Goal: Task Accomplishment & Management: Complete application form

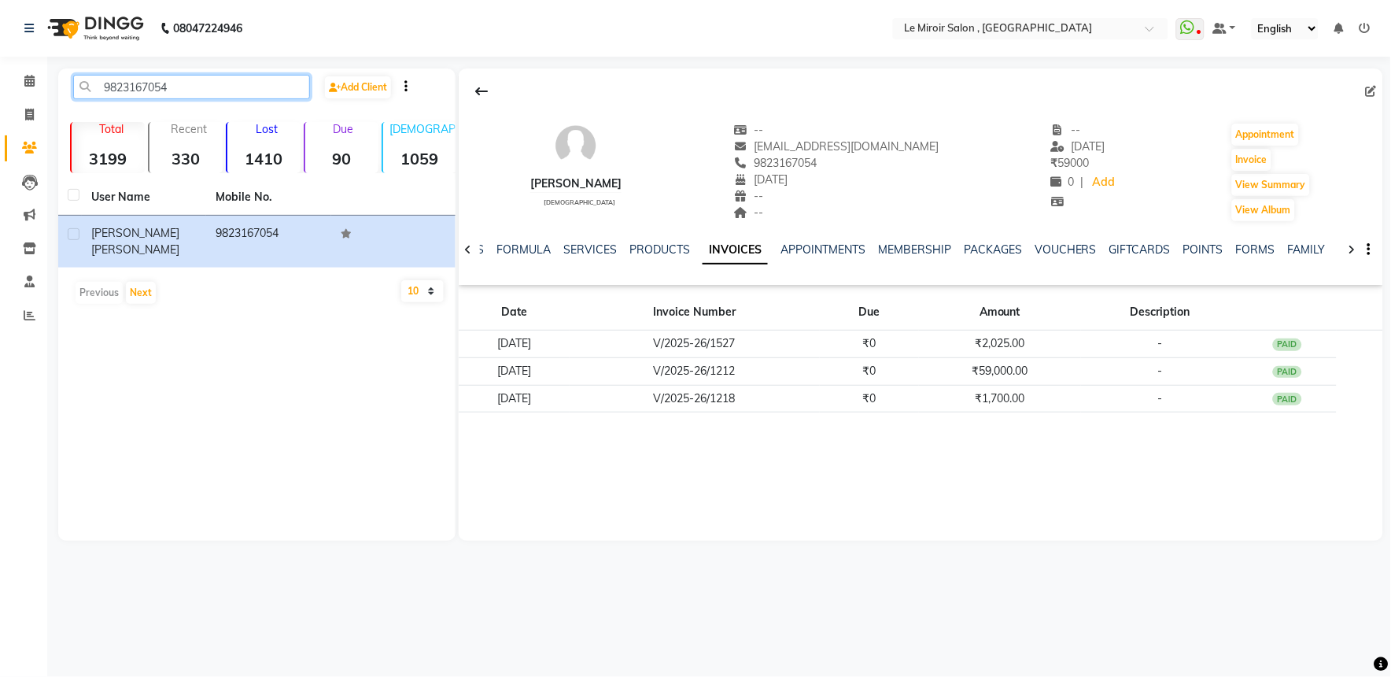
click at [150, 79] on input "9823167054" at bounding box center [191, 87] width 237 height 24
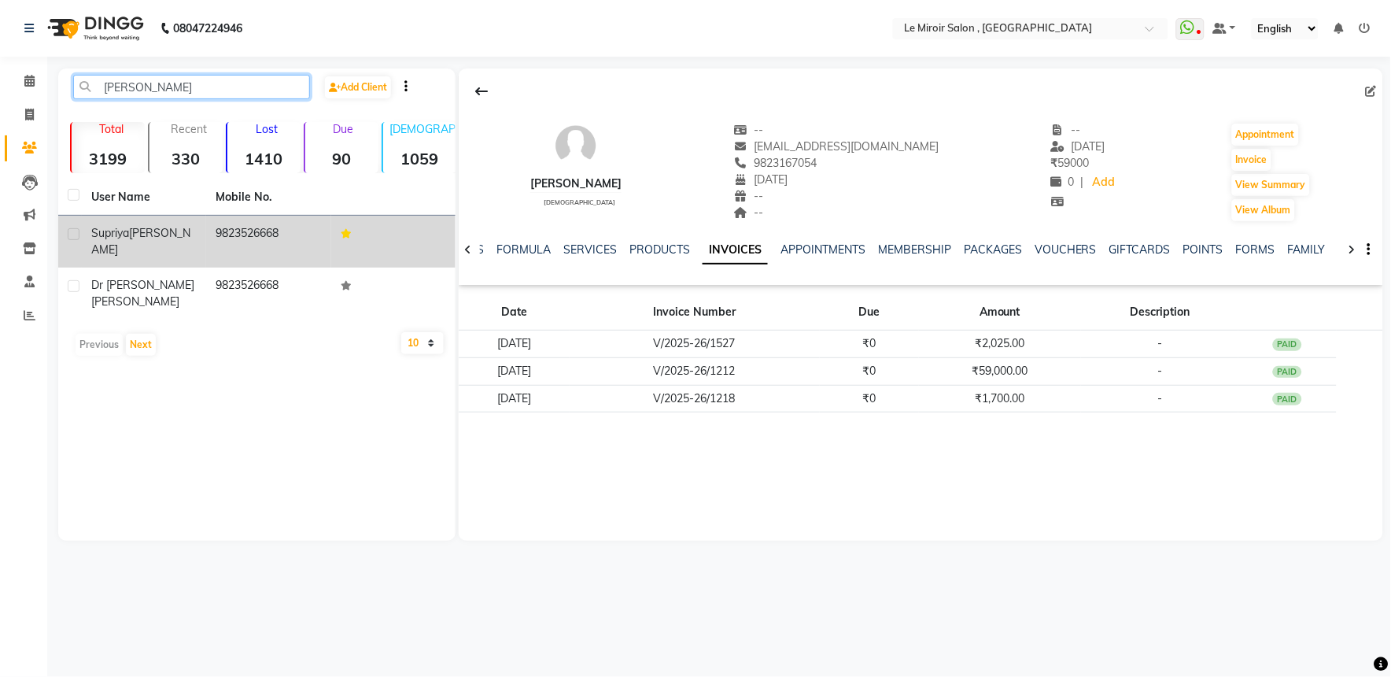
type input "[PERSON_NAME]"
click at [178, 237] on div "[PERSON_NAME]" at bounding box center [143, 241] width 105 height 33
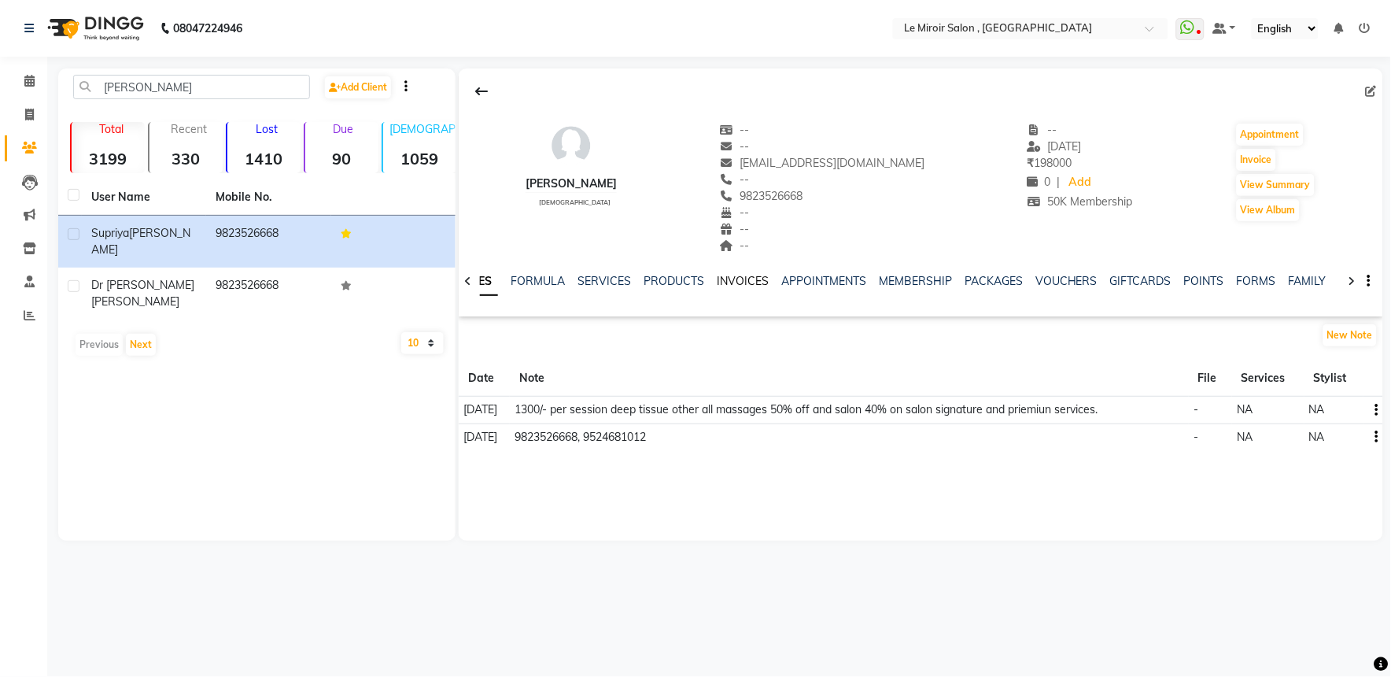
click at [733, 285] on link "INVOICES" at bounding box center [743, 281] width 52 height 14
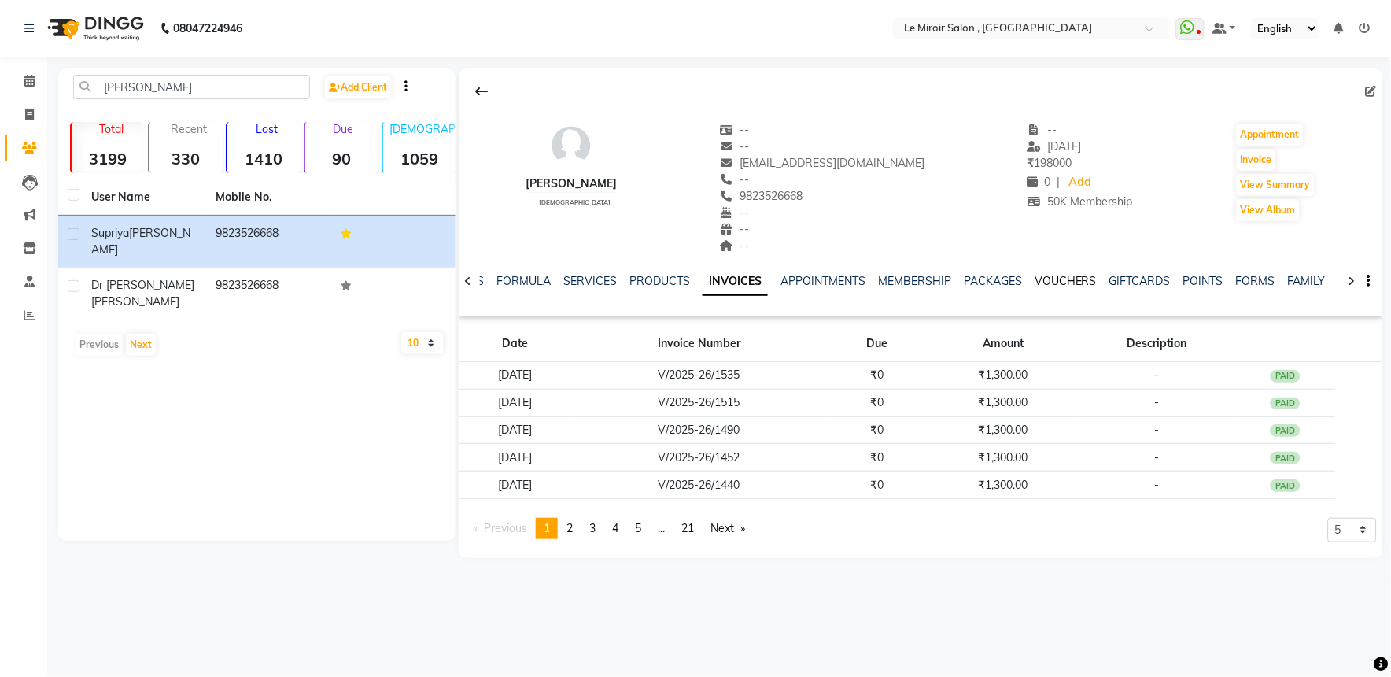
click at [1049, 284] on link "VOUCHERS" at bounding box center [1066, 281] width 62 height 14
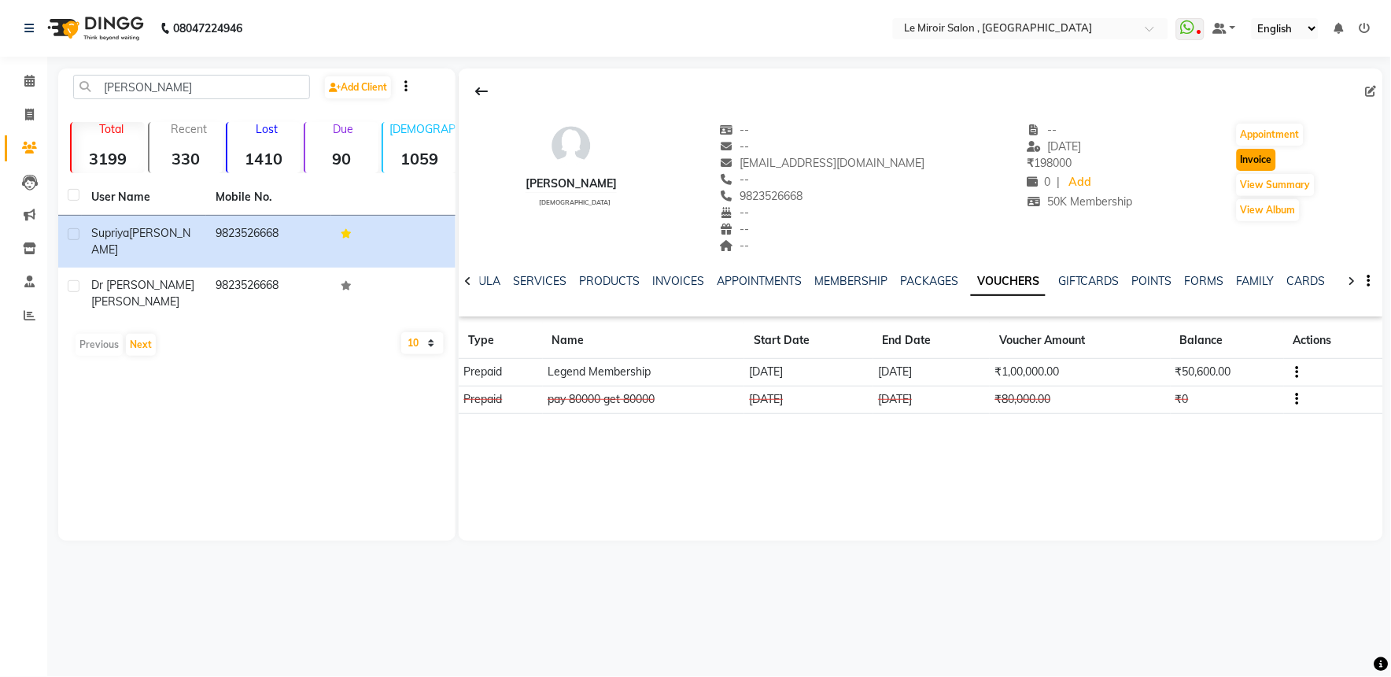
click at [1257, 163] on button "Invoice" at bounding box center [1256, 160] width 39 height 22
select select "53"
select select "service"
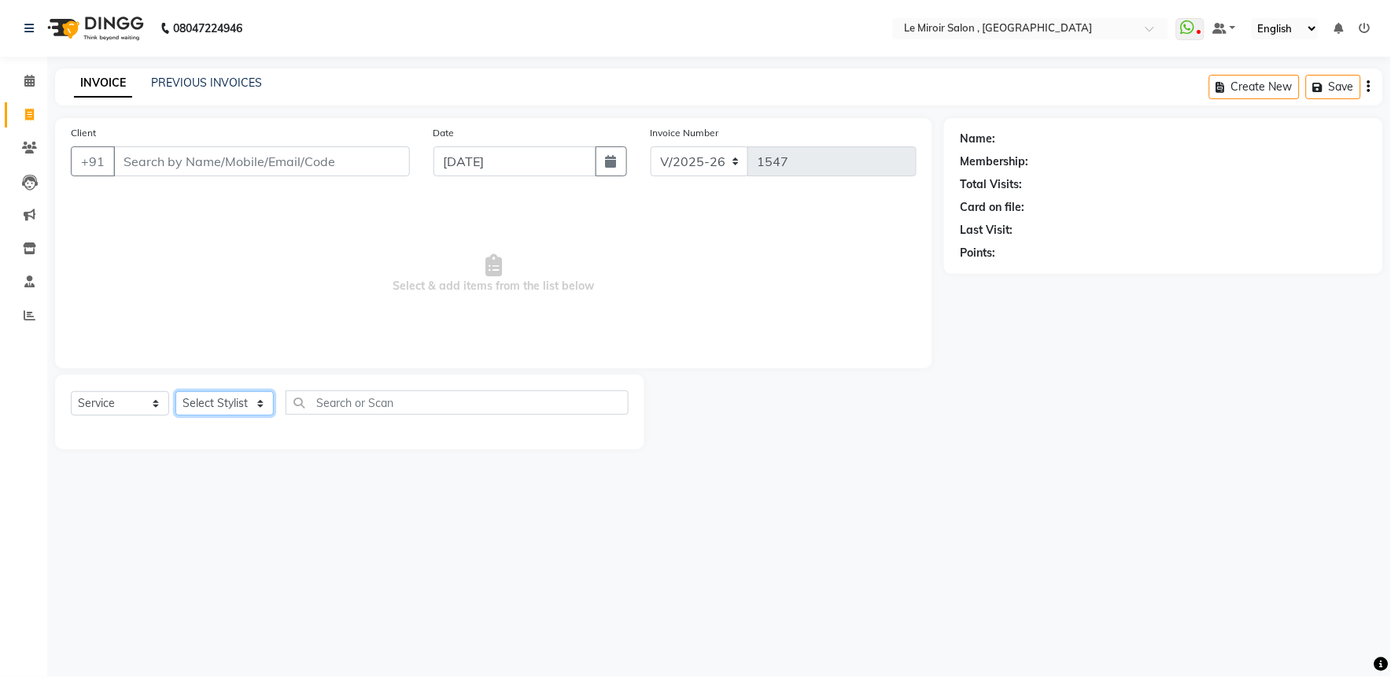
click at [231, 402] on select "Select Stylist" at bounding box center [225, 403] width 98 height 24
type input "9823526668"
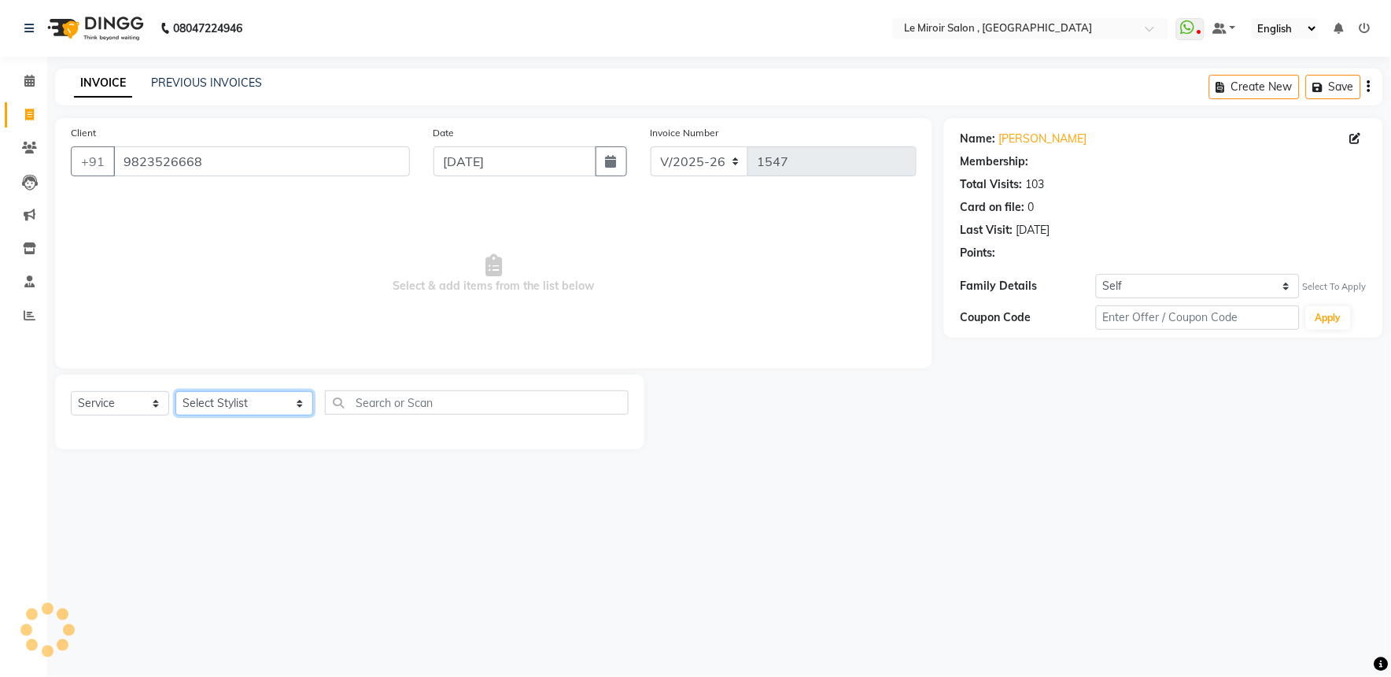
select select "1: Object"
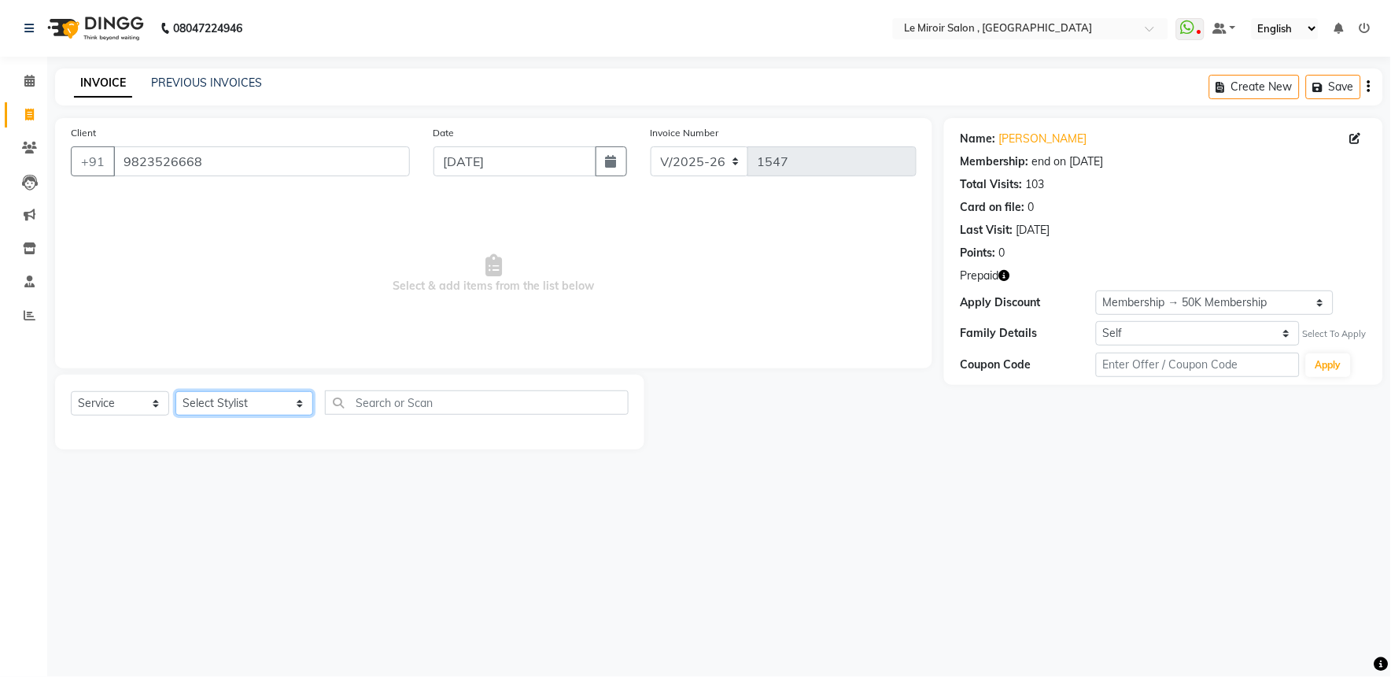
select select "62488"
click at [176, 392] on select "Select Stylist [PERSON_NAME] [PERSON_NAME] CA [PERSON_NAME] [PERSON_NAME] Front…" at bounding box center [245, 403] width 138 height 24
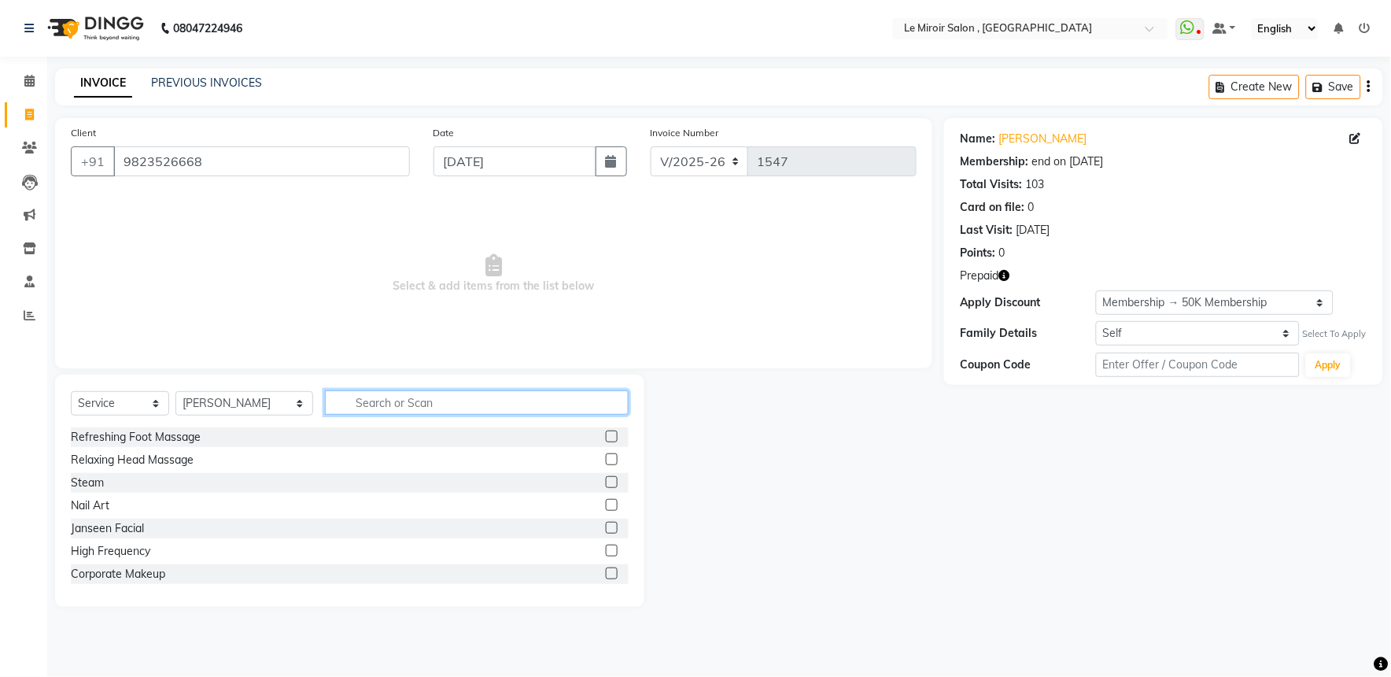
click at [356, 399] on input "text" at bounding box center [477, 402] width 304 height 24
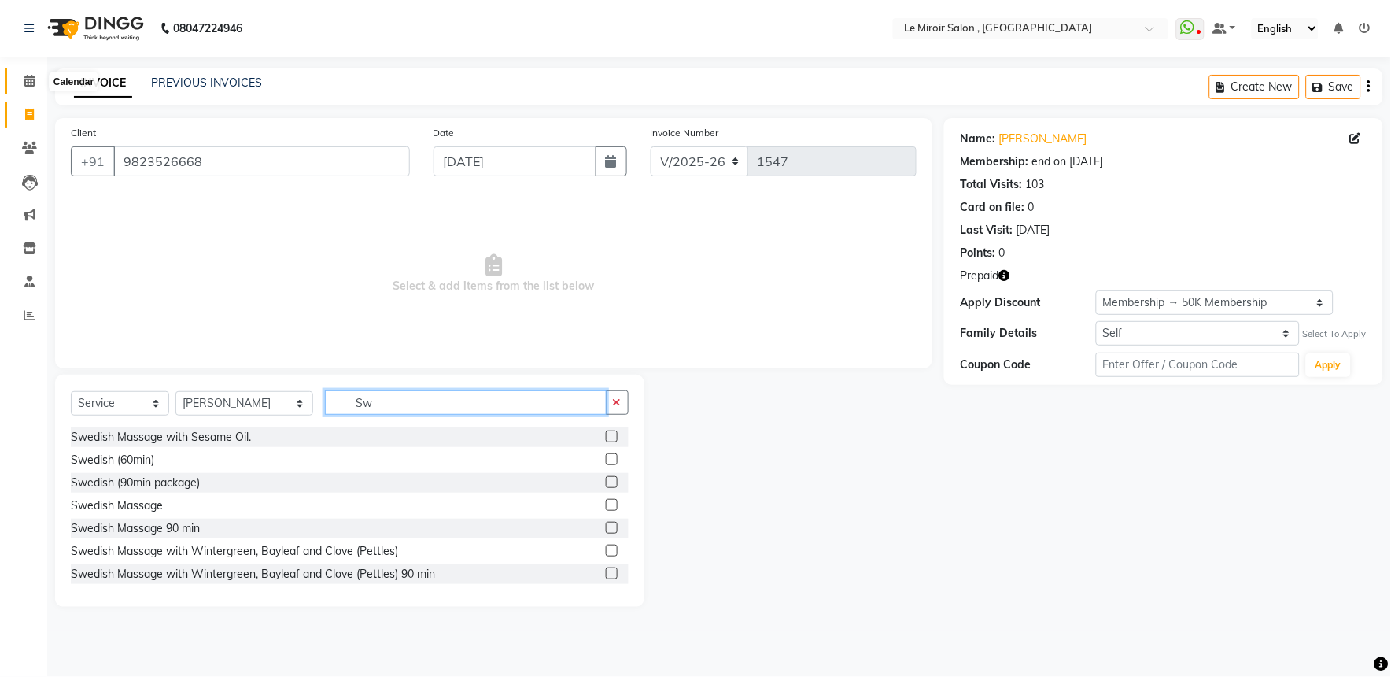
type input "Sw"
click at [31, 76] on icon at bounding box center [29, 81] width 10 height 12
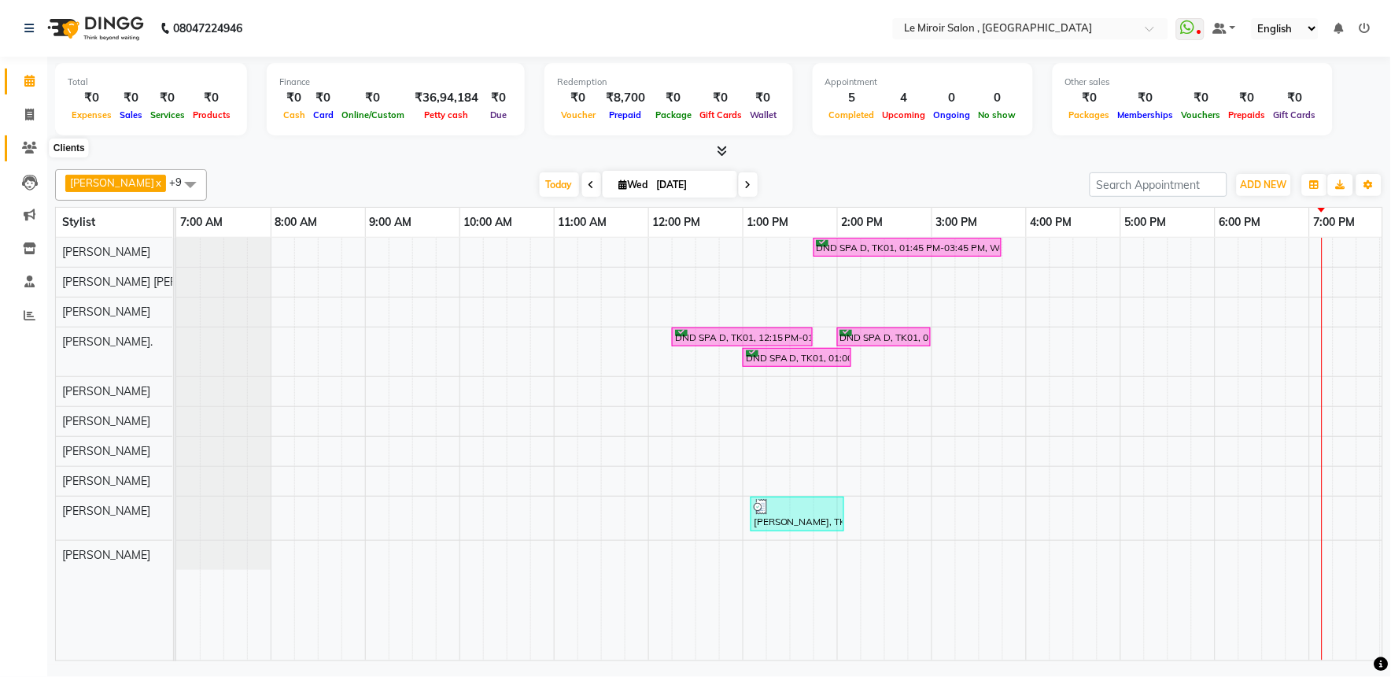
click at [28, 153] on icon at bounding box center [29, 148] width 15 height 12
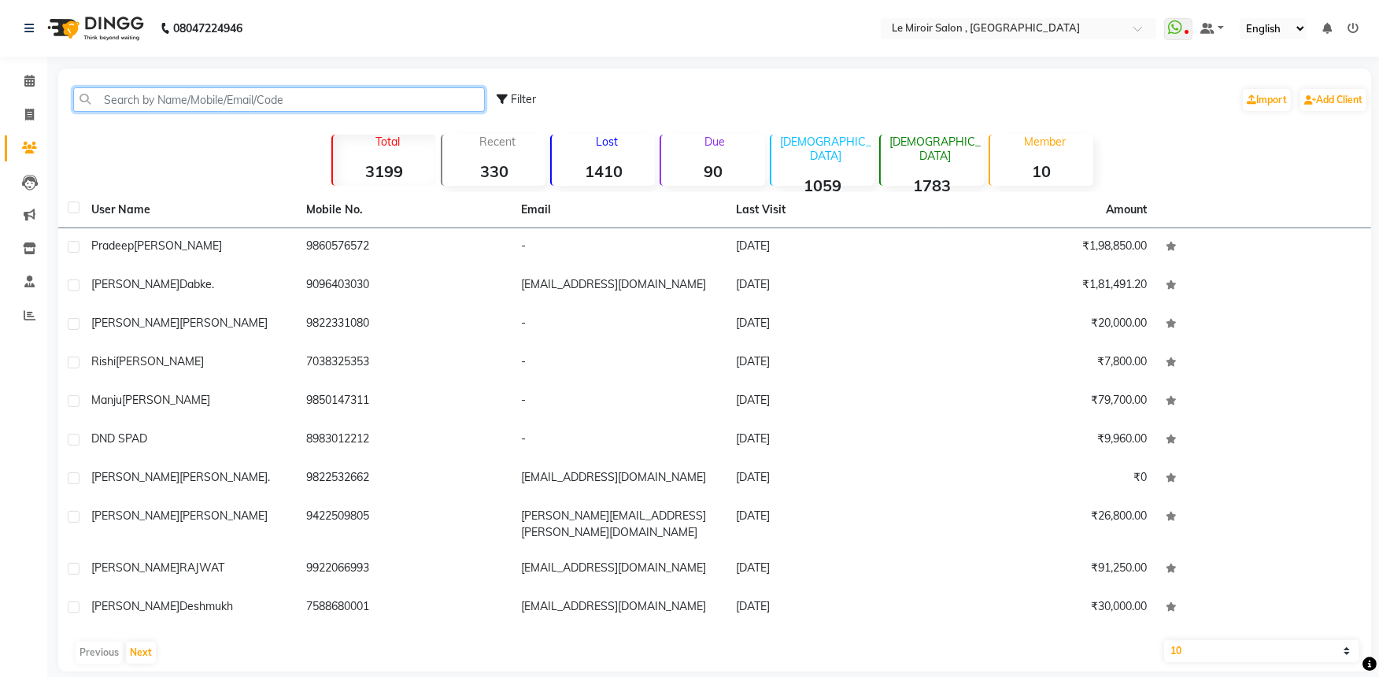
click at [142, 101] on input "text" at bounding box center [279, 99] width 412 height 24
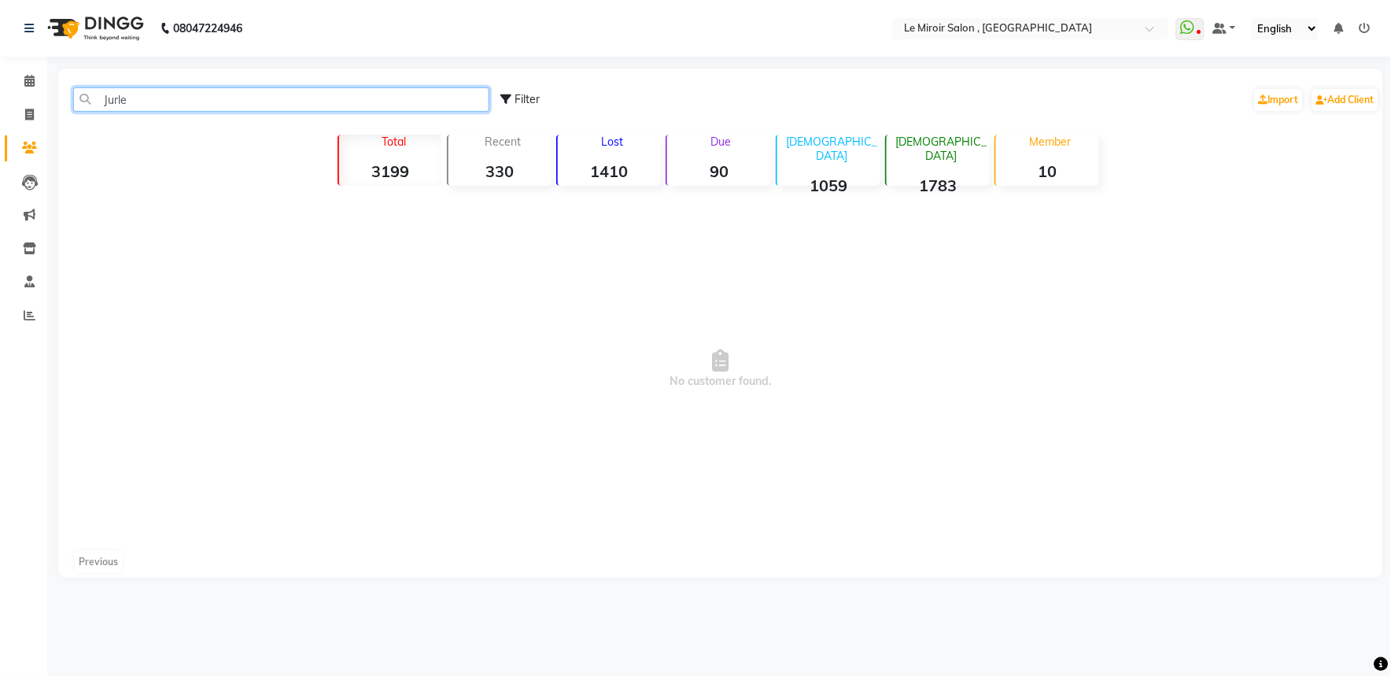
type input "L"
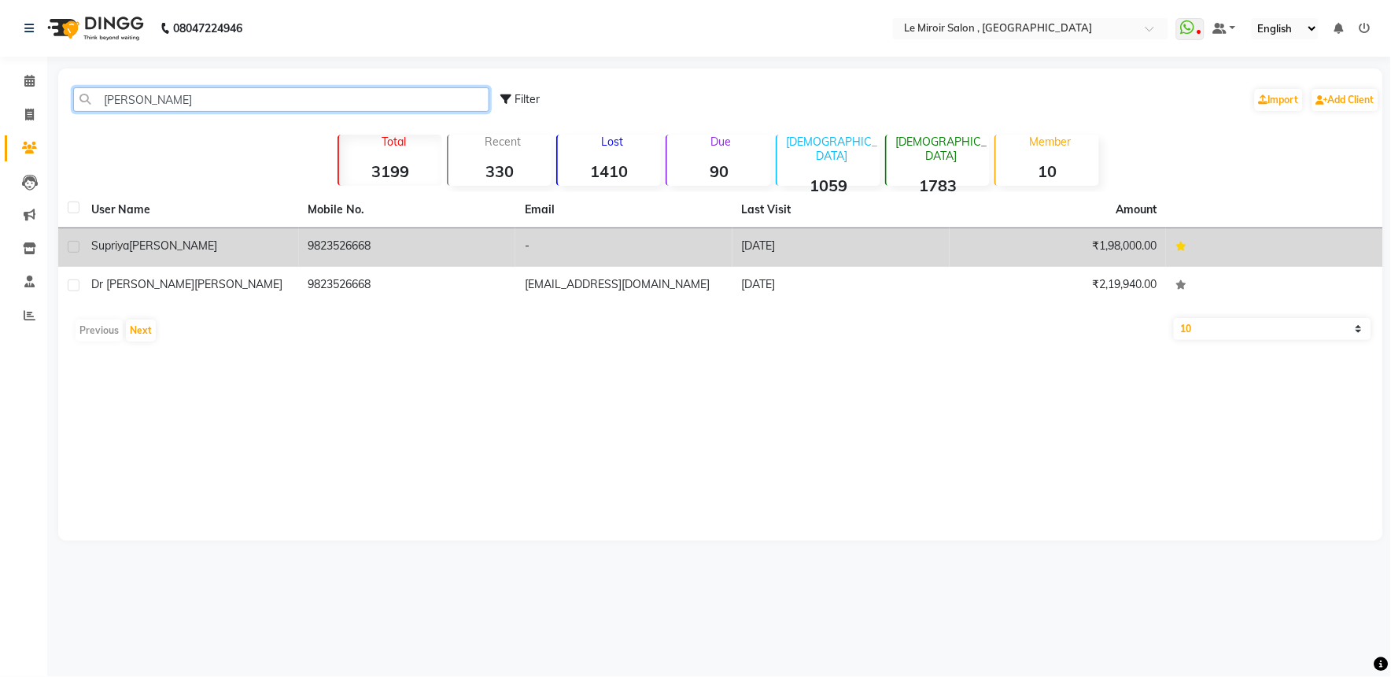
type input "[PERSON_NAME]"
click at [309, 249] on td "9823526668" at bounding box center [407, 247] width 217 height 39
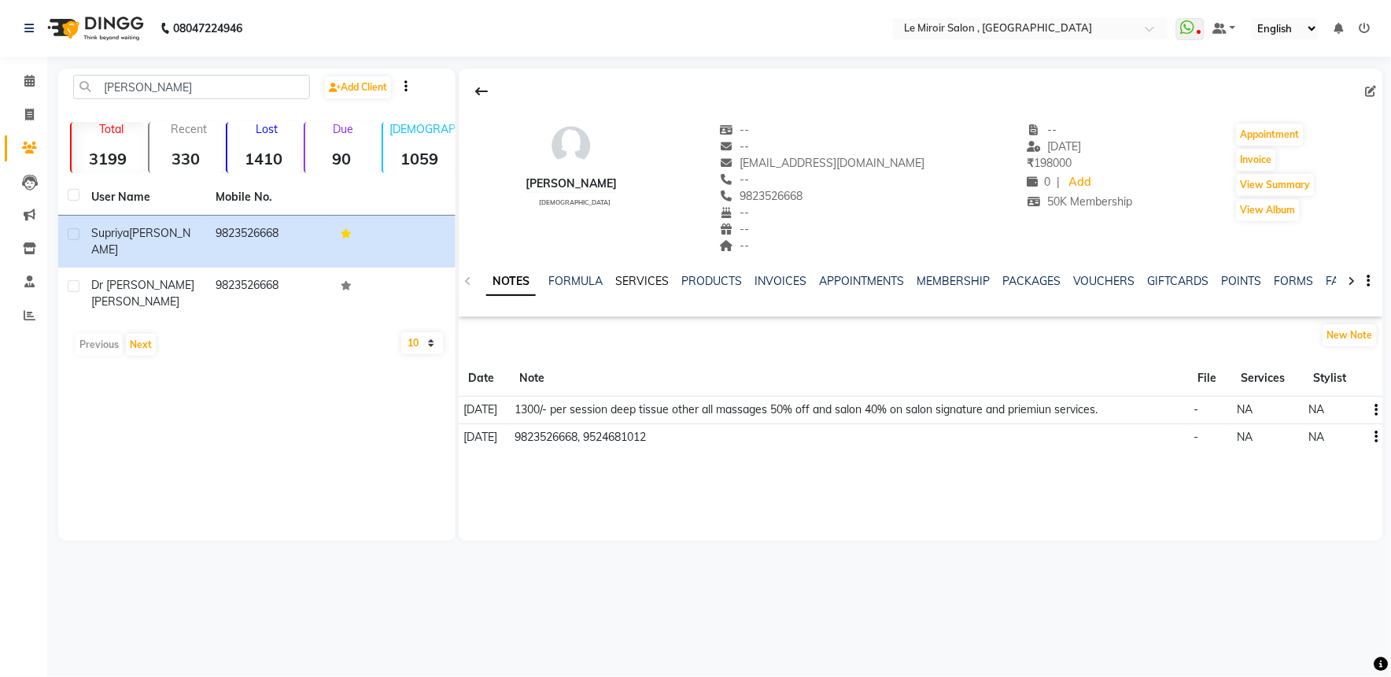
click at [659, 279] on link "SERVICES" at bounding box center [642, 281] width 54 height 14
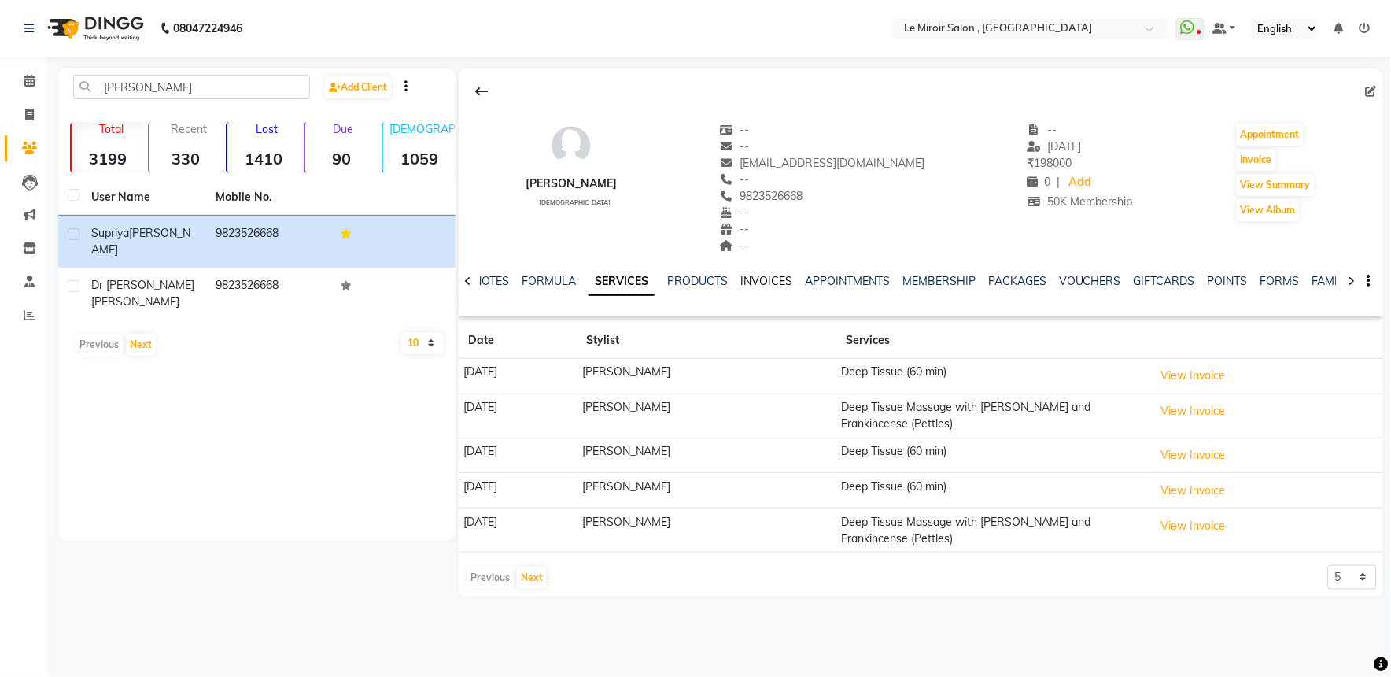
click at [749, 276] on link "INVOICES" at bounding box center [767, 281] width 52 height 14
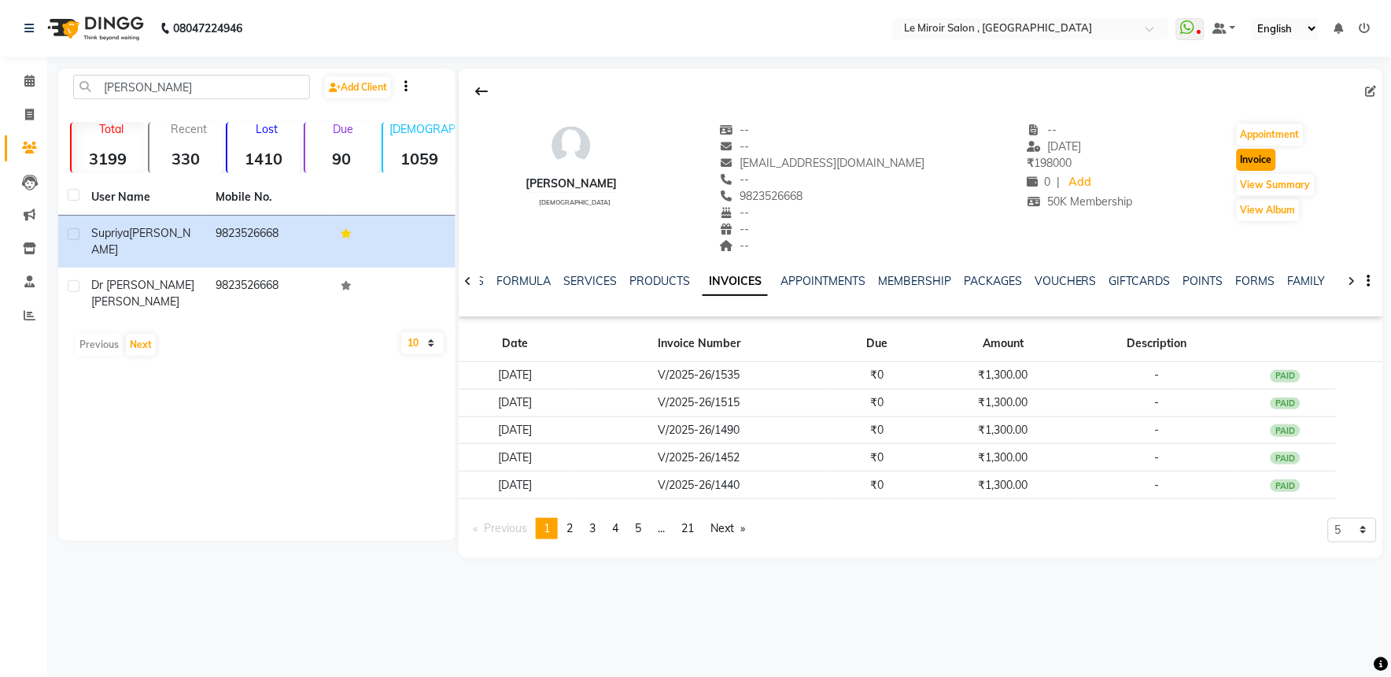
click at [1269, 153] on button "Invoice" at bounding box center [1256, 160] width 39 height 22
select select "service"
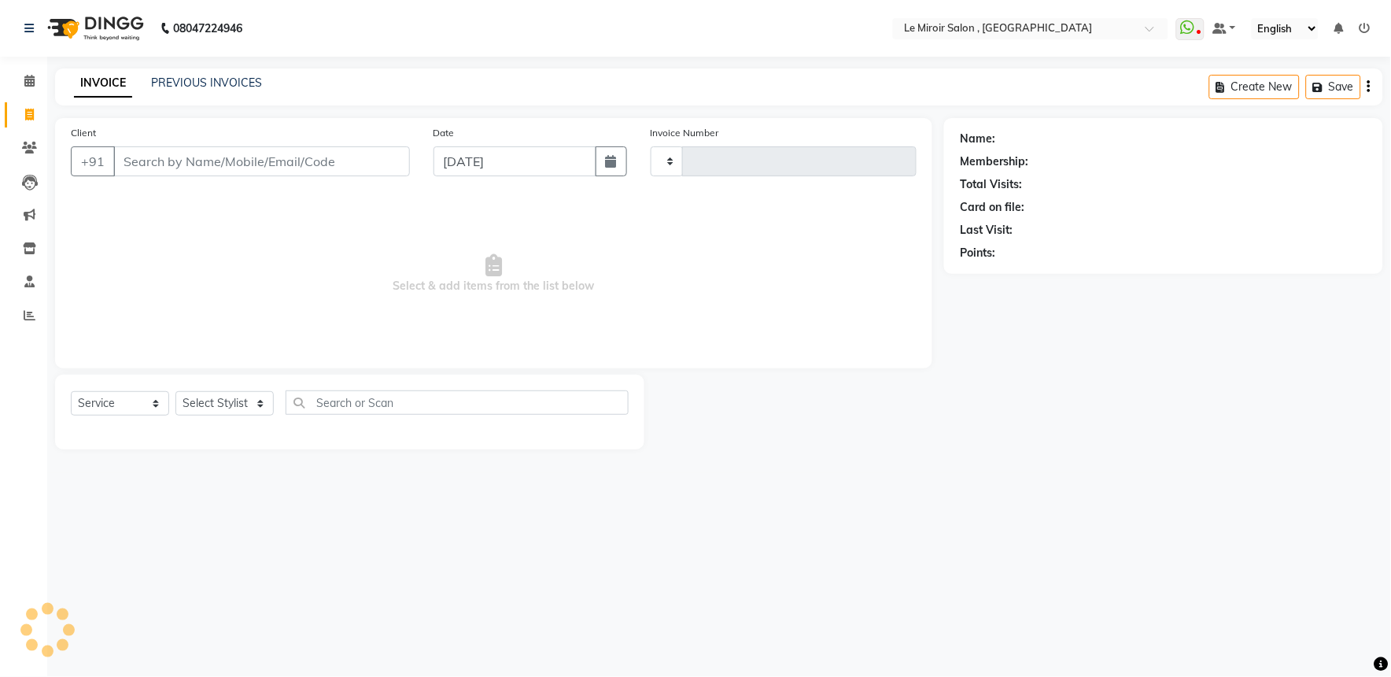
type input "1547"
select select "53"
type input "9823526668"
select select "1: Object"
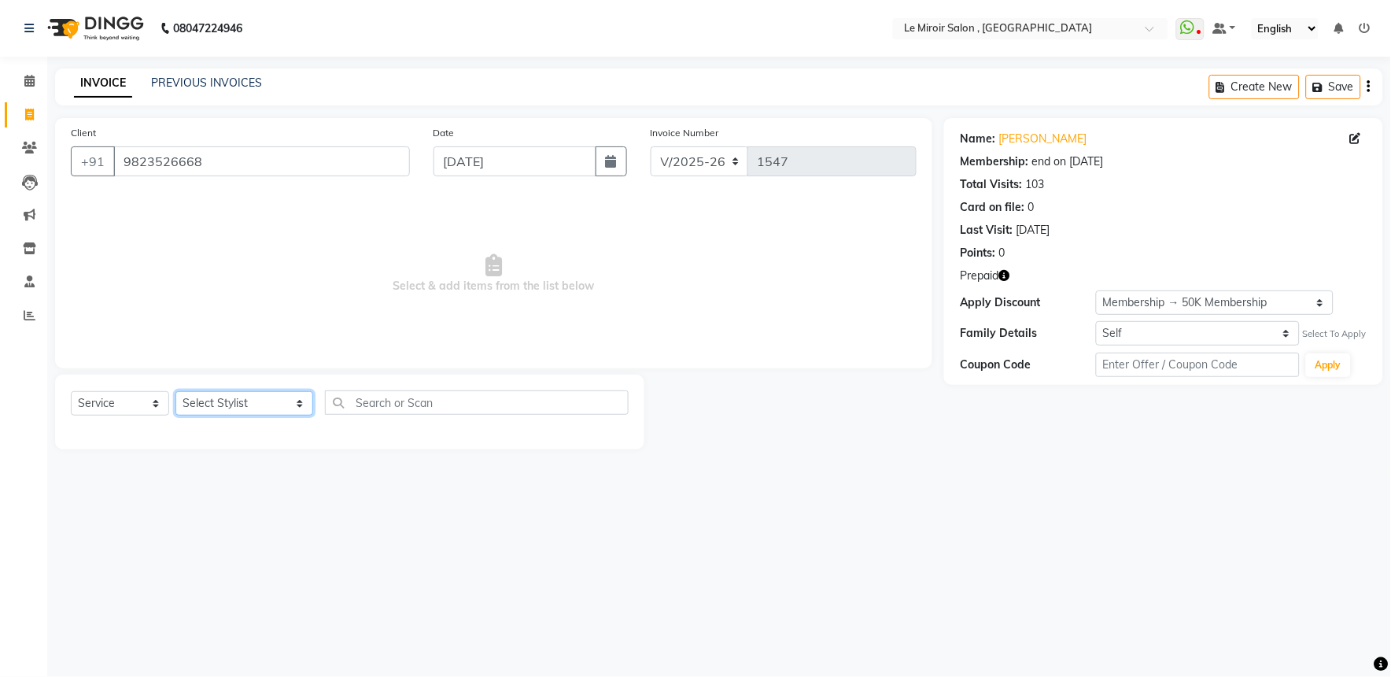
click at [222, 397] on select "Select Stylist [PERSON_NAME] [PERSON_NAME] CA [PERSON_NAME] [PERSON_NAME] Front…" at bounding box center [245, 403] width 138 height 24
select select "62488"
click at [176, 392] on select "Select Stylist [PERSON_NAME] [PERSON_NAME] CA [PERSON_NAME] [PERSON_NAME] Front…" at bounding box center [245, 403] width 138 height 24
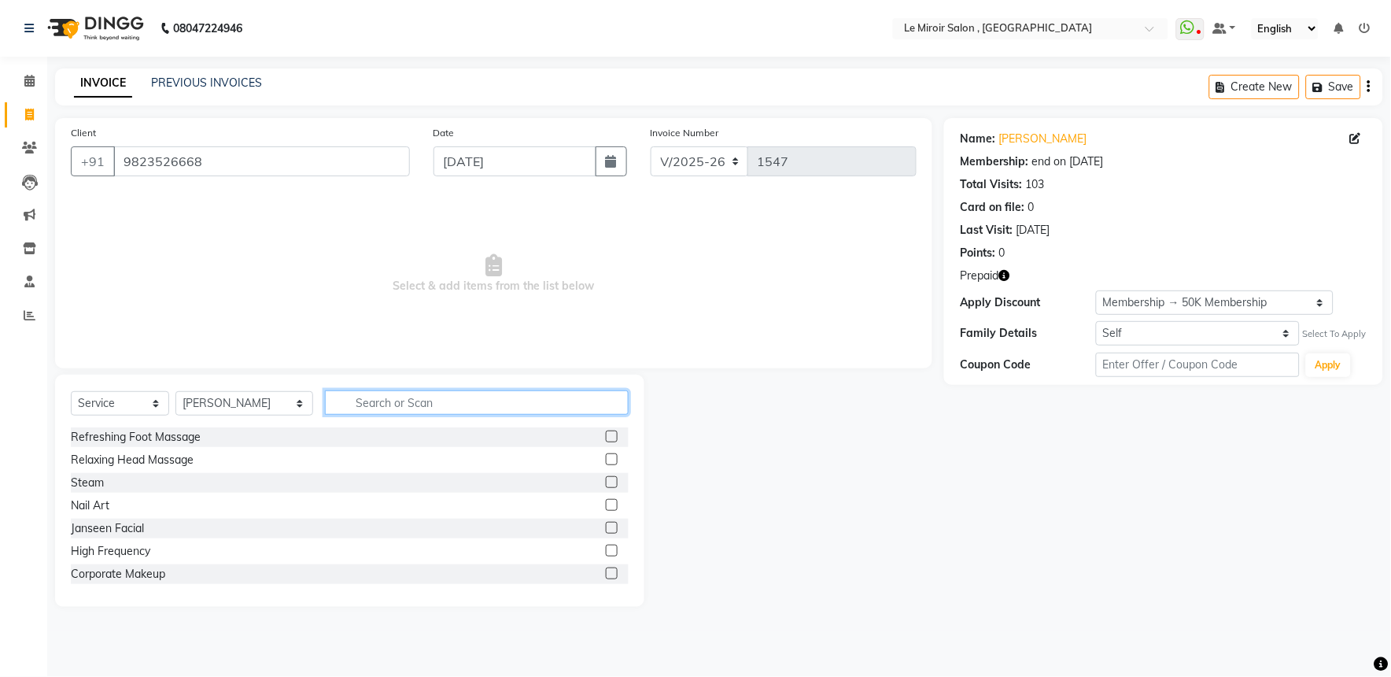
click at [371, 412] on input "text" at bounding box center [477, 402] width 304 height 24
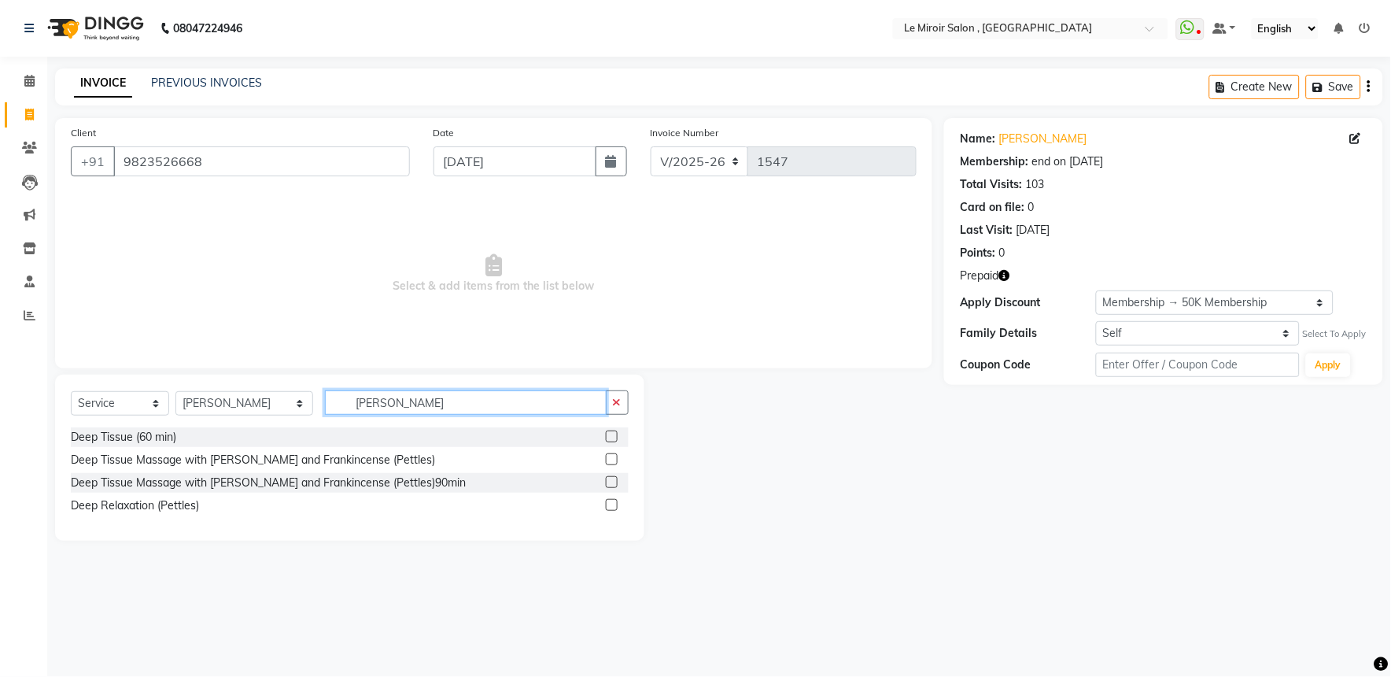
type input "[PERSON_NAME]"
click at [612, 460] on label at bounding box center [612, 459] width 12 height 12
click at [612, 460] on input "checkbox" at bounding box center [611, 460] width 10 height 10
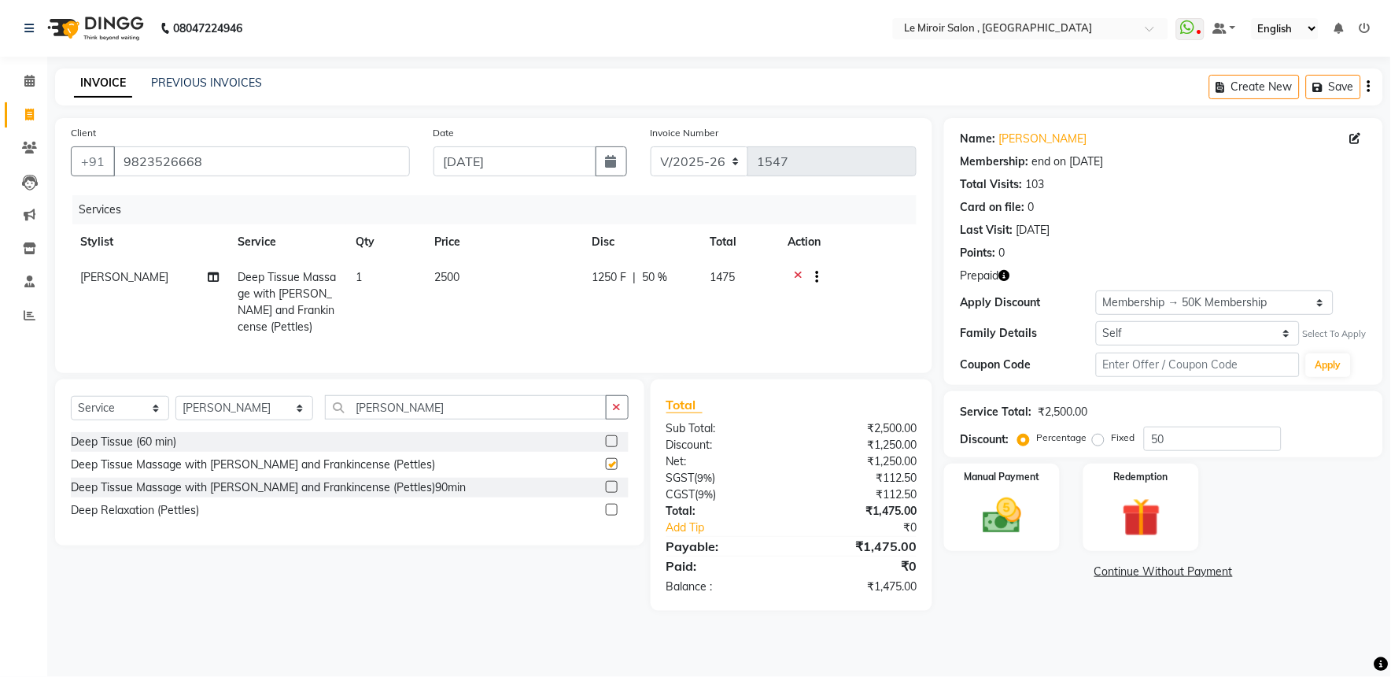
checkbox input "false"
click at [489, 301] on td "2500" at bounding box center [503, 302] width 157 height 85
select select "62488"
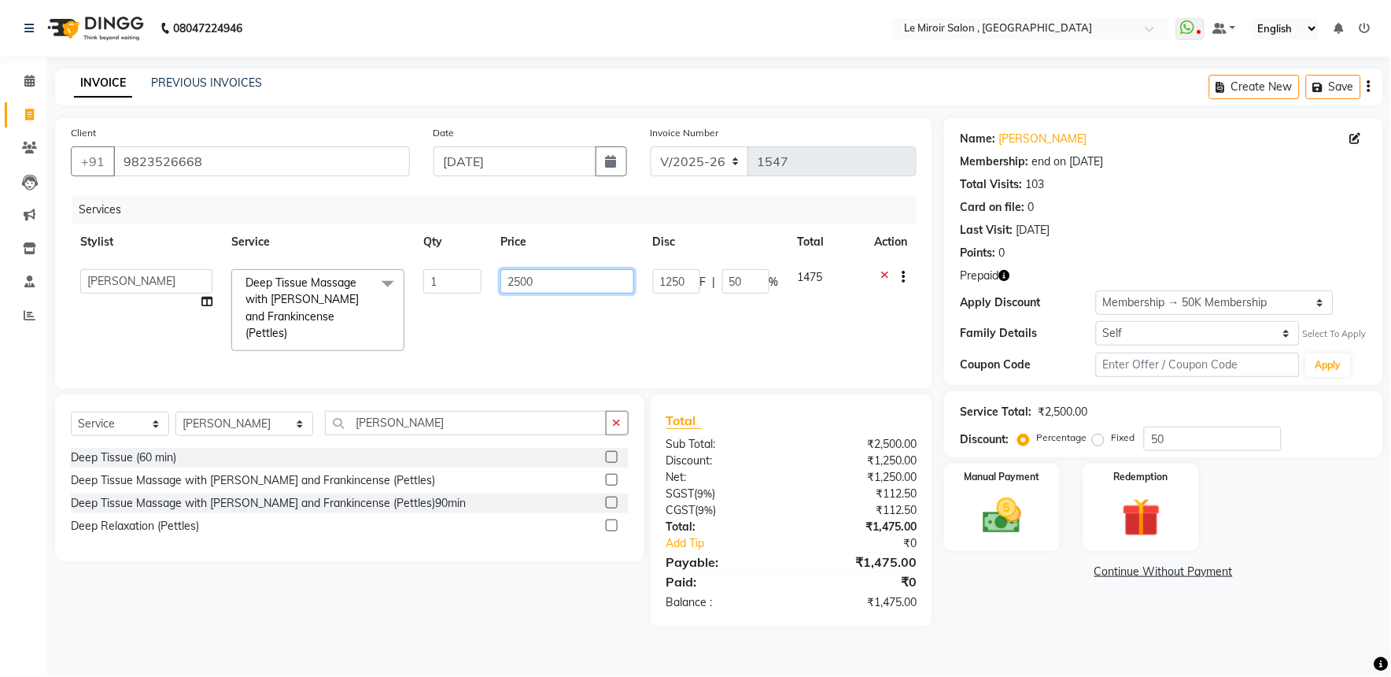
click at [515, 273] on input "2500" at bounding box center [567, 281] width 133 height 24
type input "2850"
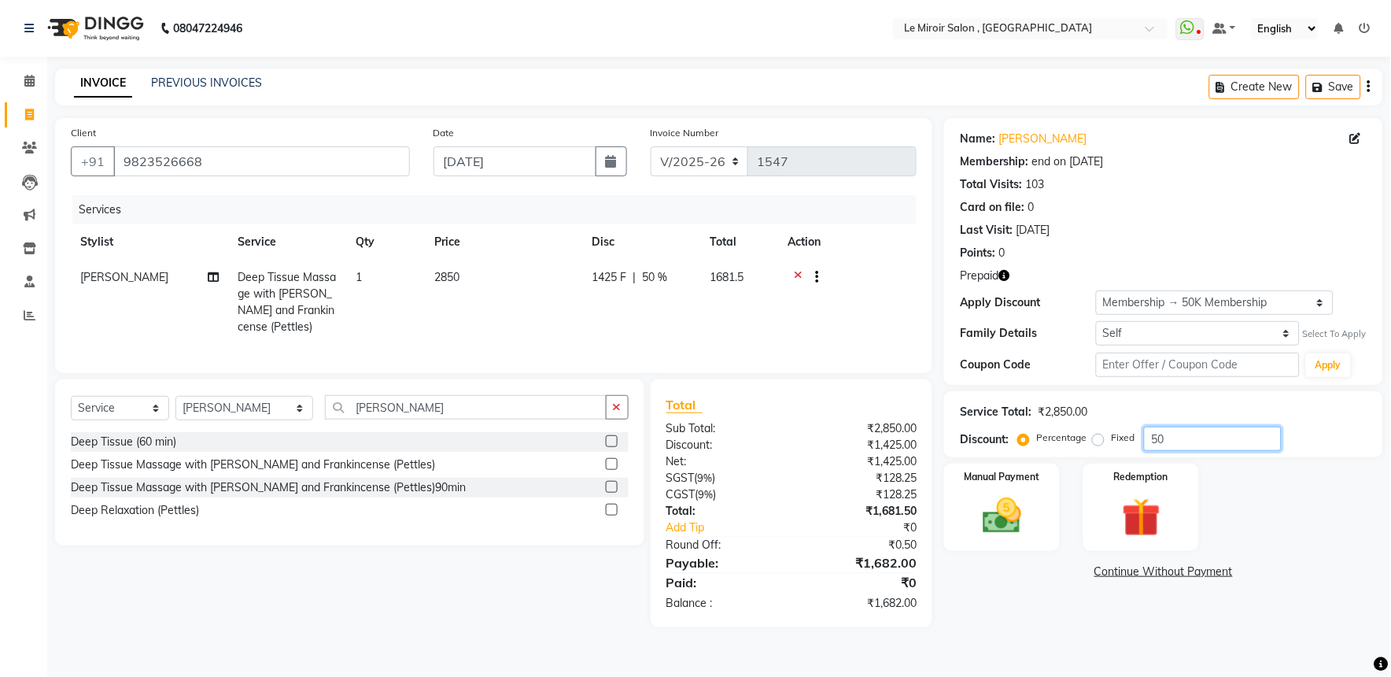
click at [1177, 434] on input "50" at bounding box center [1213, 439] width 138 height 24
click at [609, 278] on div "0 F | 0 %" at bounding box center [641, 277] width 99 height 17
select select "62488"
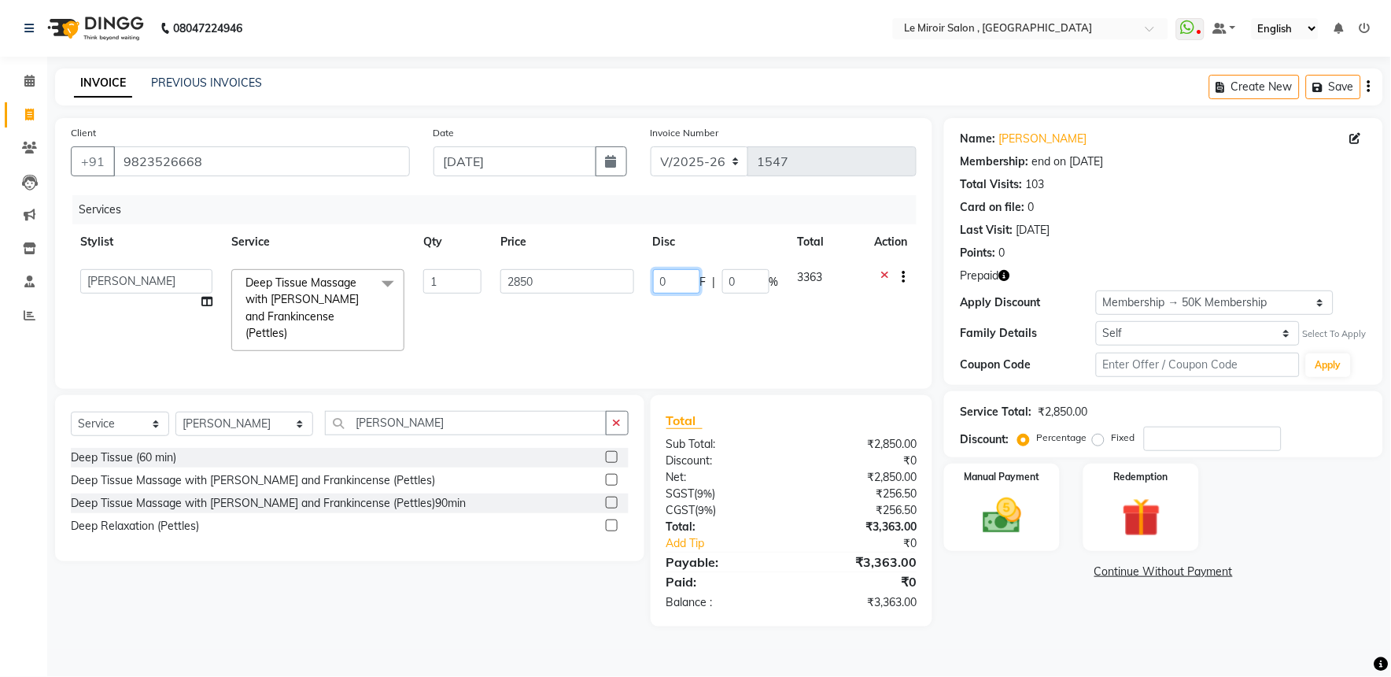
click at [685, 283] on input "0" at bounding box center [676, 281] width 47 height 24
type input "1550"
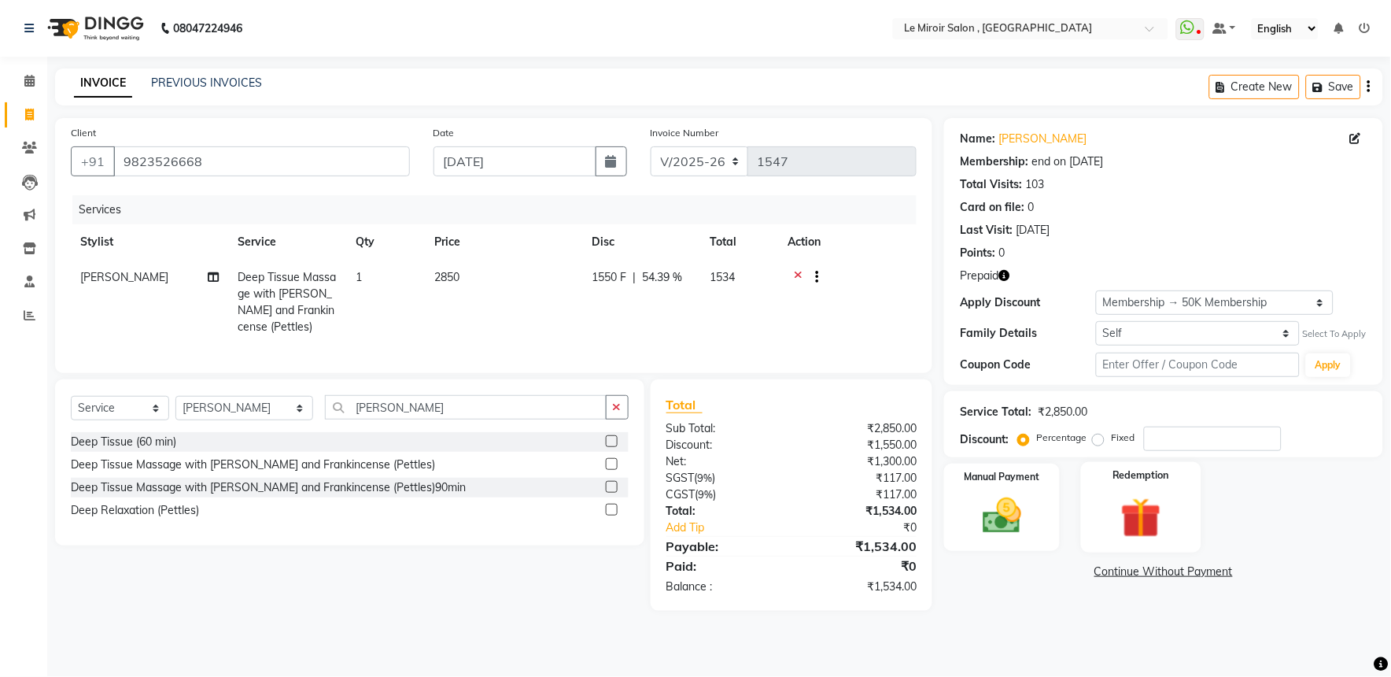
click at [1110, 507] on img at bounding box center [1141, 518] width 65 height 50
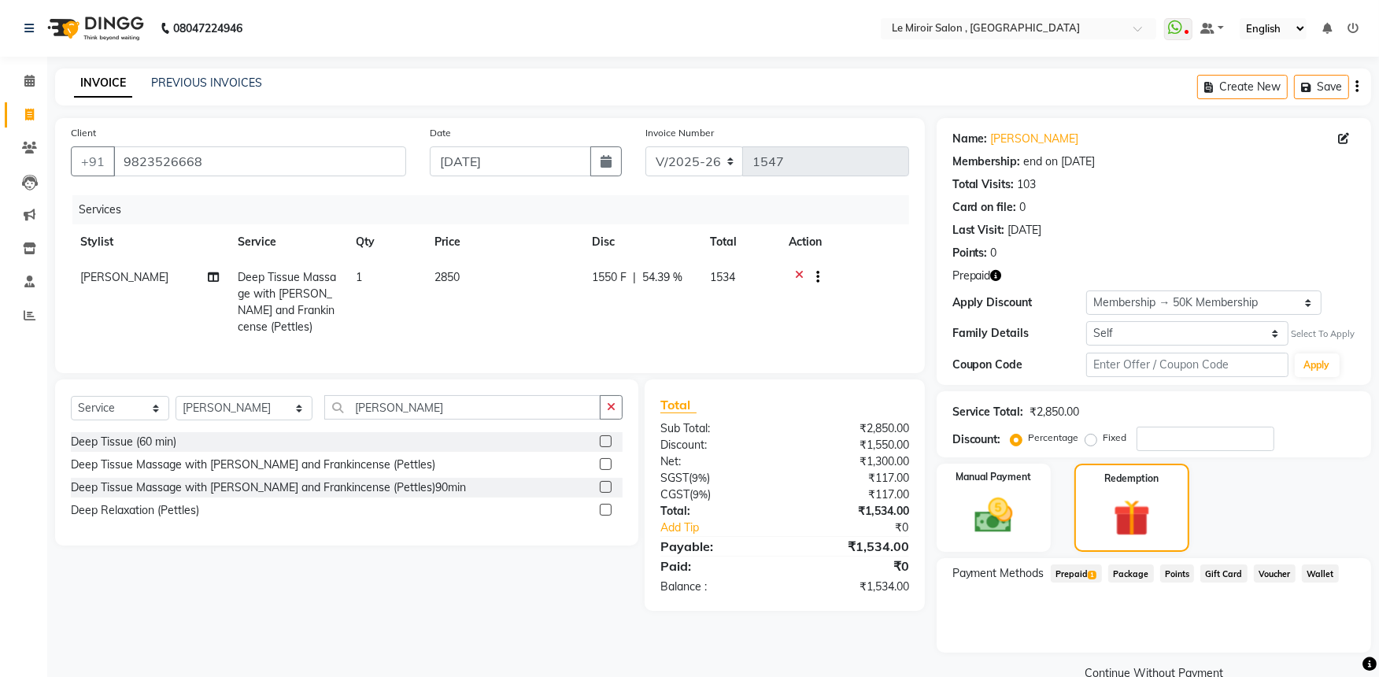
click at [1069, 564] on span "Prepaid 1" at bounding box center [1076, 573] width 51 height 18
click at [1098, 628] on input "1534" at bounding box center [1141, 636] width 94 height 24
type input "1300"
click at [1310, 637] on button "Add" at bounding box center [1317, 636] width 57 height 27
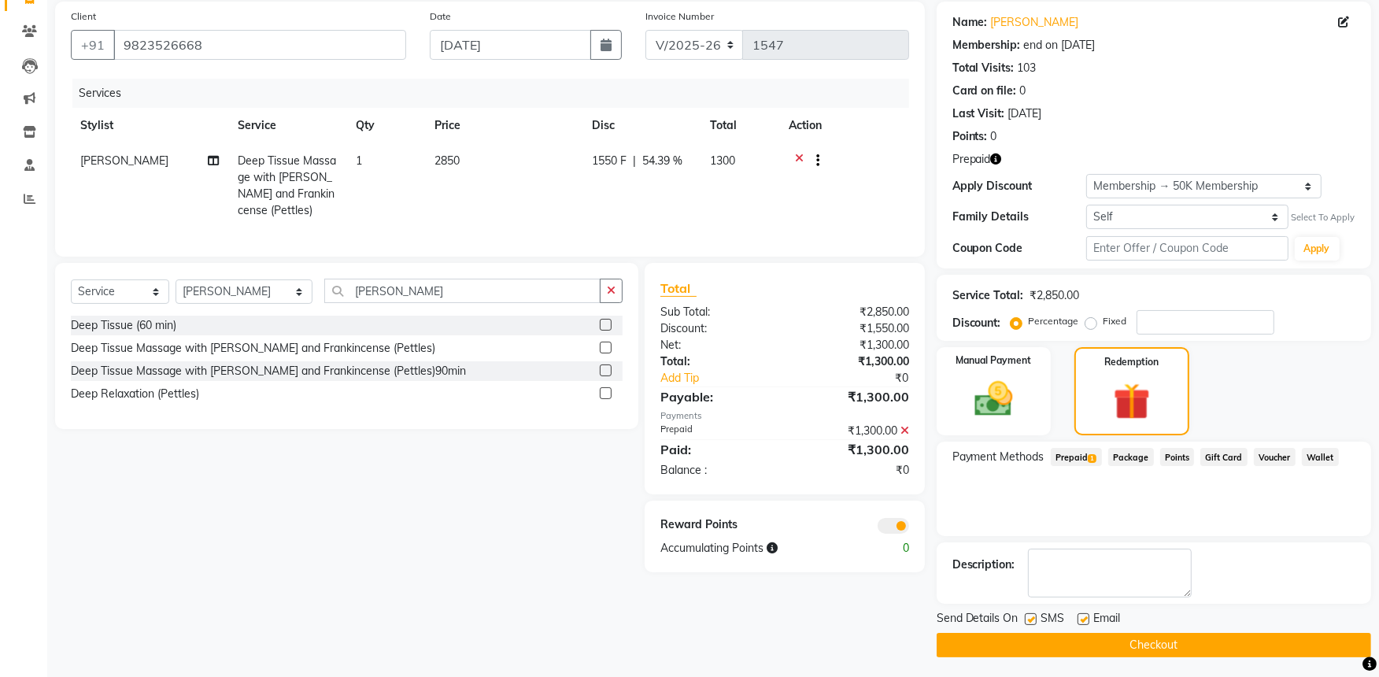
scroll to position [120, 0]
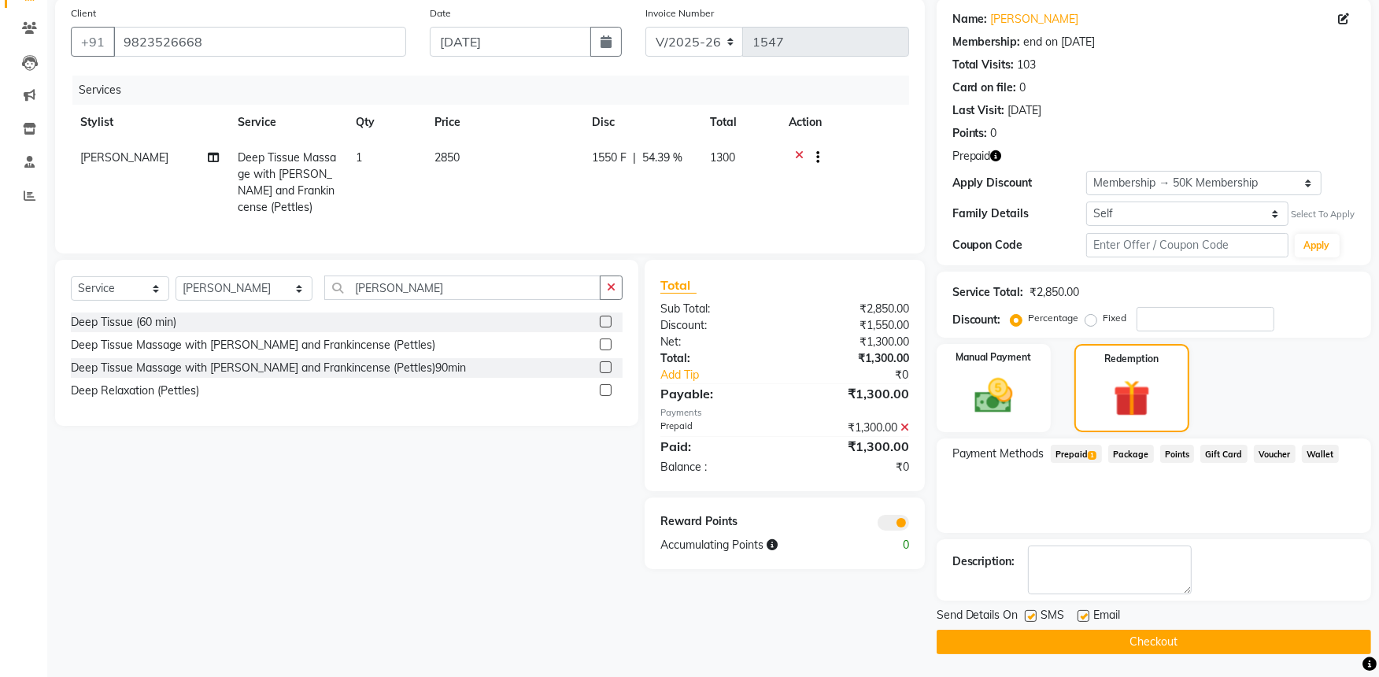
click at [1035, 616] on label at bounding box center [1031, 616] width 12 height 12
click at [1035, 616] on input "checkbox" at bounding box center [1030, 617] width 10 height 10
checkbox input "false"
click at [1033, 647] on button "Checkout" at bounding box center [1154, 642] width 434 height 24
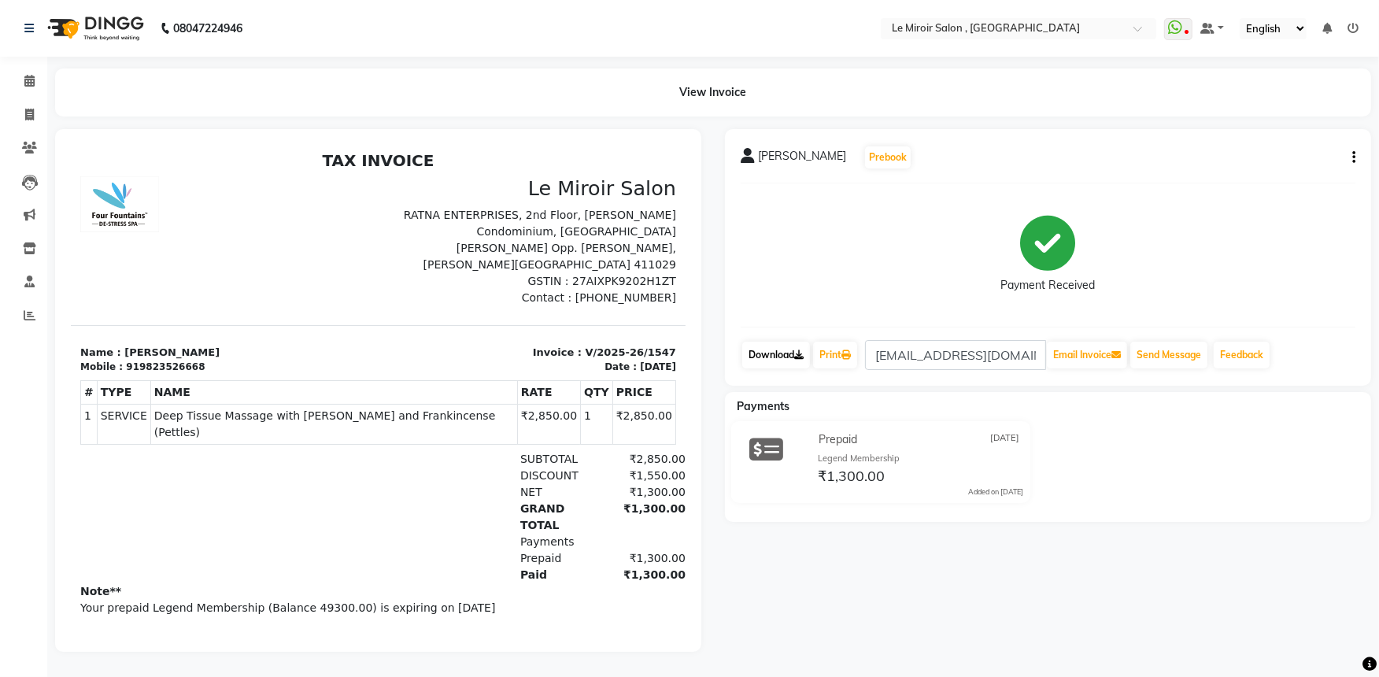
click at [774, 351] on link "Download" at bounding box center [776, 355] width 68 height 27
click at [37, 143] on span at bounding box center [30, 148] width 28 height 18
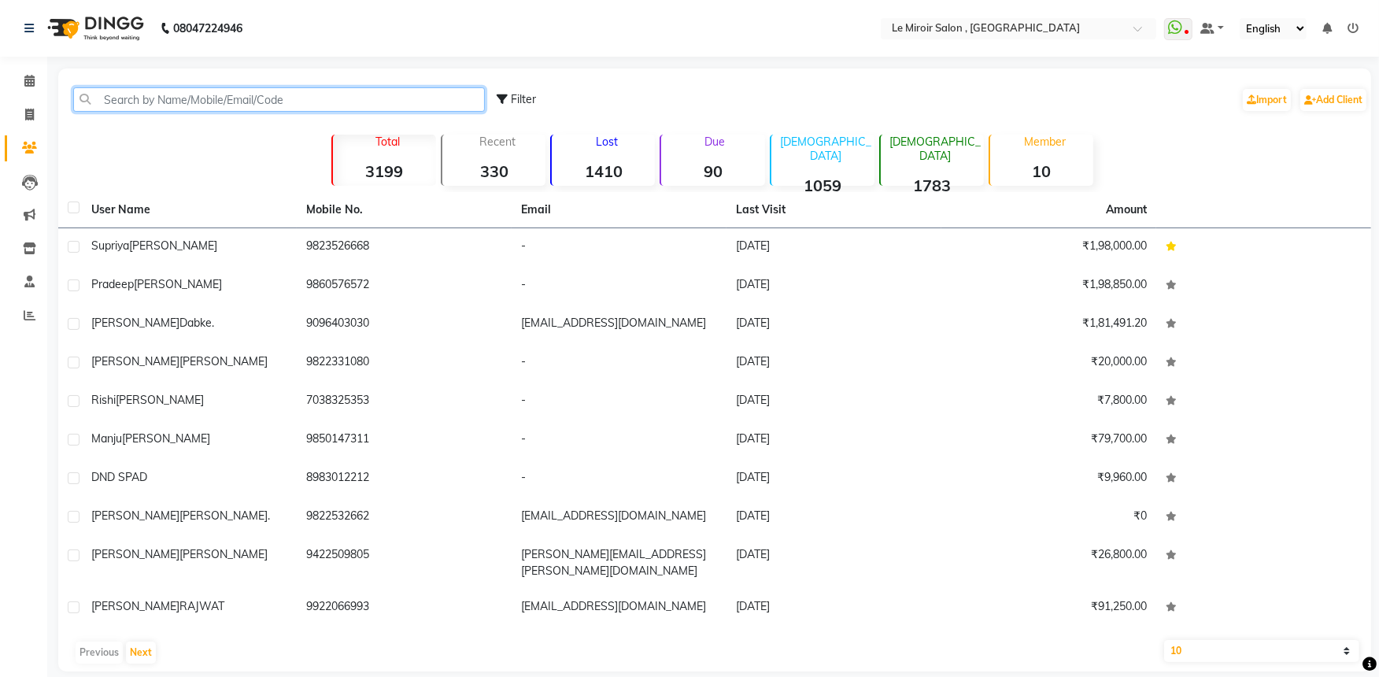
click at [140, 89] on input "text" at bounding box center [279, 99] width 412 height 24
paste input "9730521502"
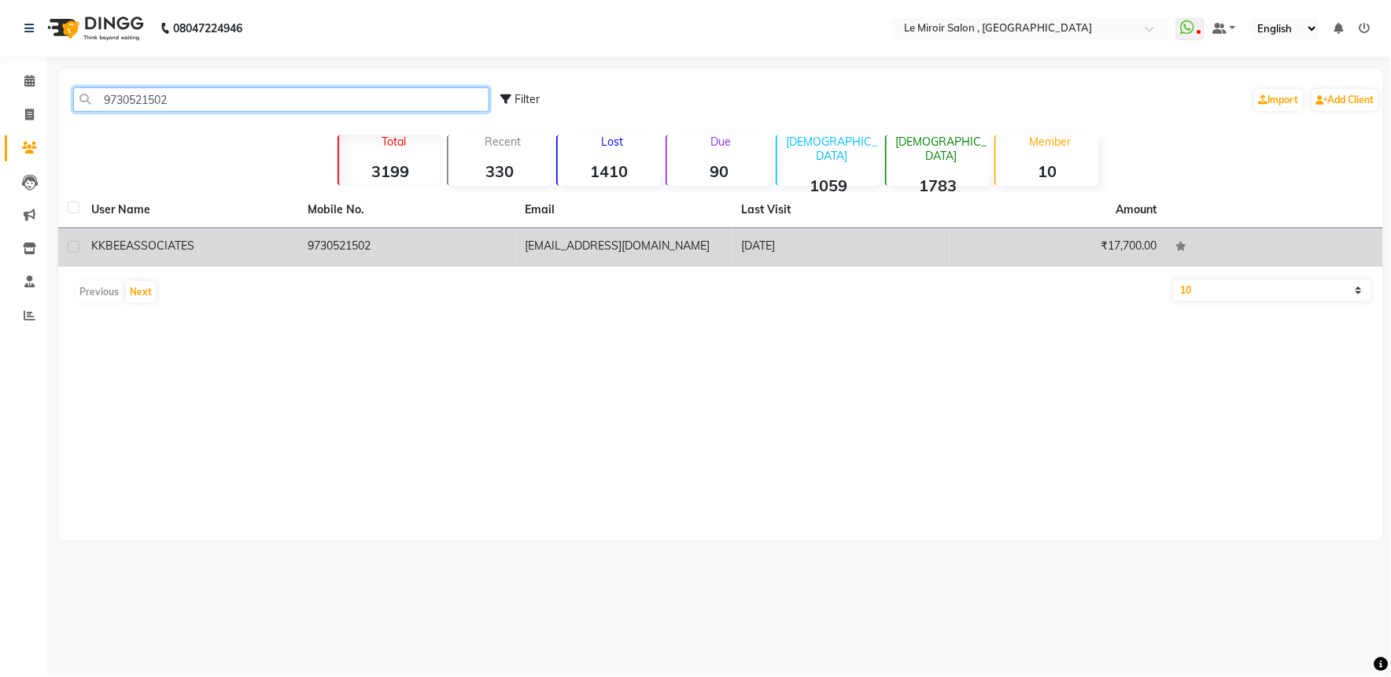
type input "9730521502"
click at [200, 238] on div "KKBEE ASSOCIATES" at bounding box center [190, 246] width 198 height 17
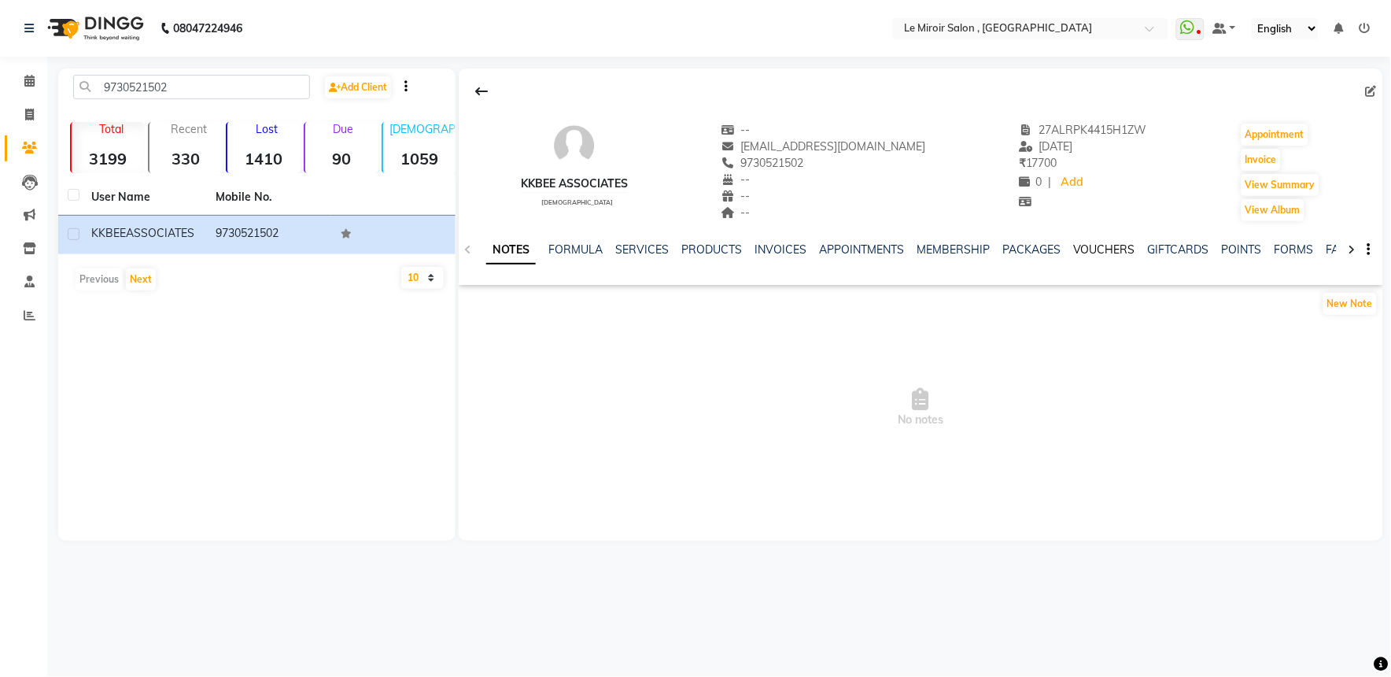
click at [1119, 244] on link "VOUCHERS" at bounding box center [1105, 249] width 62 height 14
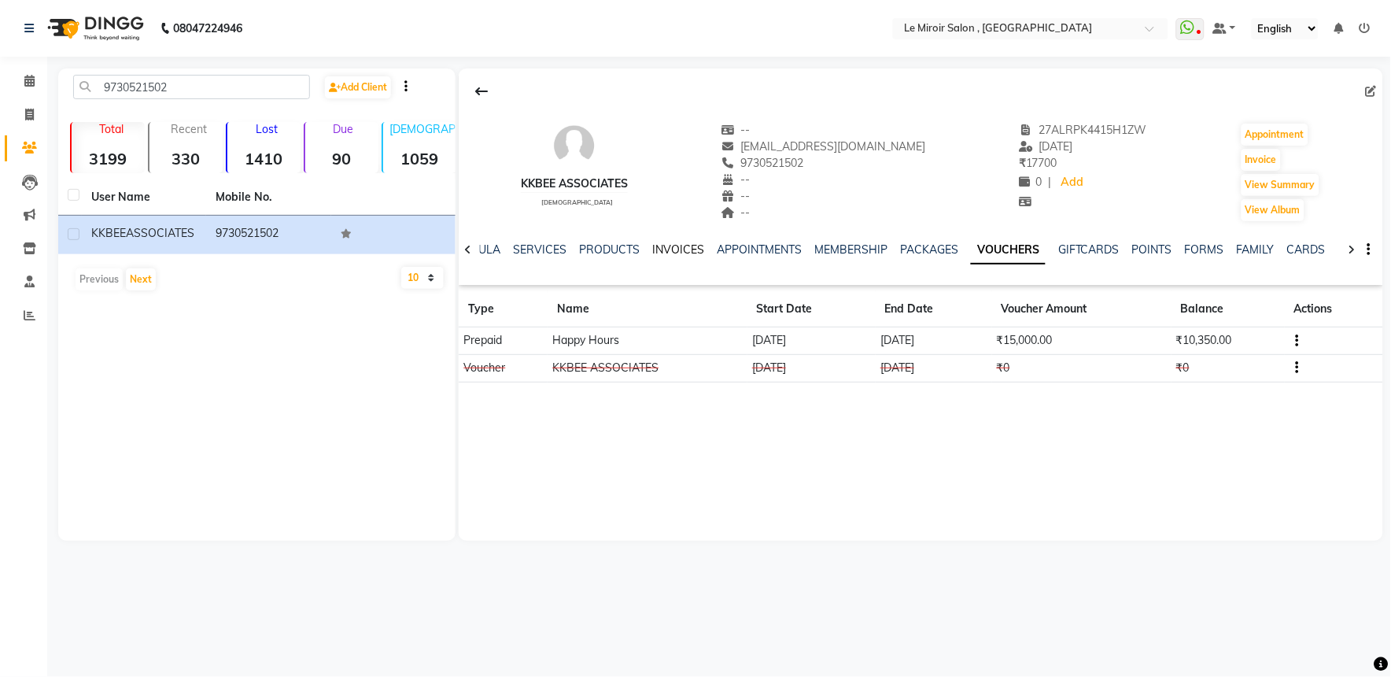
click at [673, 252] on link "INVOICES" at bounding box center [678, 249] width 52 height 14
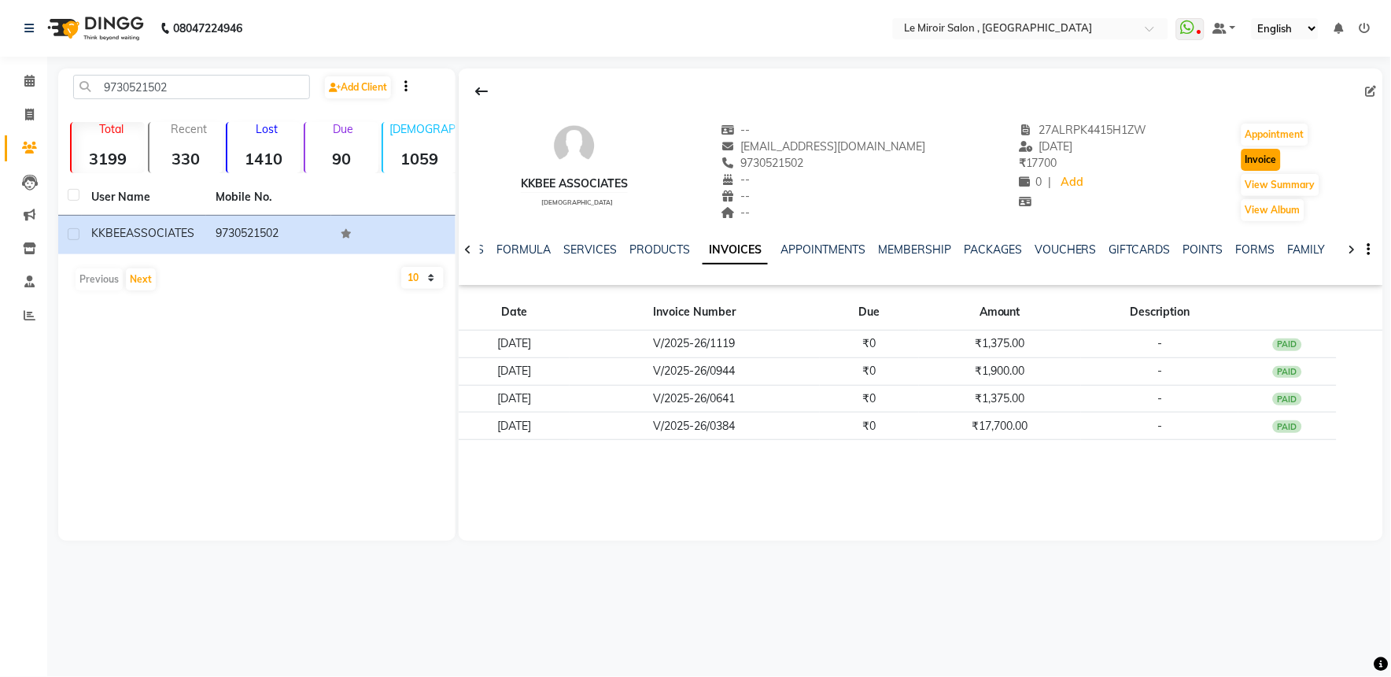
click at [1258, 161] on button "Invoice" at bounding box center [1261, 160] width 39 height 22
select select "53"
select select "service"
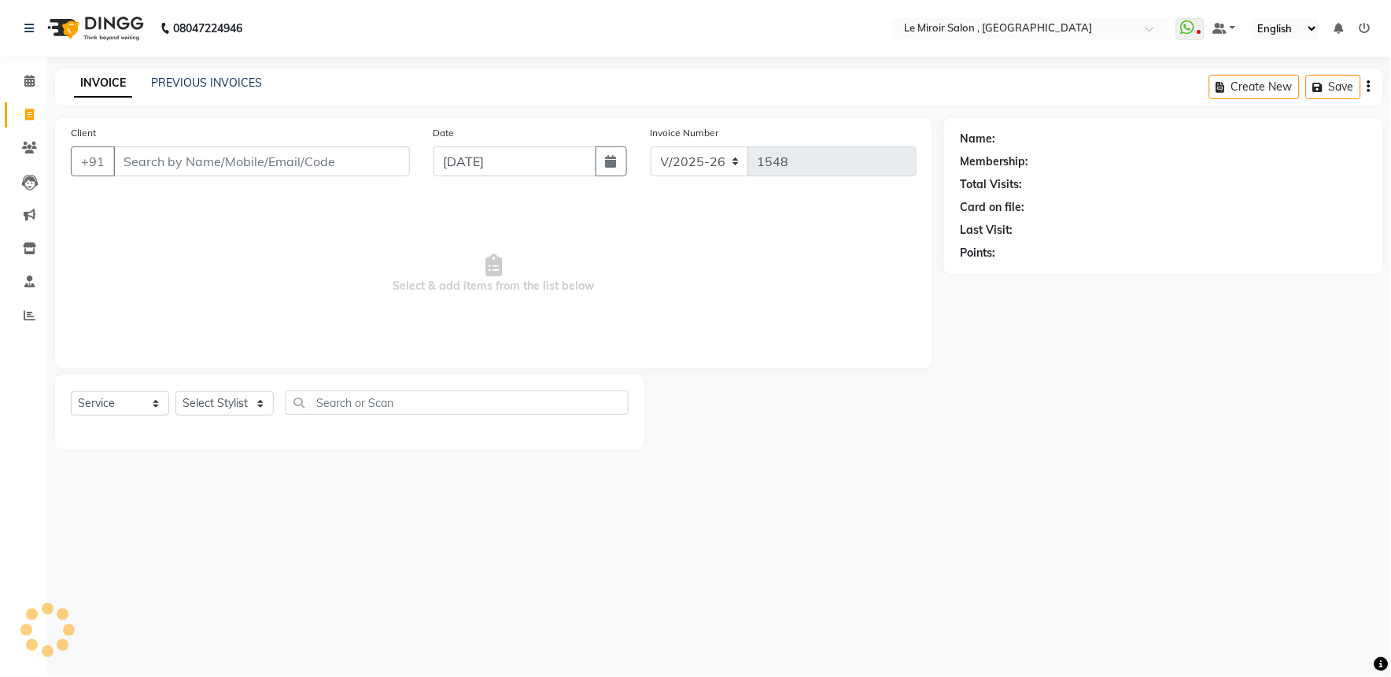
type input "9730521502"
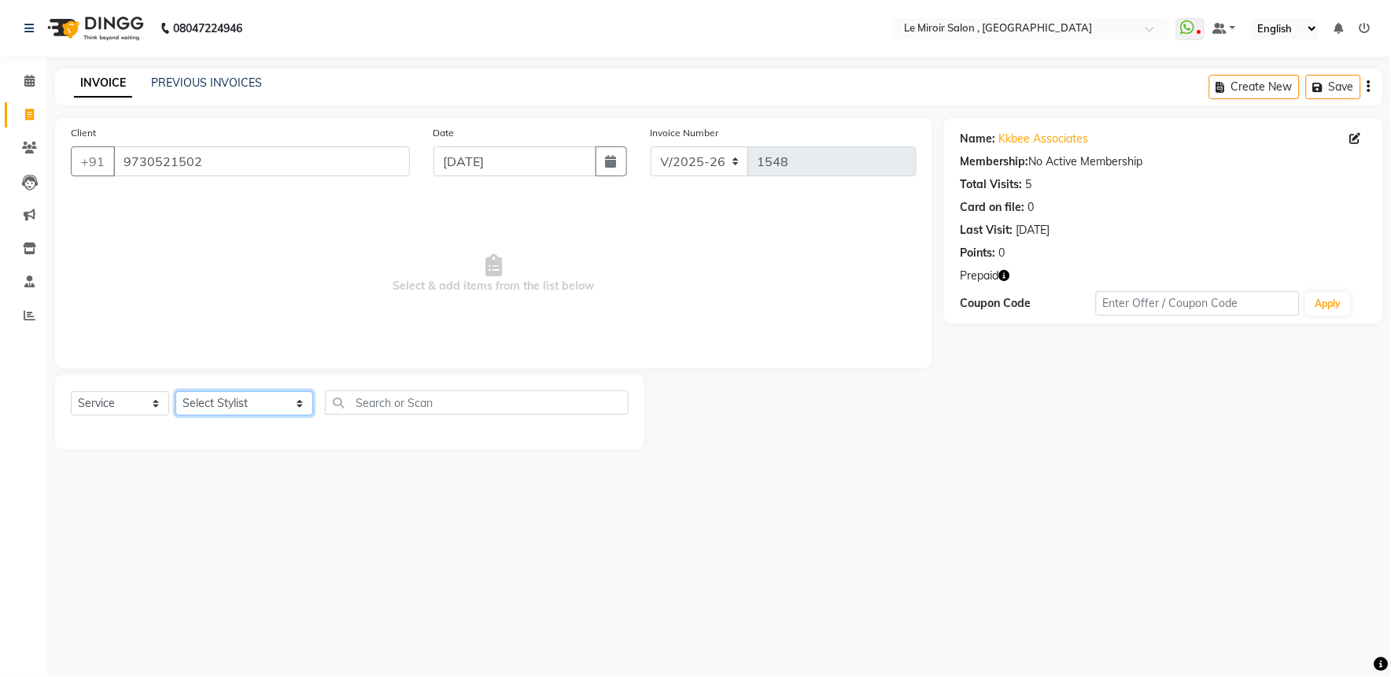
click at [216, 401] on select "Select Stylist [PERSON_NAME] [PERSON_NAME] CA [PERSON_NAME] [PERSON_NAME] Front…" at bounding box center [245, 403] width 138 height 24
select select "43590"
click at [176, 392] on select "Select Stylist [PERSON_NAME] [PERSON_NAME] CA [PERSON_NAME] [PERSON_NAME] Front…" at bounding box center [245, 403] width 138 height 24
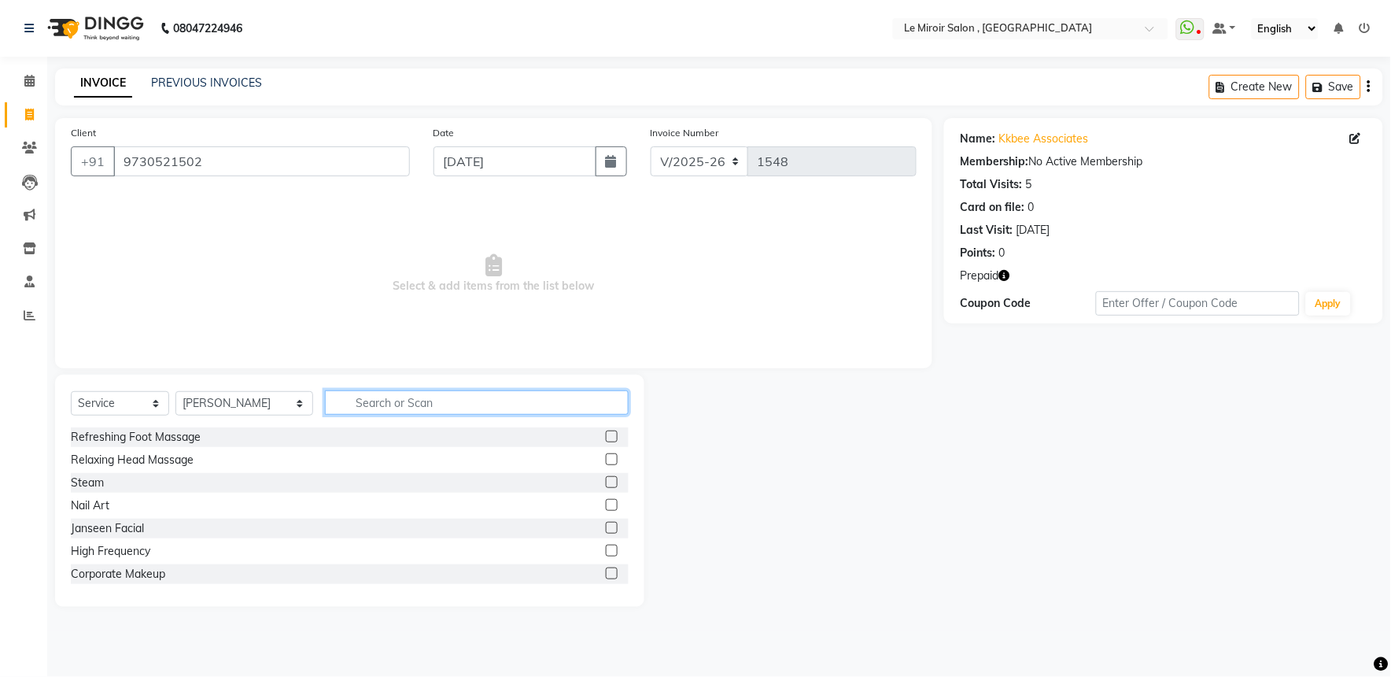
click at [338, 408] on input "text" at bounding box center [477, 402] width 304 height 24
type input "Neem"
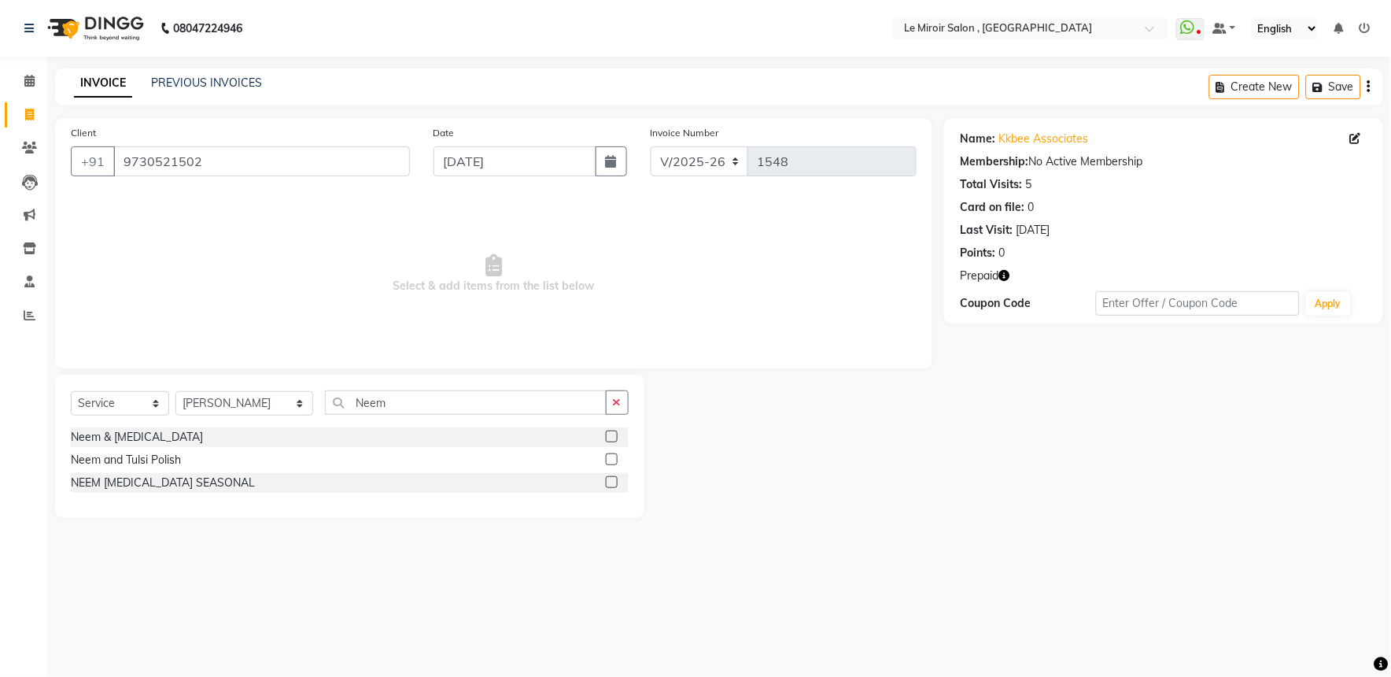
click at [612, 438] on label at bounding box center [612, 437] width 12 height 12
click at [612, 438] on input "checkbox" at bounding box center [611, 437] width 10 height 10
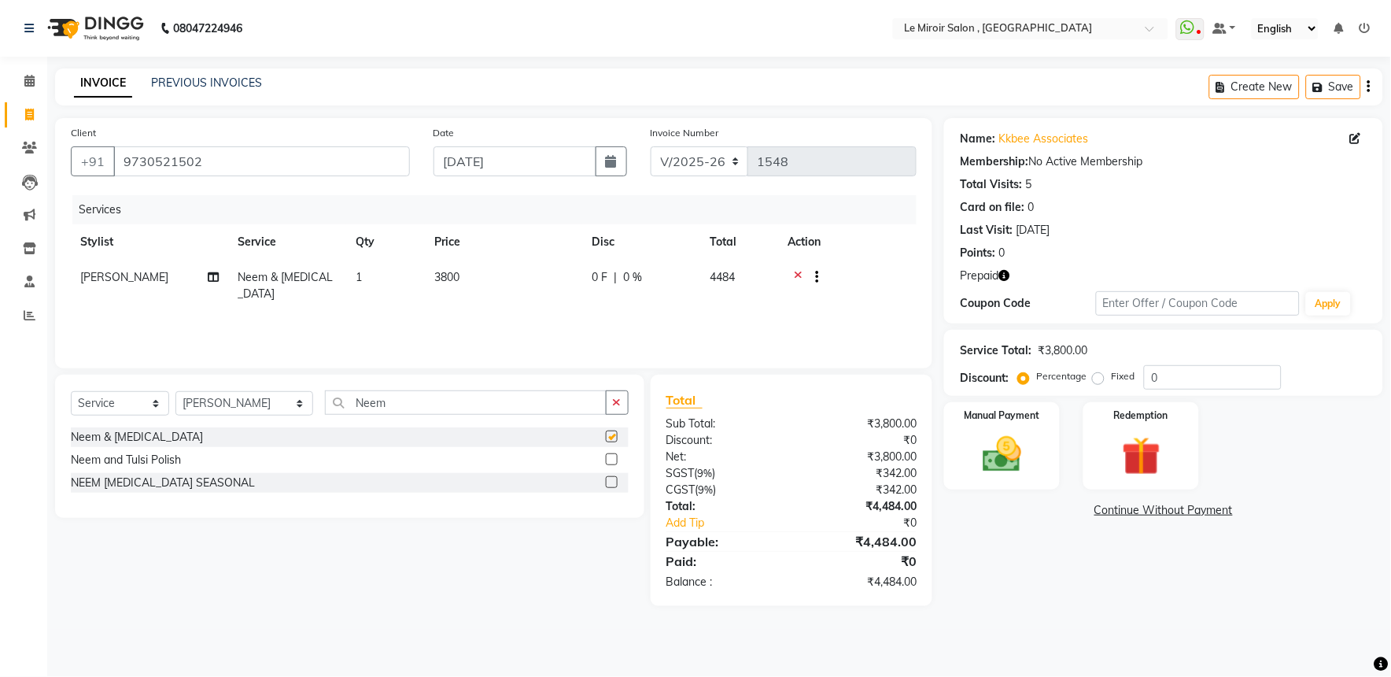
checkbox input "false"
click at [1153, 374] on input "0" at bounding box center [1213, 377] width 138 height 24
type input "50"
click at [1131, 480] on img at bounding box center [1141, 456] width 65 height 50
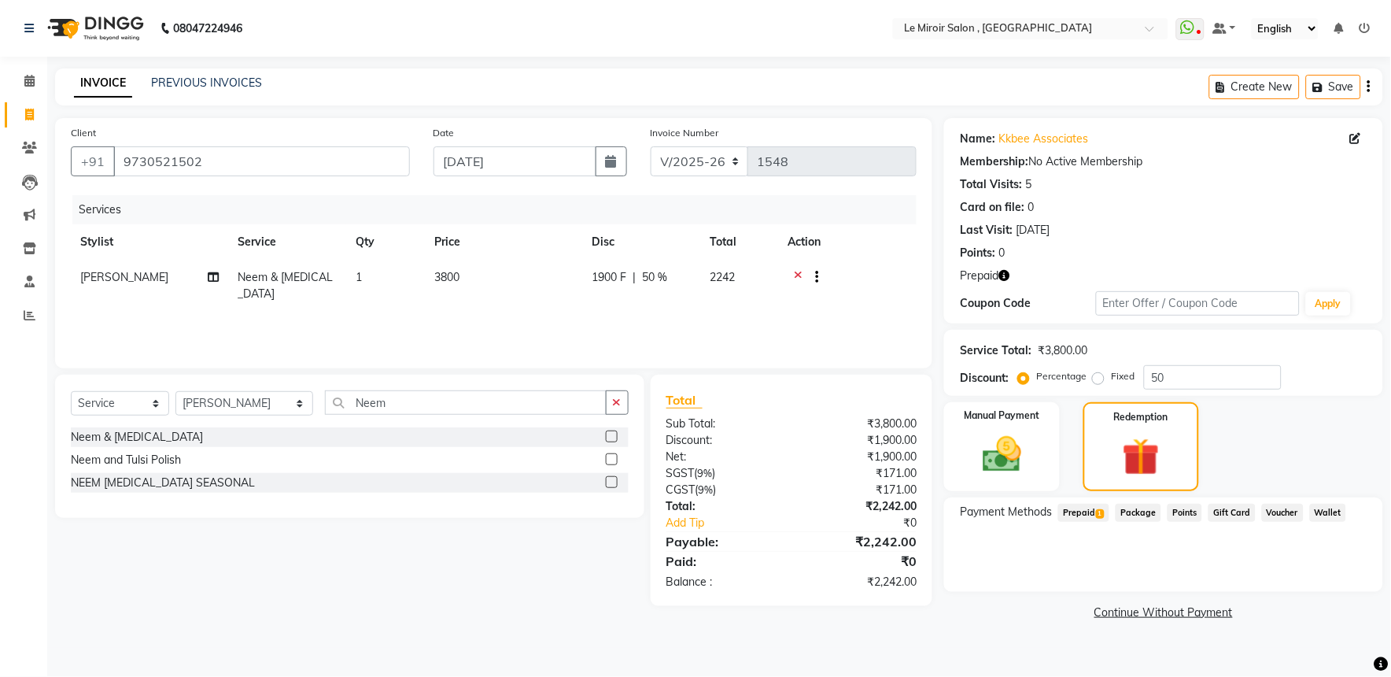
click at [1088, 508] on span "Prepaid 1" at bounding box center [1084, 513] width 51 height 18
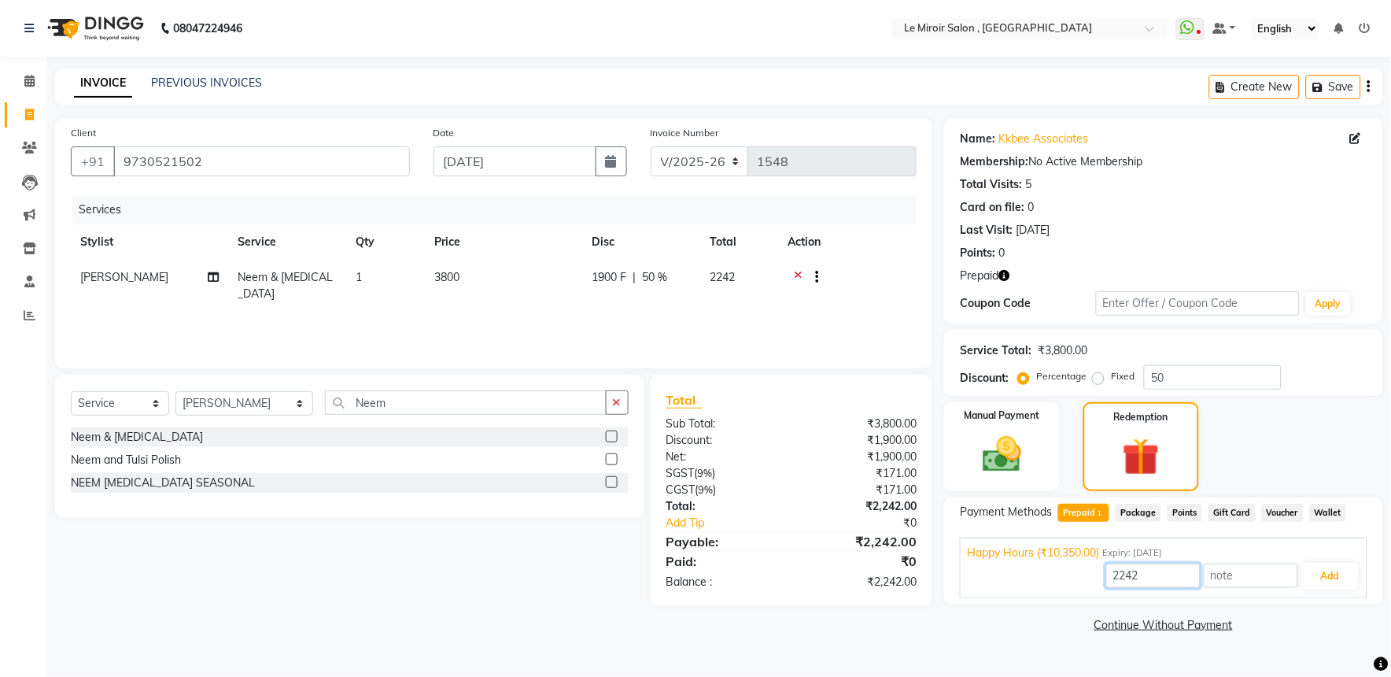
click at [1124, 576] on input "2242" at bounding box center [1154, 576] width 94 height 24
type input "1900"
click at [1318, 575] on button "Add" at bounding box center [1330, 576] width 57 height 27
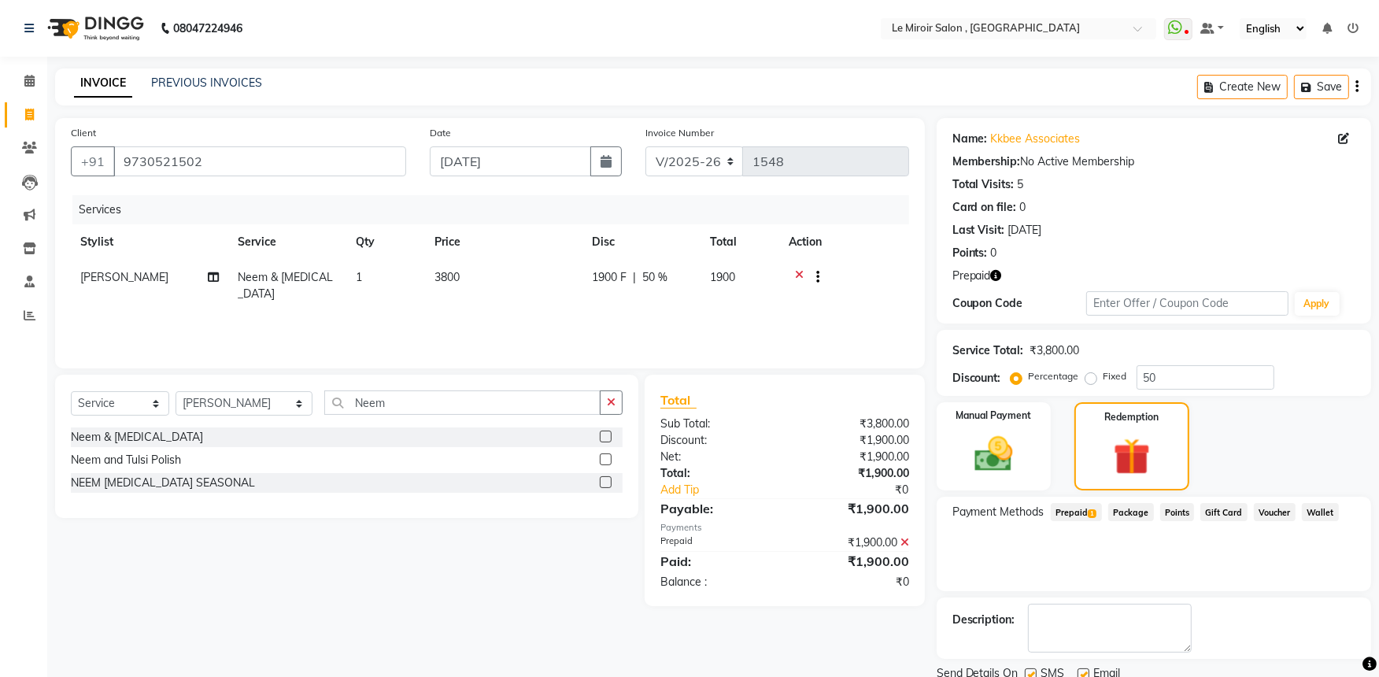
click at [1028, 671] on label at bounding box center [1031, 674] width 12 height 12
click at [1028, 671] on input "checkbox" at bounding box center [1030, 675] width 10 height 10
checkbox input "false"
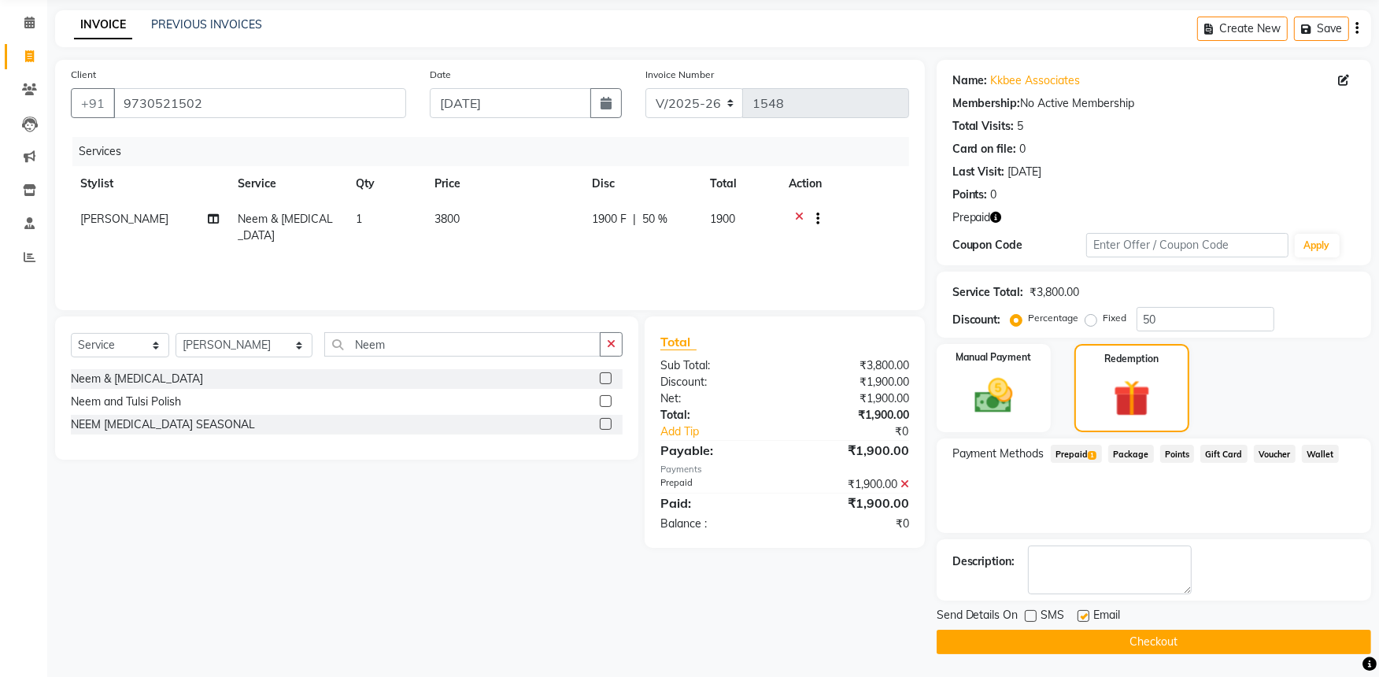
click at [1203, 632] on button "Checkout" at bounding box center [1154, 642] width 434 height 24
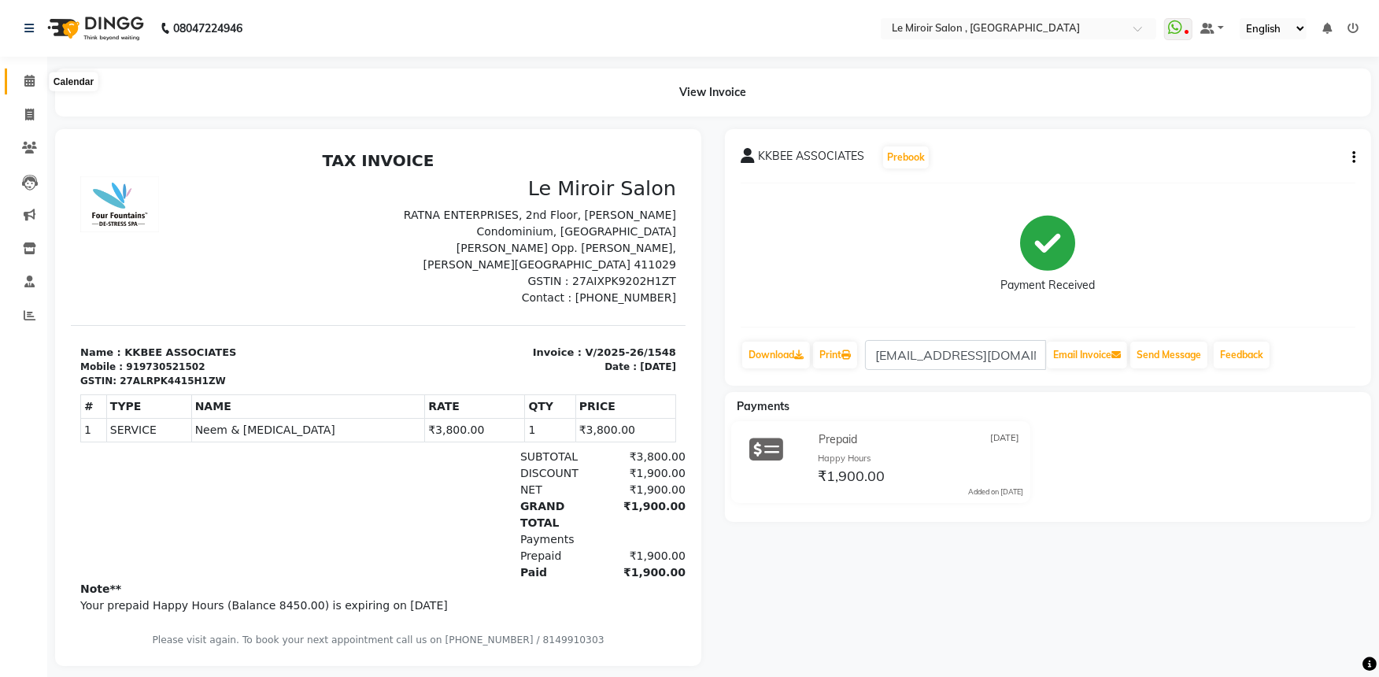
click at [30, 82] on icon at bounding box center [29, 81] width 10 height 12
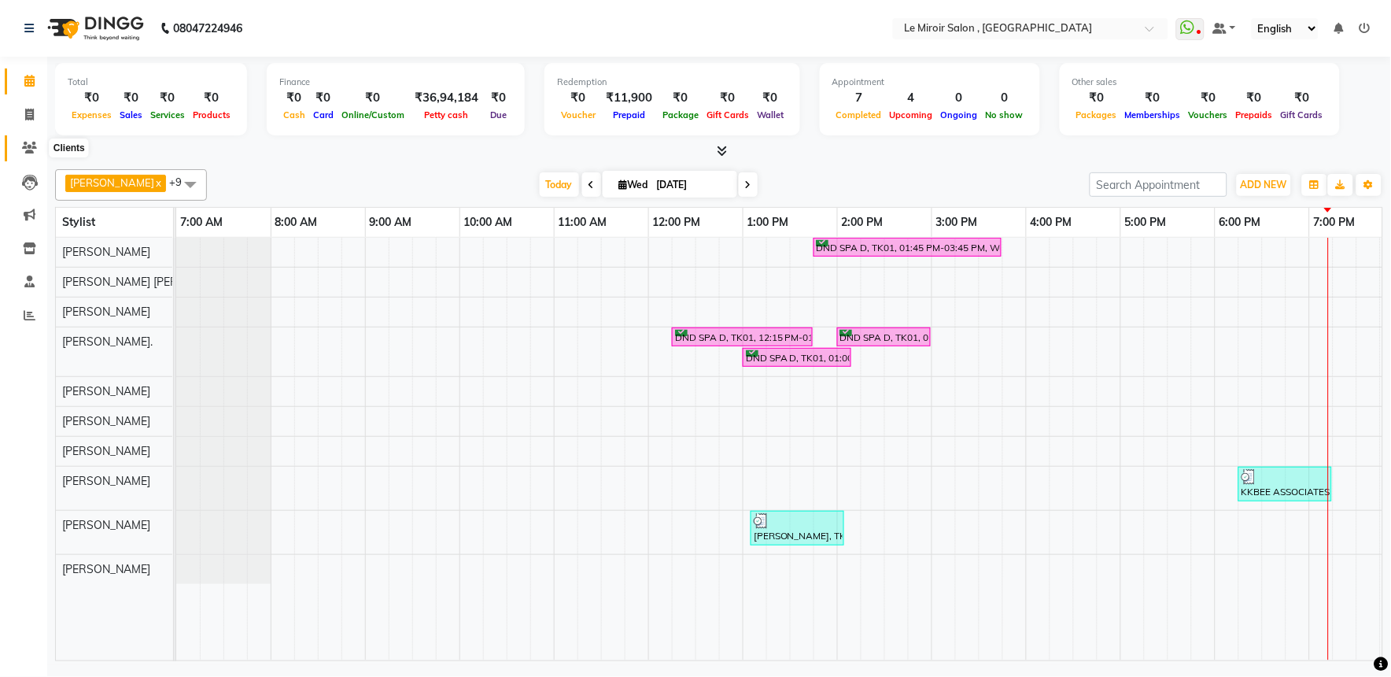
click at [30, 146] on icon at bounding box center [29, 148] width 15 height 12
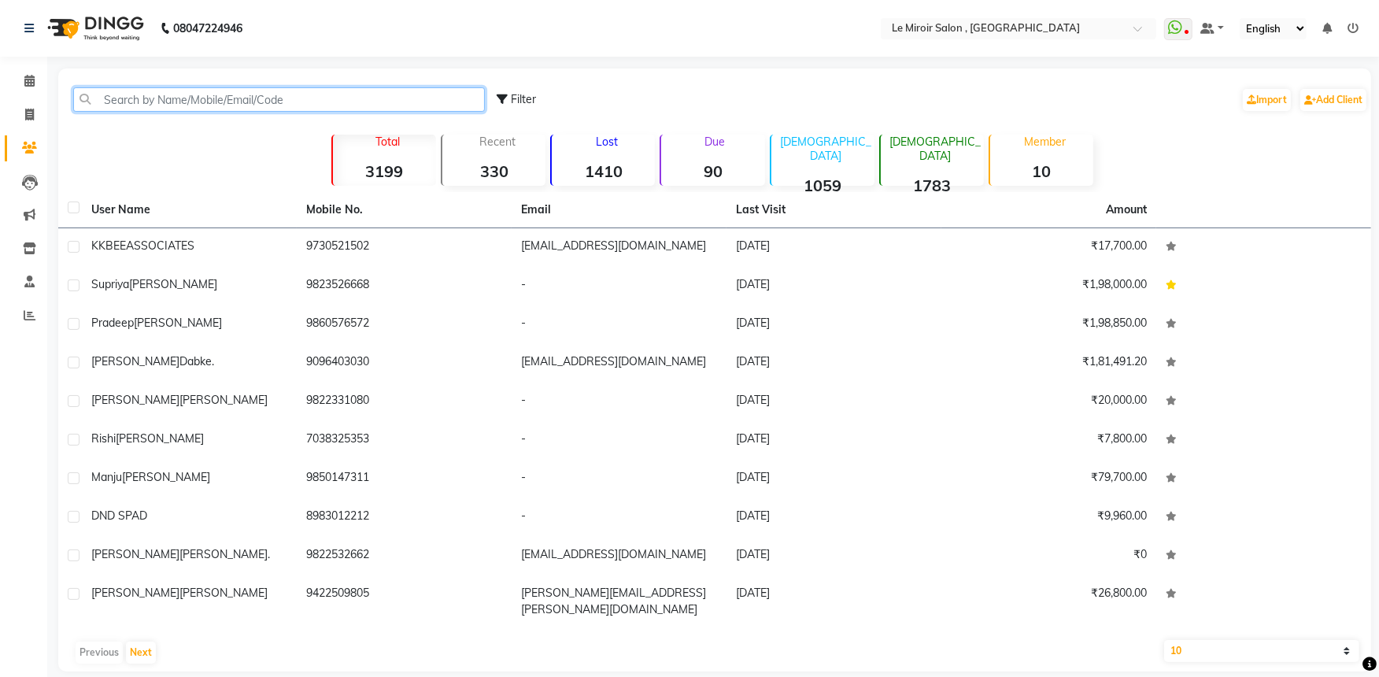
click at [170, 105] on input "text" at bounding box center [279, 99] width 412 height 24
paste input "9822532662"
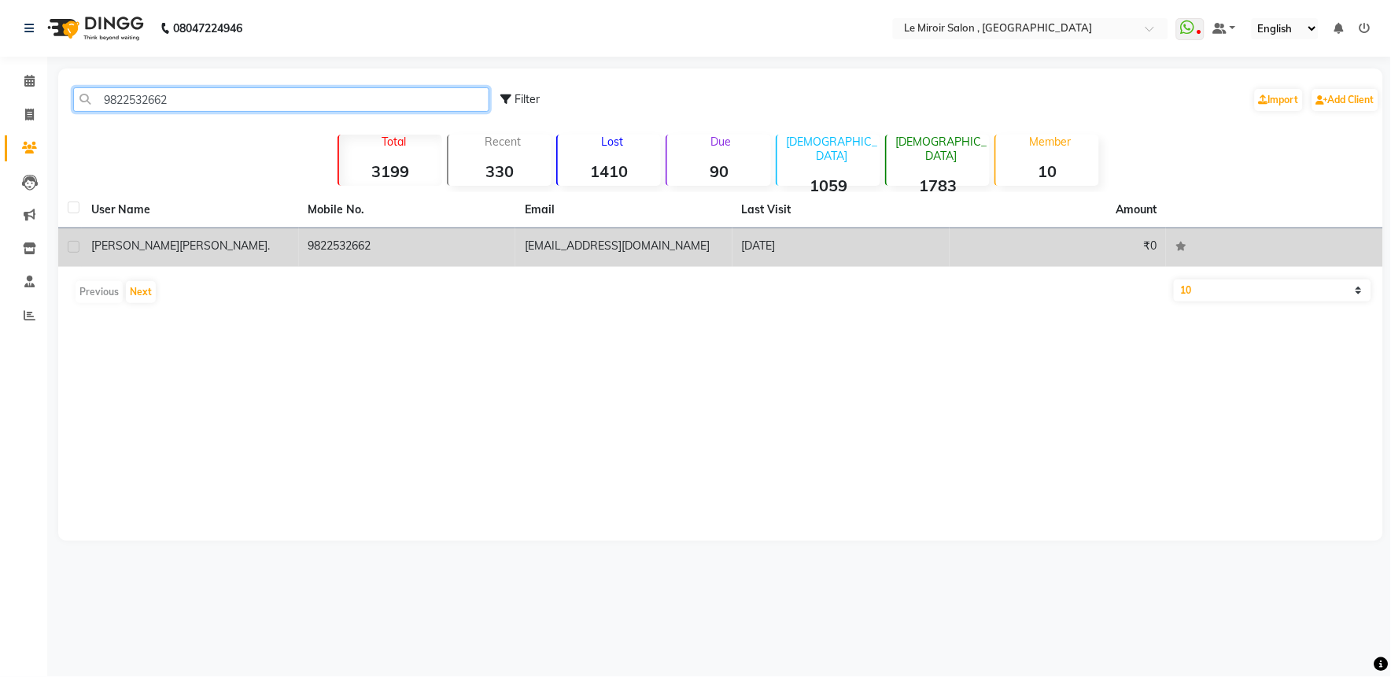
type input "9822532662"
click at [172, 236] on td "[PERSON_NAME]." at bounding box center [190, 247] width 217 height 39
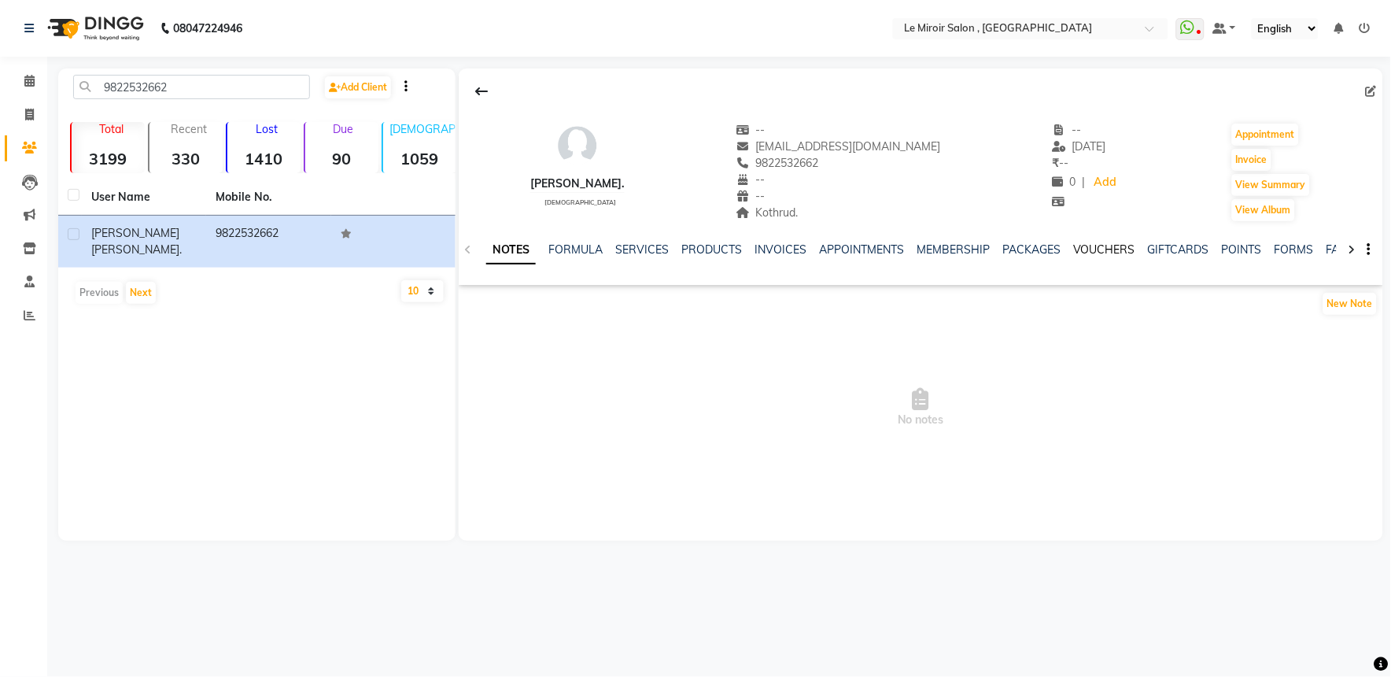
click at [1094, 252] on link "VOUCHERS" at bounding box center [1105, 249] width 62 height 14
click at [663, 247] on link "INVOICES" at bounding box center [678, 249] width 52 height 14
click at [1061, 247] on link "VOUCHERS" at bounding box center [1066, 249] width 62 height 14
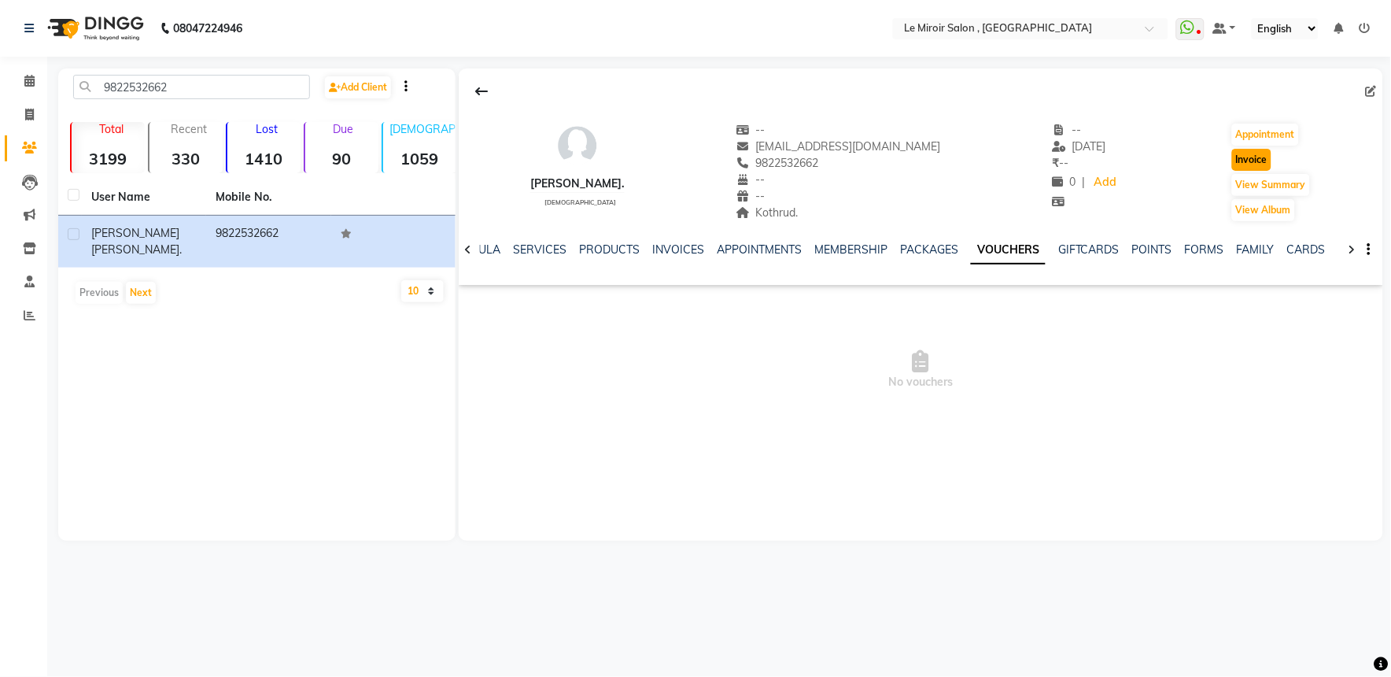
click at [1257, 164] on button "Invoice" at bounding box center [1251, 160] width 39 height 22
select select "53"
select select "service"
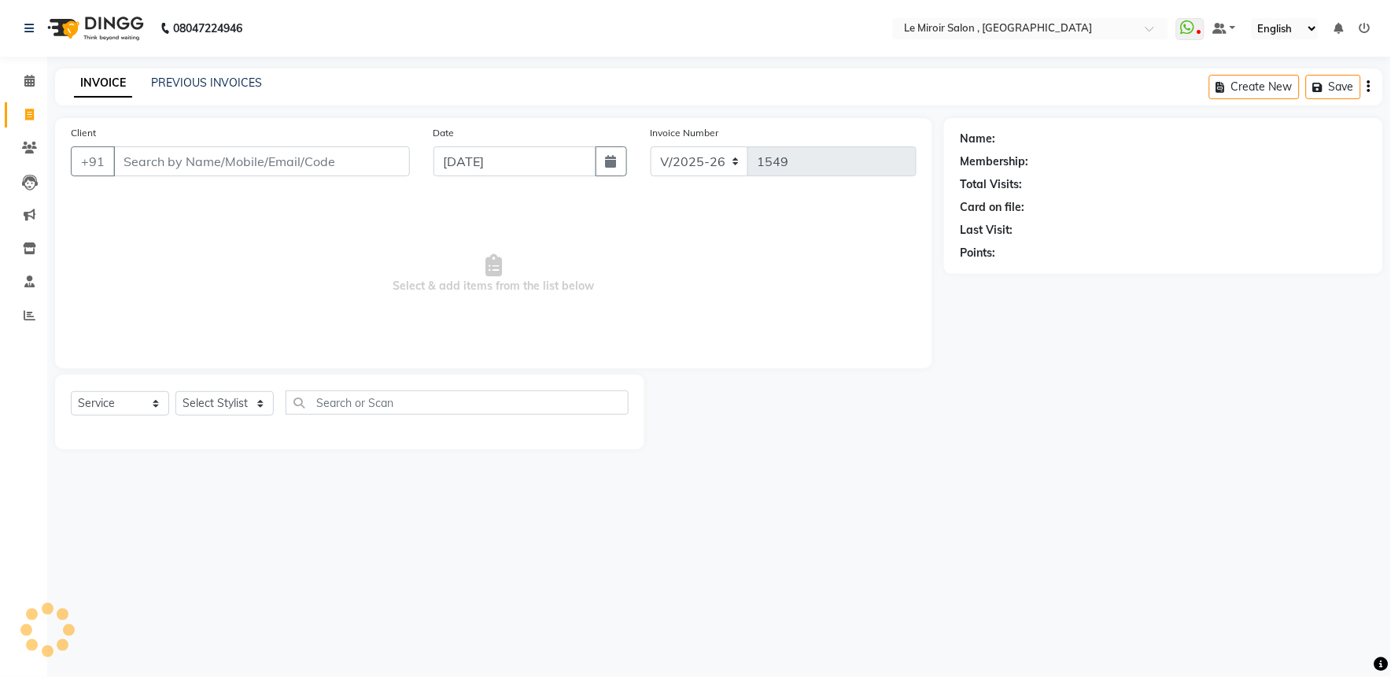
type input "9822532662"
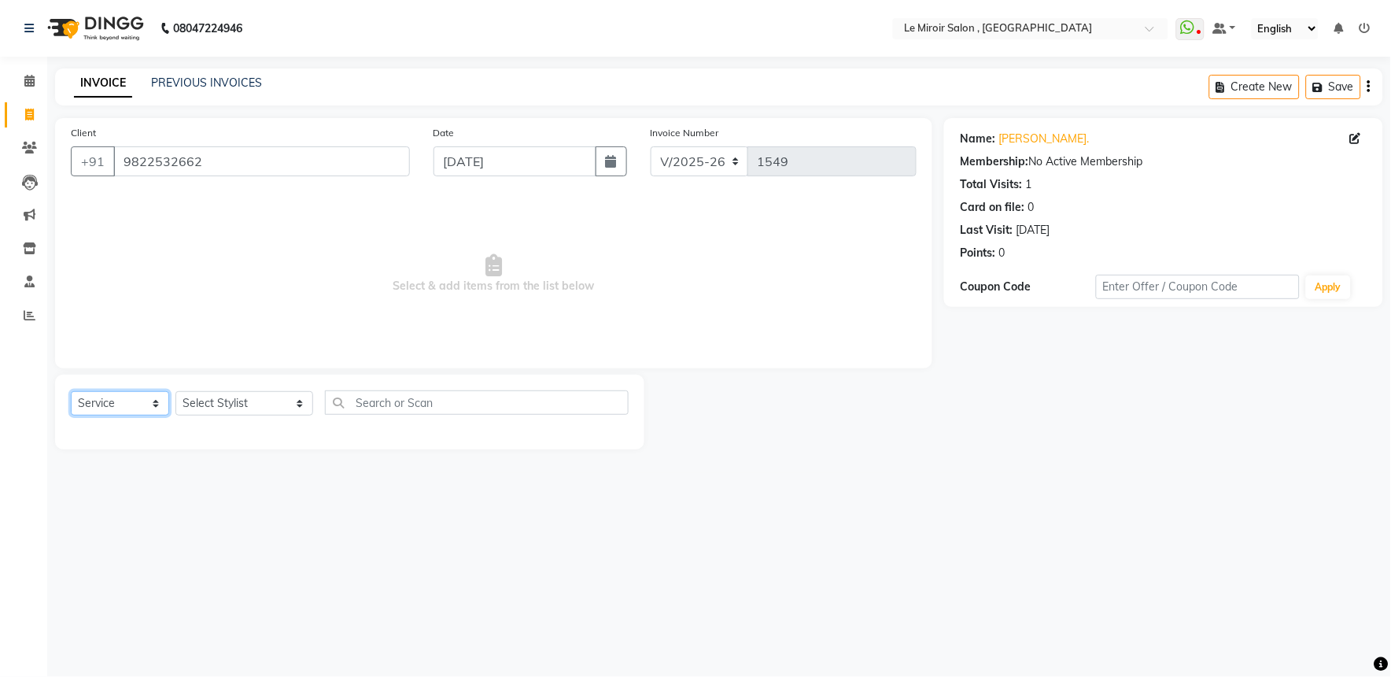
click at [144, 404] on select "Select Service Product Membership Package Voucher Prepaid Gift Card" at bounding box center [120, 403] width 98 height 24
select select "P"
click at [71, 392] on select "Select Service Product Membership Package Voucher Prepaid Gift Card" at bounding box center [120, 403] width 98 height 24
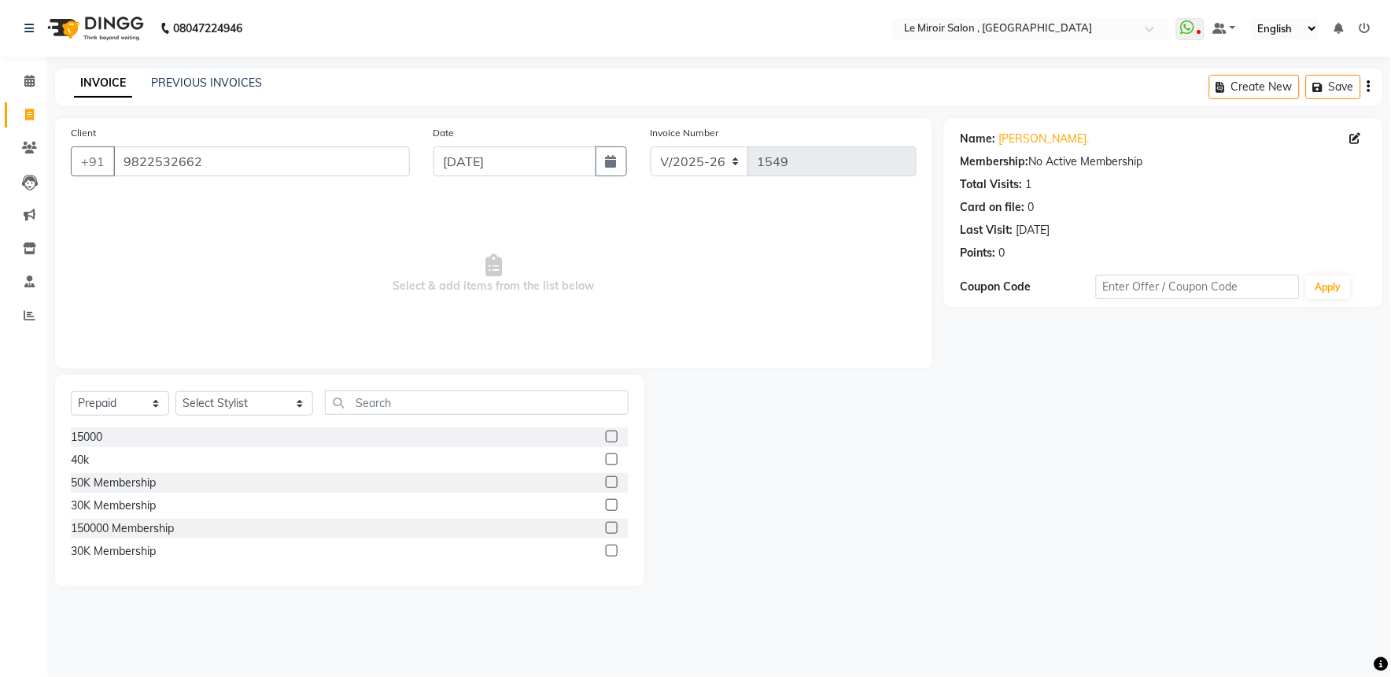
click at [608, 549] on label at bounding box center [612, 551] width 12 height 12
click at [608, 549] on input "checkbox" at bounding box center [611, 551] width 10 height 10
checkbox input "false"
click at [131, 397] on select "Select Service Product Membership Package Voucher Prepaid Gift Card" at bounding box center [120, 403] width 98 height 24
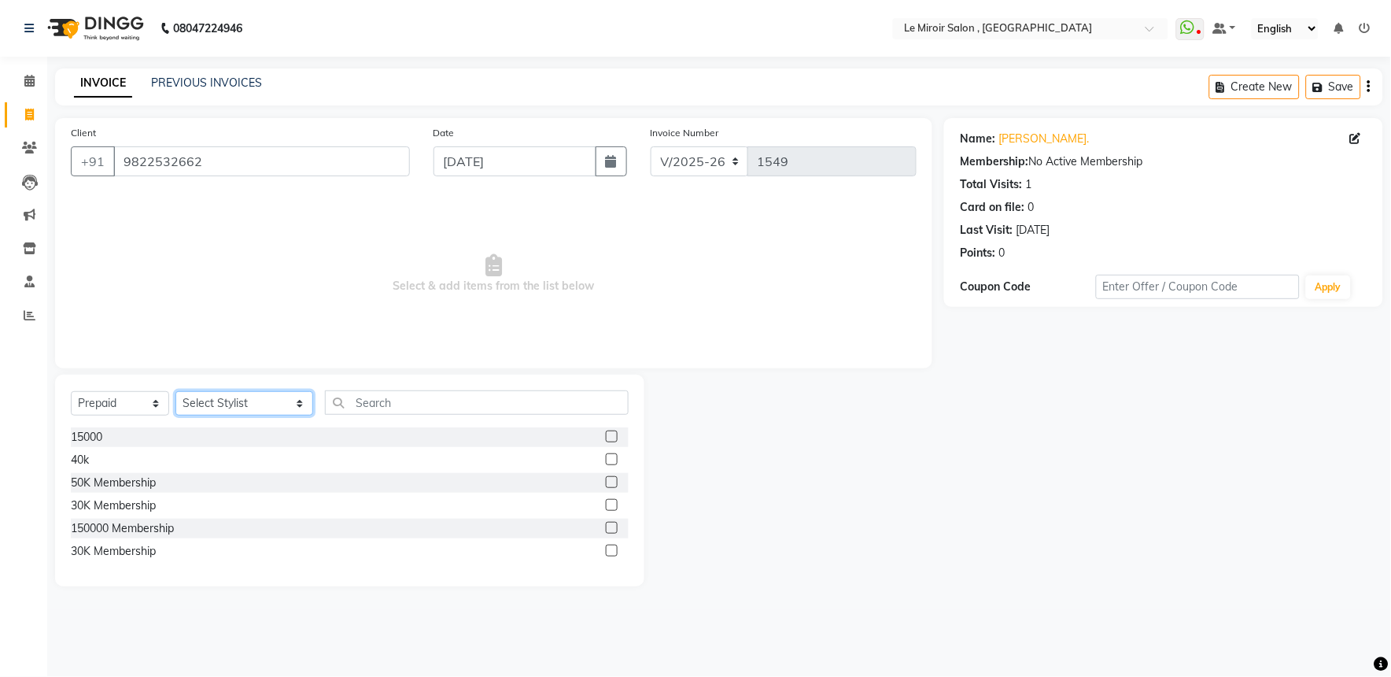
click at [200, 394] on select "Select Stylist [PERSON_NAME] [PERSON_NAME] CA [PERSON_NAME] [PERSON_NAME] Front…" at bounding box center [245, 403] width 138 height 24
select select "48396"
click at [176, 392] on select "Select Stylist [PERSON_NAME] [PERSON_NAME] CA [PERSON_NAME] [PERSON_NAME] Front…" at bounding box center [245, 403] width 138 height 24
click at [612, 549] on label at bounding box center [612, 551] width 12 height 12
click at [612, 549] on input "checkbox" at bounding box center [611, 551] width 10 height 10
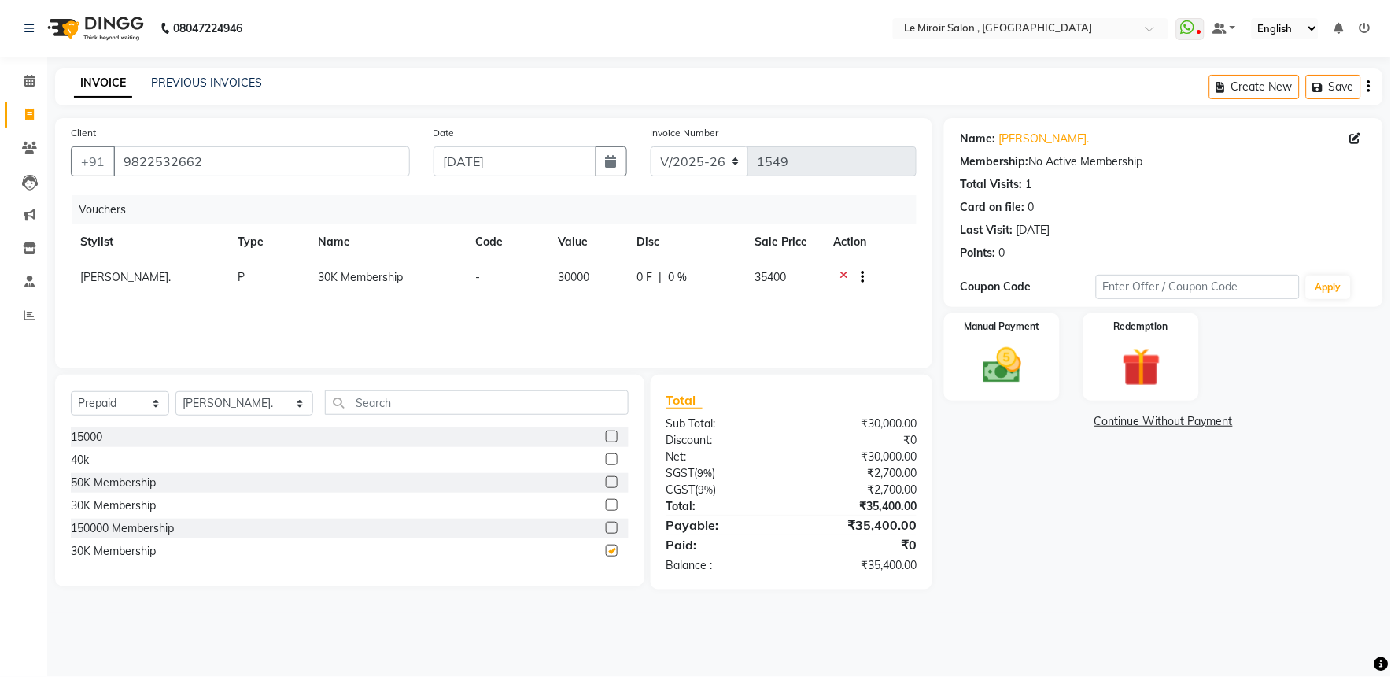
checkbox input "false"
click at [19, 80] on span at bounding box center [30, 81] width 28 height 18
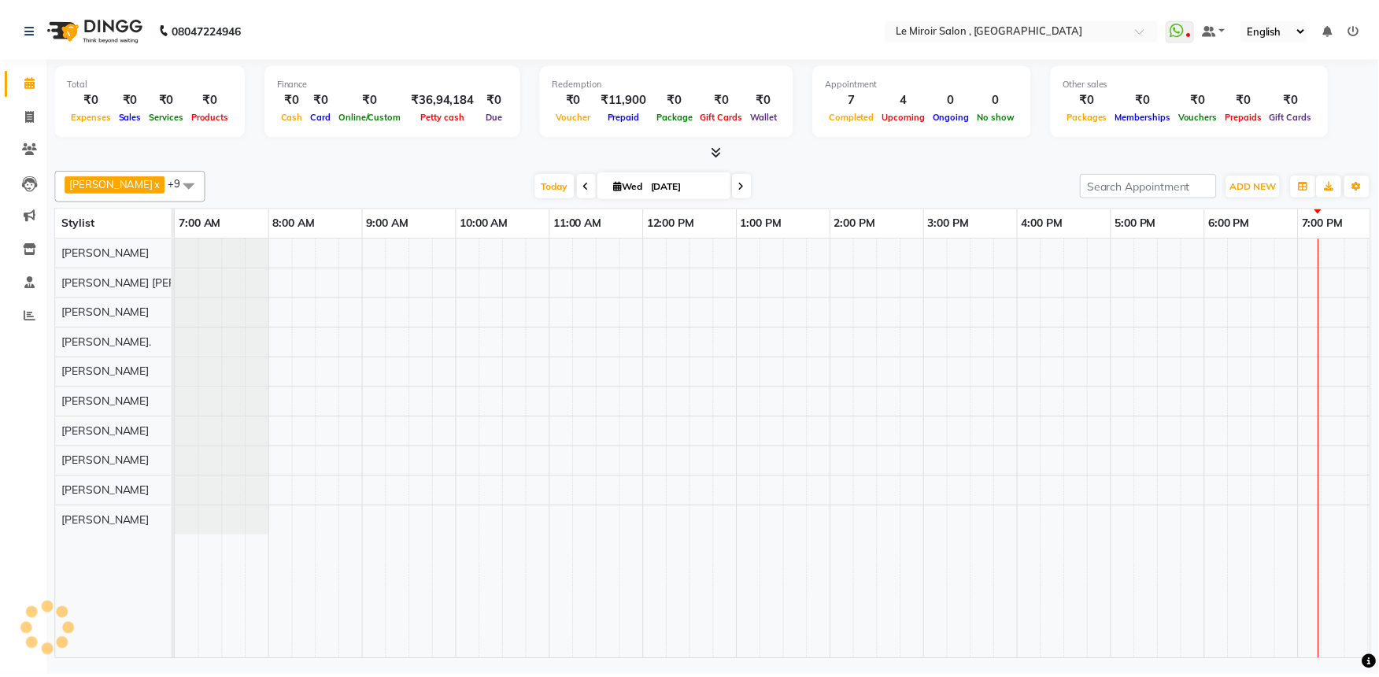
scroll to position [0, 209]
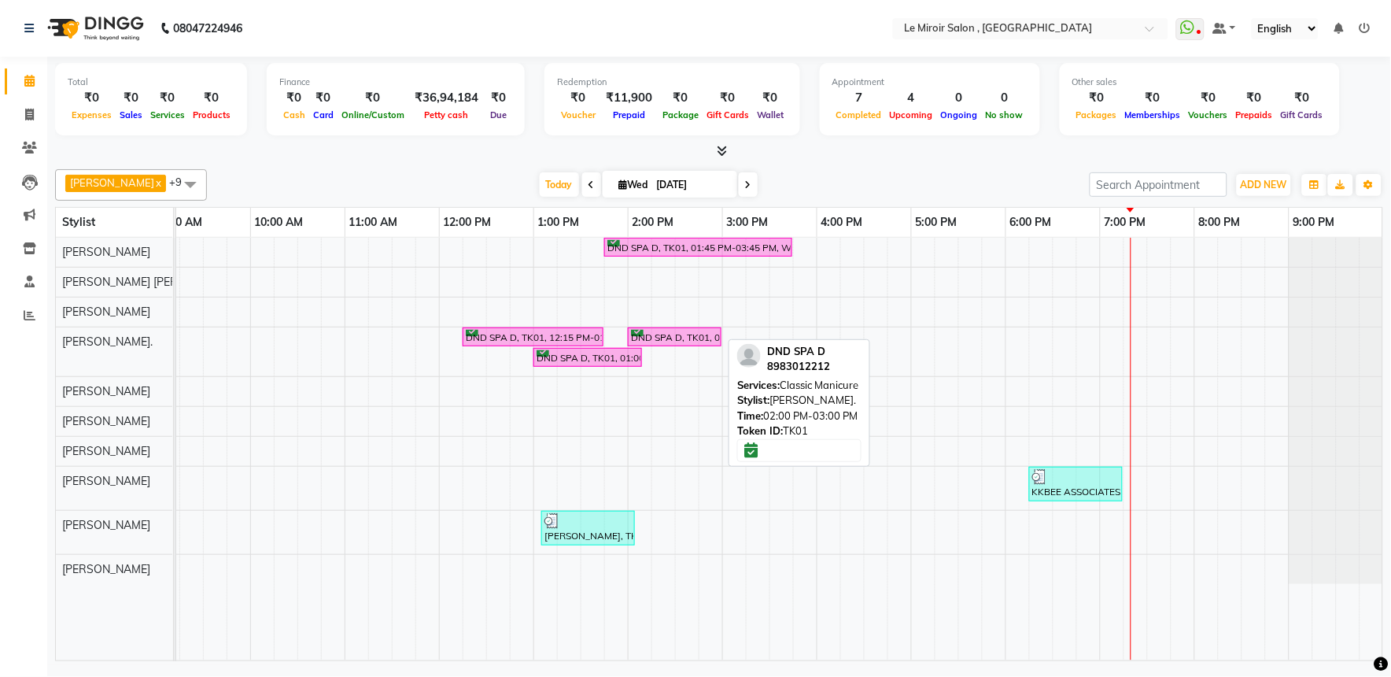
click at [678, 336] on div "DND SPA D, TK01, 02:00 PM-03:00 PM, Classic Manicure" at bounding box center [675, 337] width 91 height 15
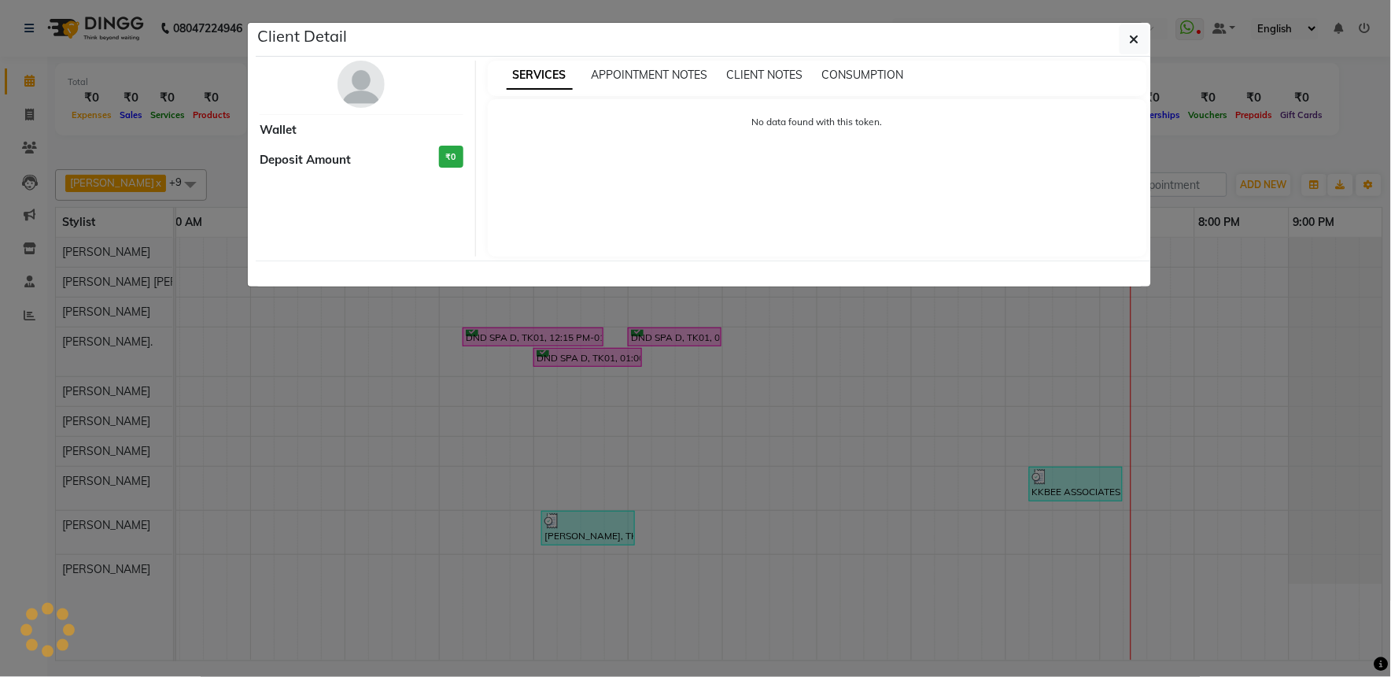
select select "6"
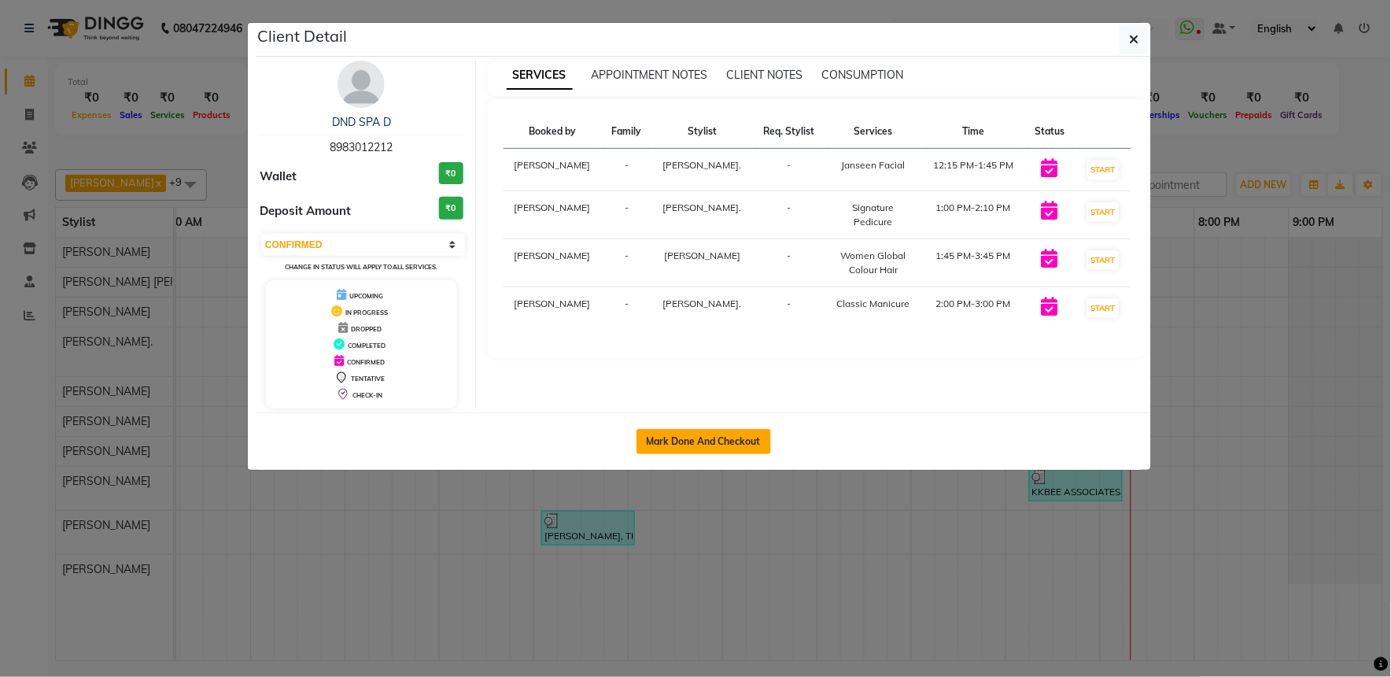
click at [685, 435] on button "Mark Done And Checkout" at bounding box center [704, 441] width 135 height 25
select select "service"
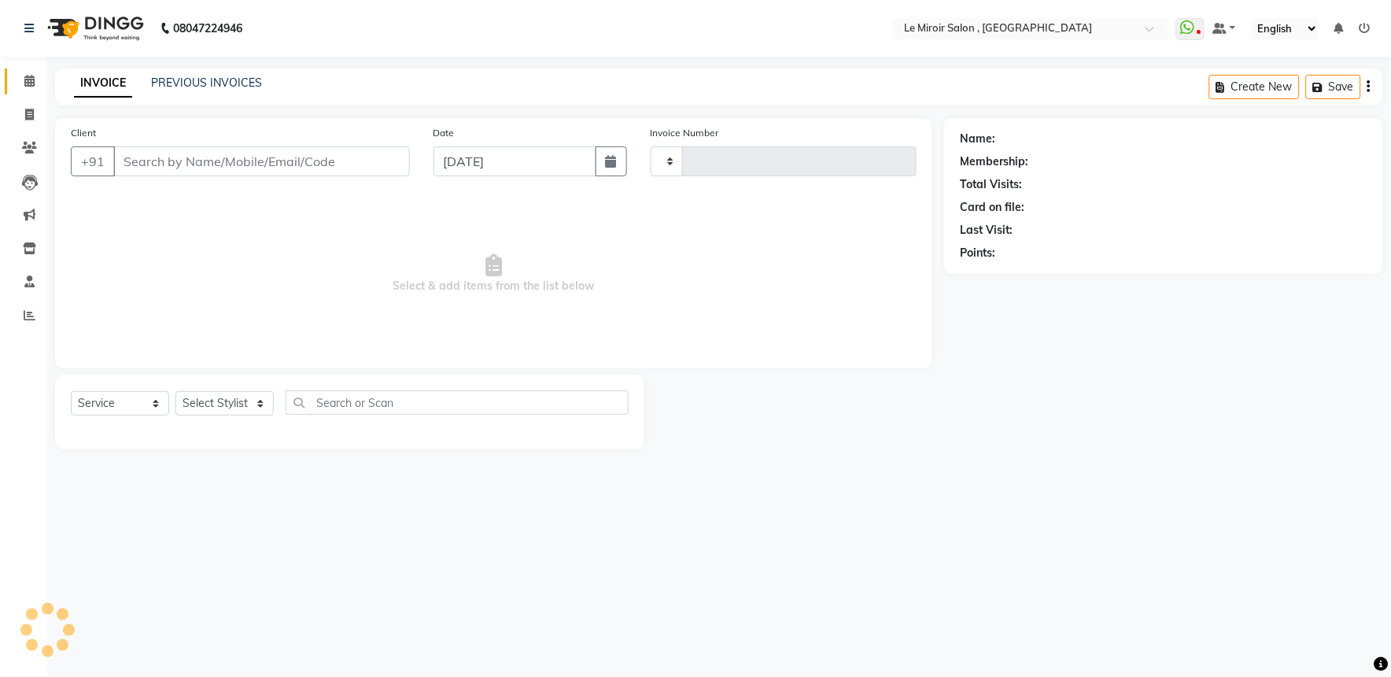
type input "1549"
select select "53"
type input "8983012212"
select select "67539"
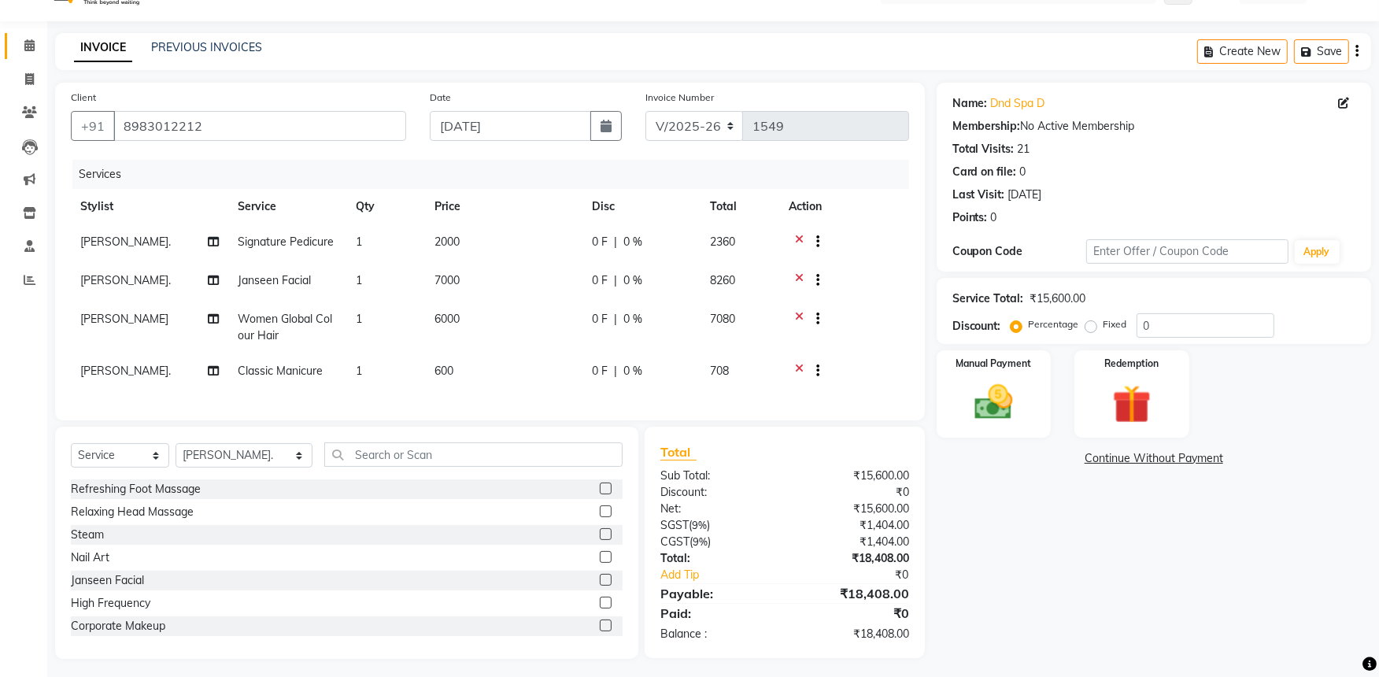
scroll to position [54, 0]
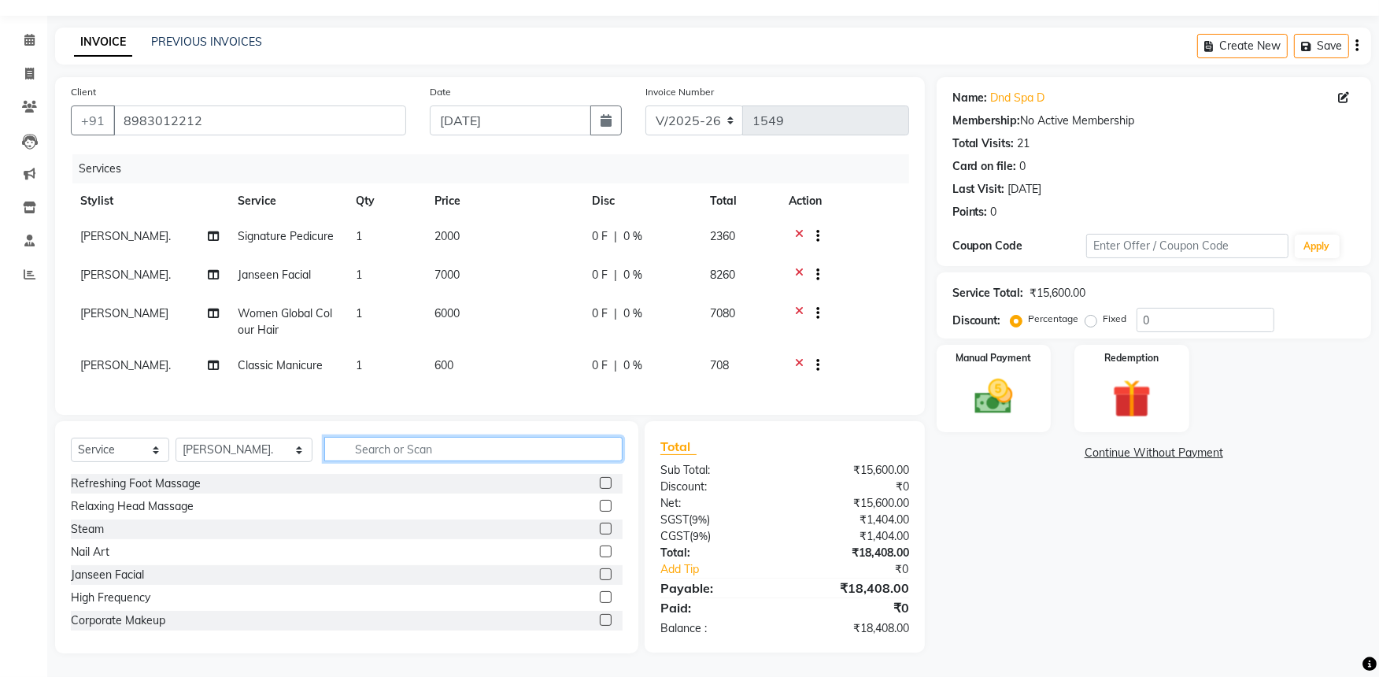
click at [382, 459] on input "text" at bounding box center [473, 449] width 299 height 24
type input "Wax"
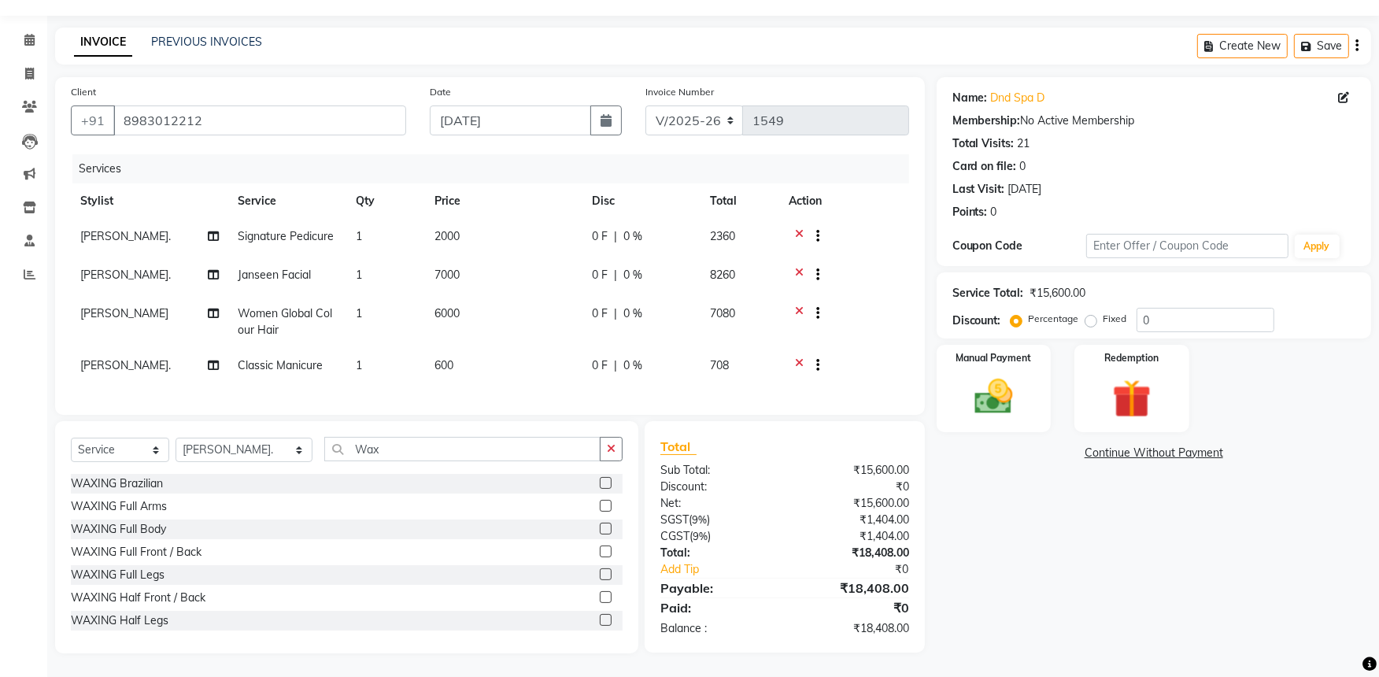
click at [600, 505] on label at bounding box center [606, 506] width 12 height 12
click at [600, 505] on input "checkbox" at bounding box center [605, 506] width 10 height 10
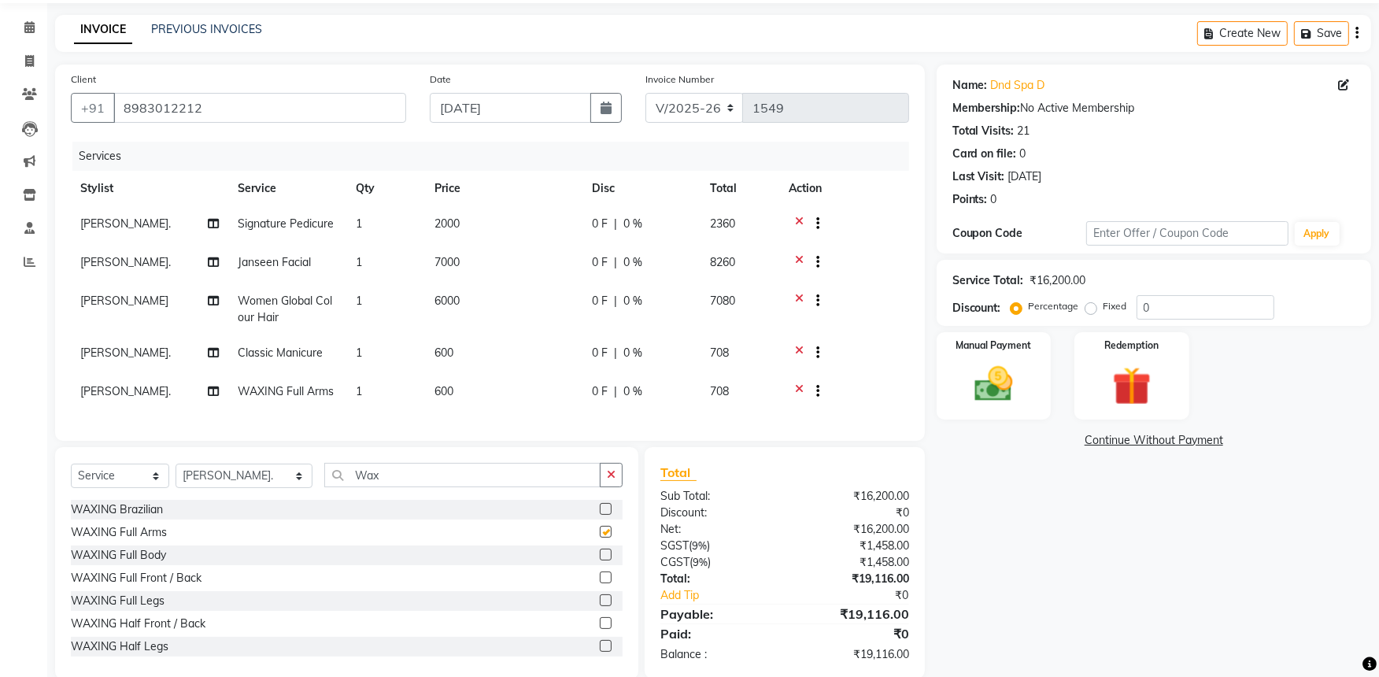
checkbox input "false"
click at [38, 21] on span at bounding box center [30, 28] width 28 height 18
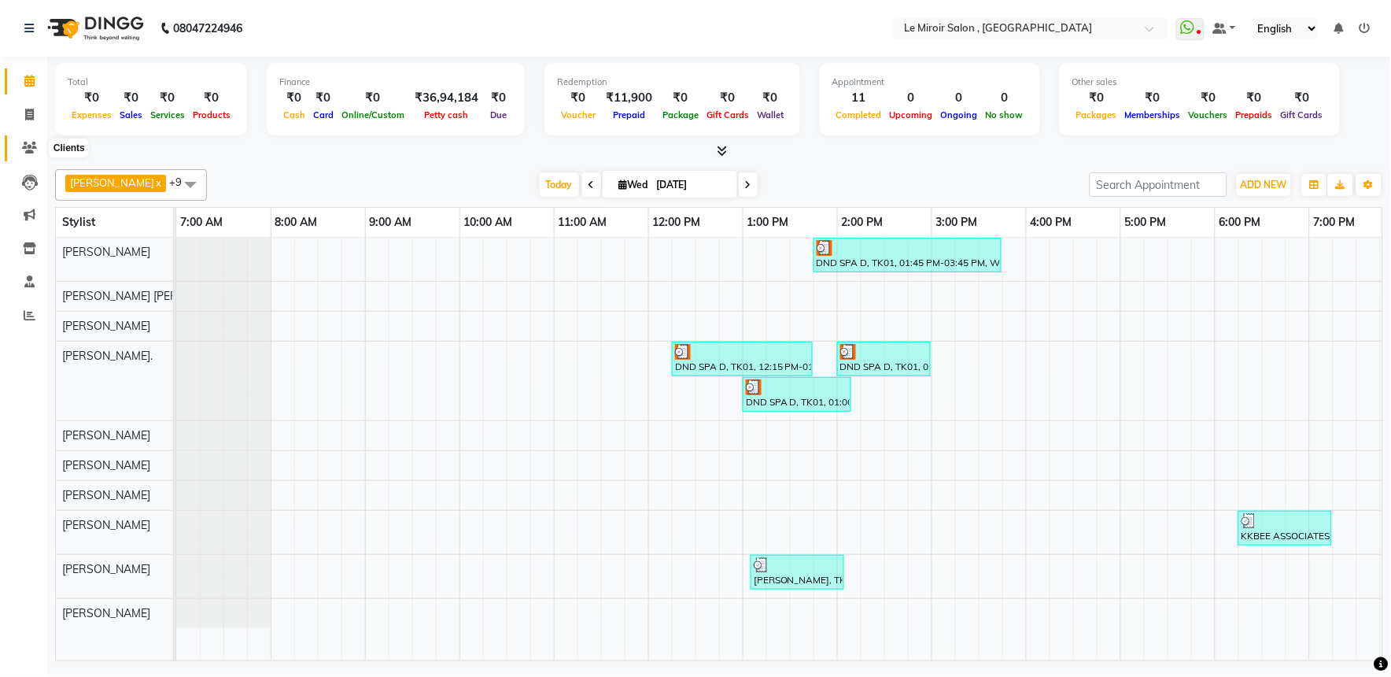
click at [24, 146] on icon at bounding box center [29, 148] width 15 height 12
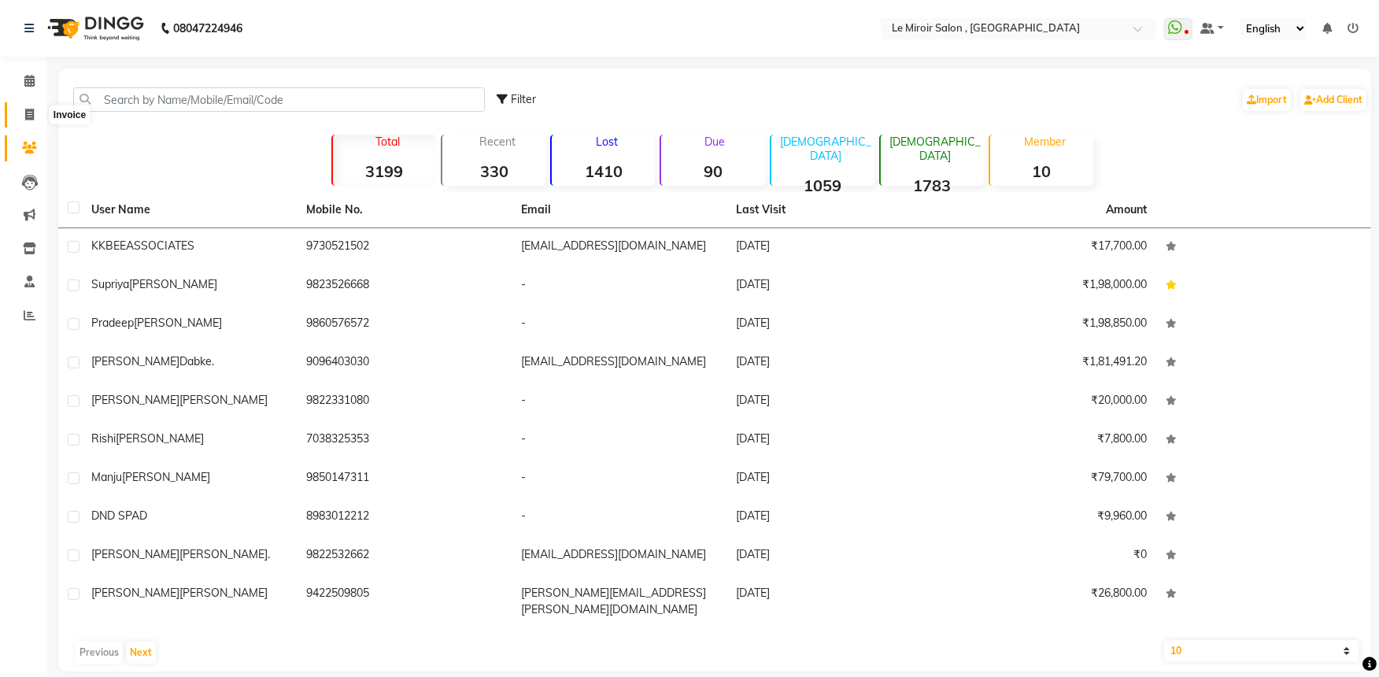
click at [33, 106] on span at bounding box center [30, 115] width 28 height 18
select select "53"
select select "service"
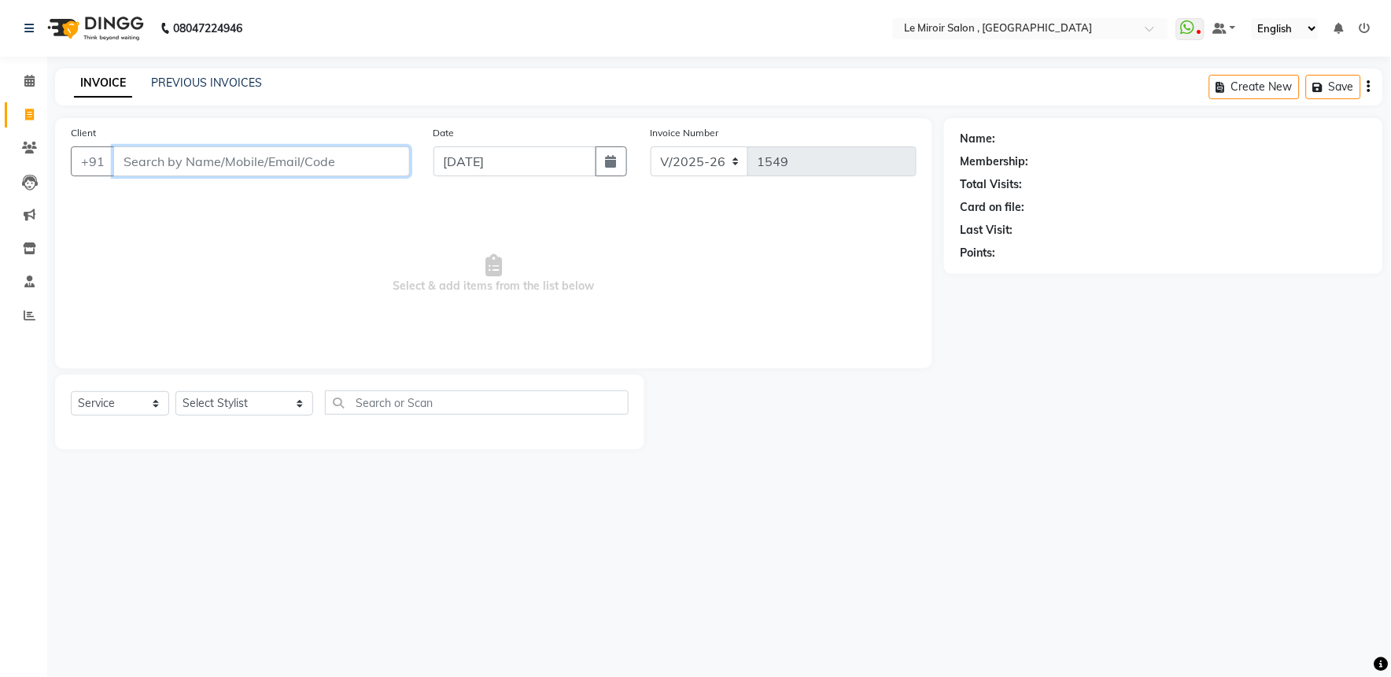
paste input "9822532662"
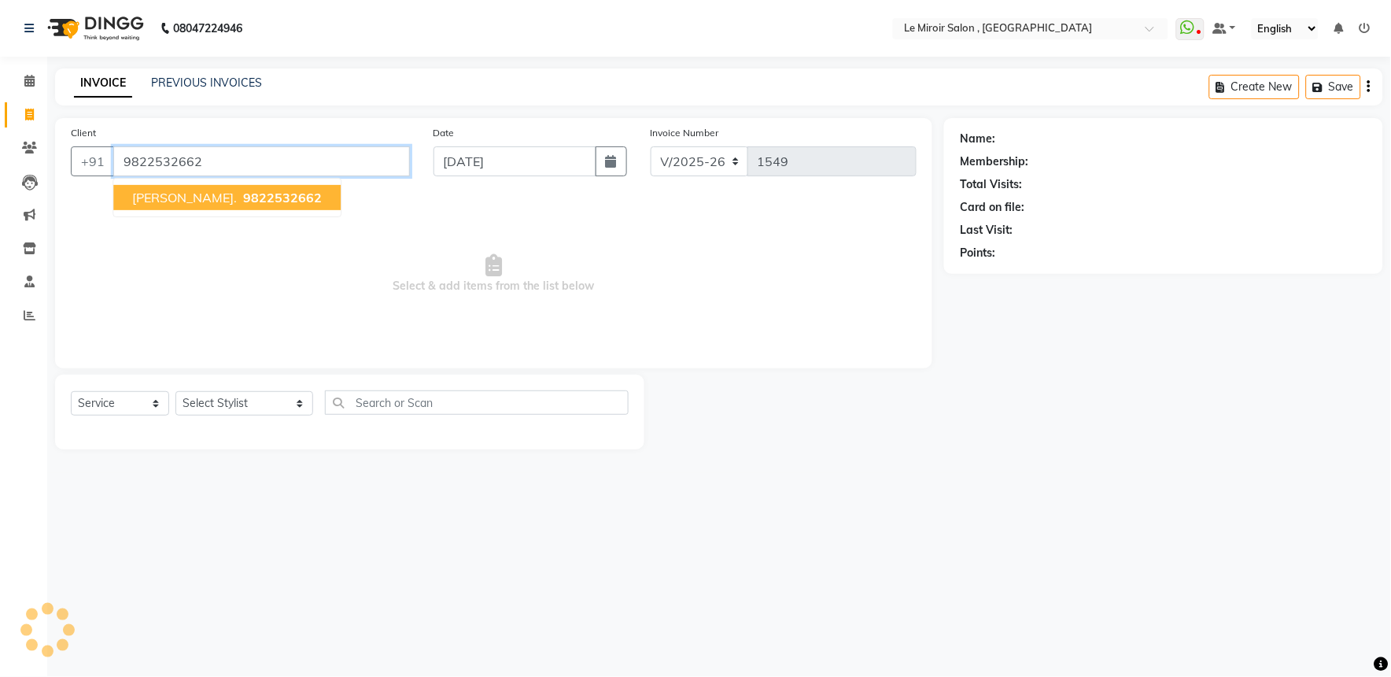
type input "9822532662"
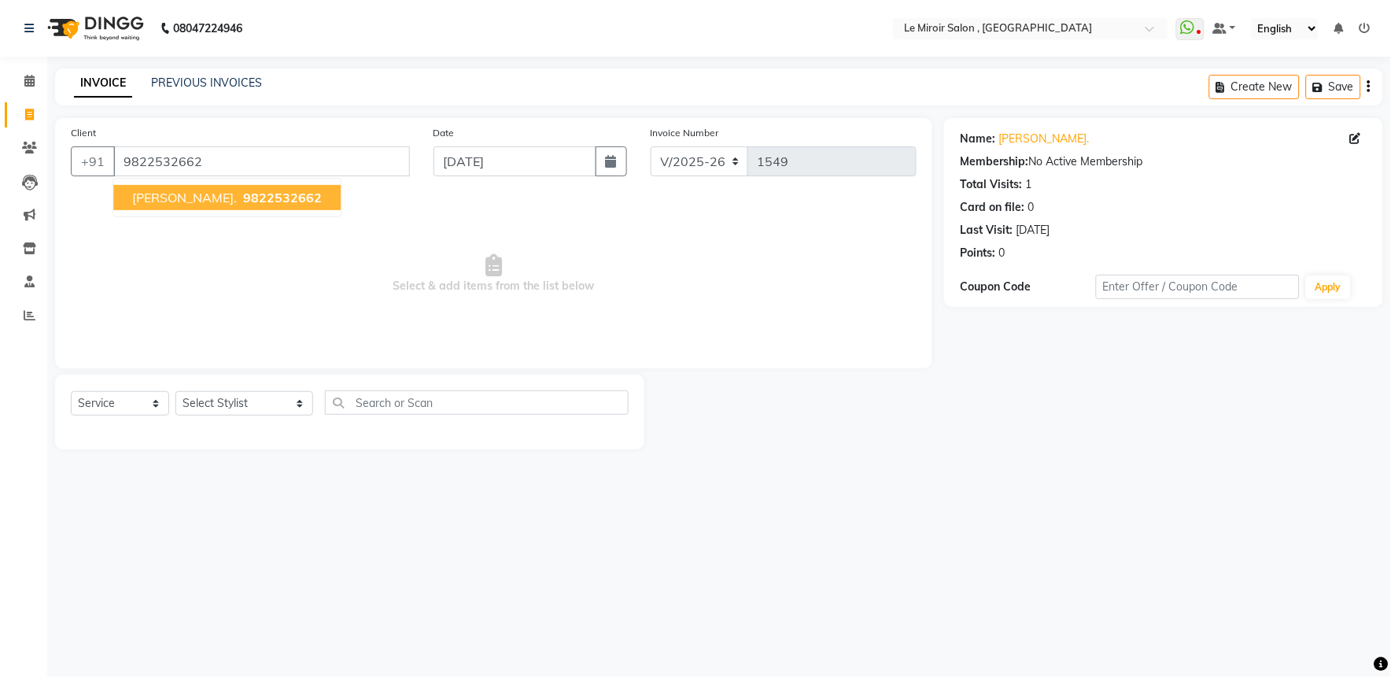
click at [243, 194] on span "9822532662" at bounding box center [282, 198] width 79 height 16
click at [124, 397] on select "Select Service Product Membership Package Voucher Prepaid Gift Card" at bounding box center [120, 403] width 98 height 24
select select "P"
click at [71, 392] on select "Select Service Product Membership Package Voucher Prepaid Gift Card" at bounding box center [120, 403] width 98 height 24
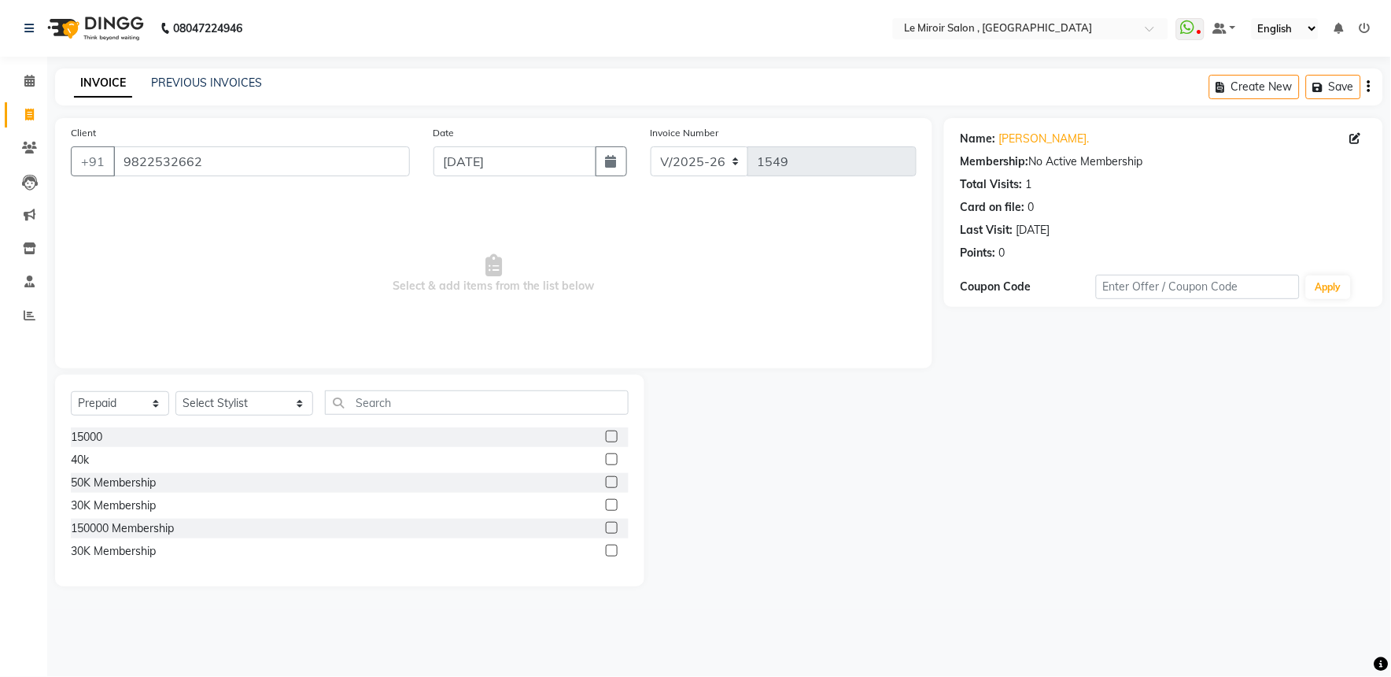
click at [606, 549] on label at bounding box center [612, 551] width 12 height 12
click at [606, 549] on input "checkbox" at bounding box center [611, 551] width 10 height 10
checkbox input "false"
click at [126, 396] on select "Select Service Product Membership Package Voucher Prepaid Gift Card" at bounding box center [120, 403] width 98 height 24
click at [242, 408] on select "Select Stylist [PERSON_NAME] [PERSON_NAME] CA [PERSON_NAME] [PERSON_NAME] Front…" at bounding box center [245, 403] width 138 height 24
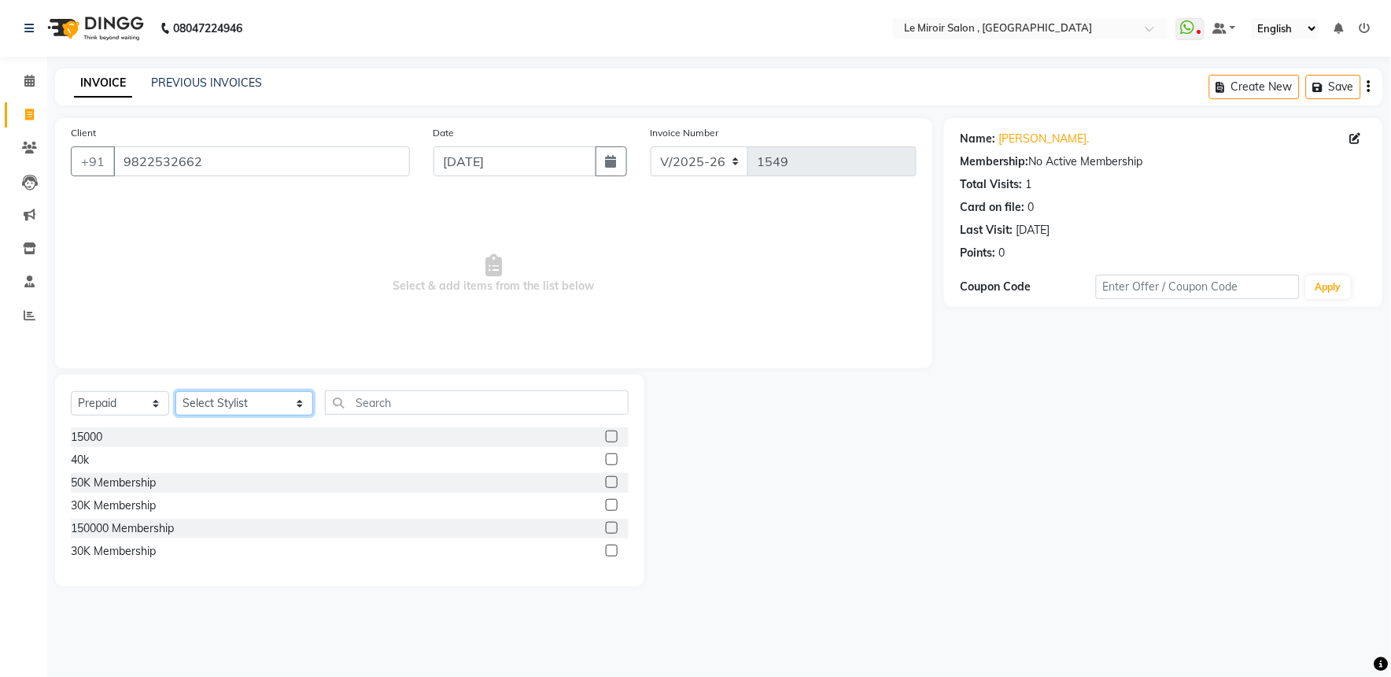
select select "48396"
click at [176, 392] on select "Select Stylist [PERSON_NAME] [PERSON_NAME] CA [PERSON_NAME] [PERSON_NAME] Front…" at bounding box center [245, 403] width 138 height 24
click at [608, 548] on label at bounding box center [612, 551] width 12 height 12
click at [608, 548] on input "checkbox" at bounding box center [611, 551] width 10 height 10
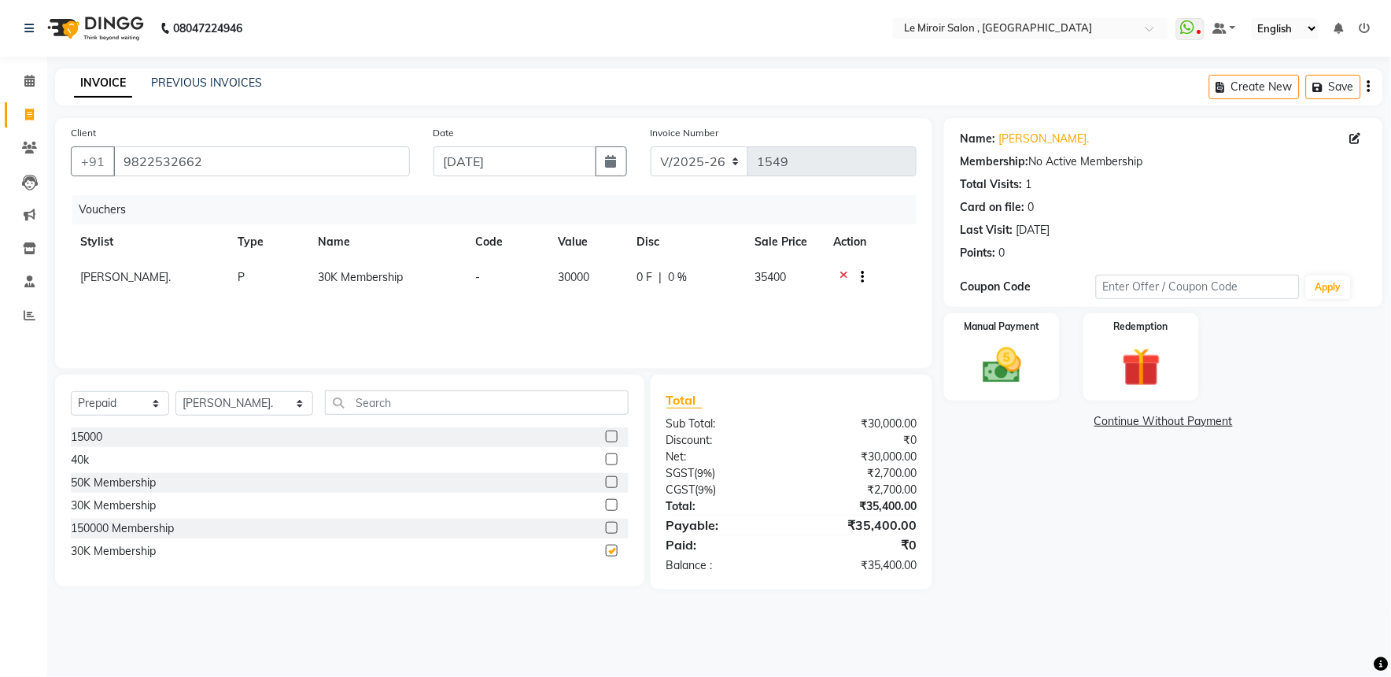
checkbox input "false"
click at [1007, 351] on img at bounding box center [1002, 365] width 65 height 46
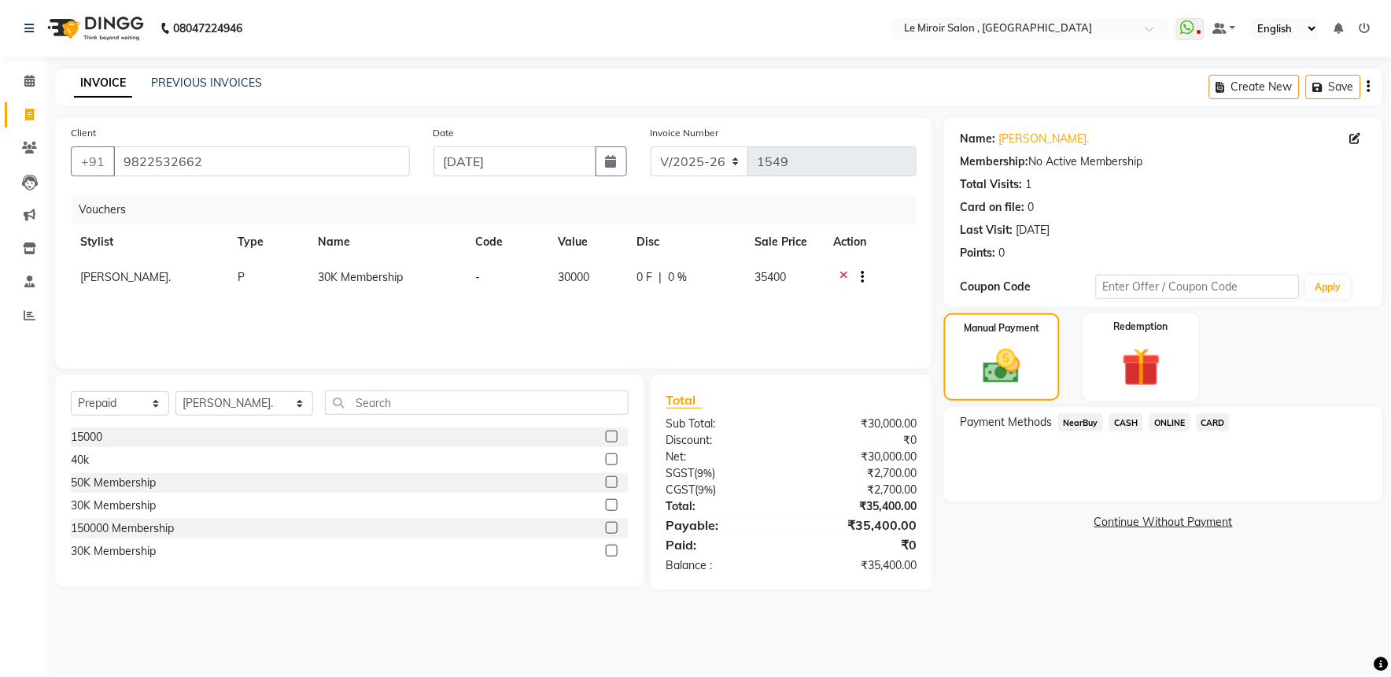
click at [1159, 423] on span "ONLINE" at bounding box center [1170, 422] width 41 height 18
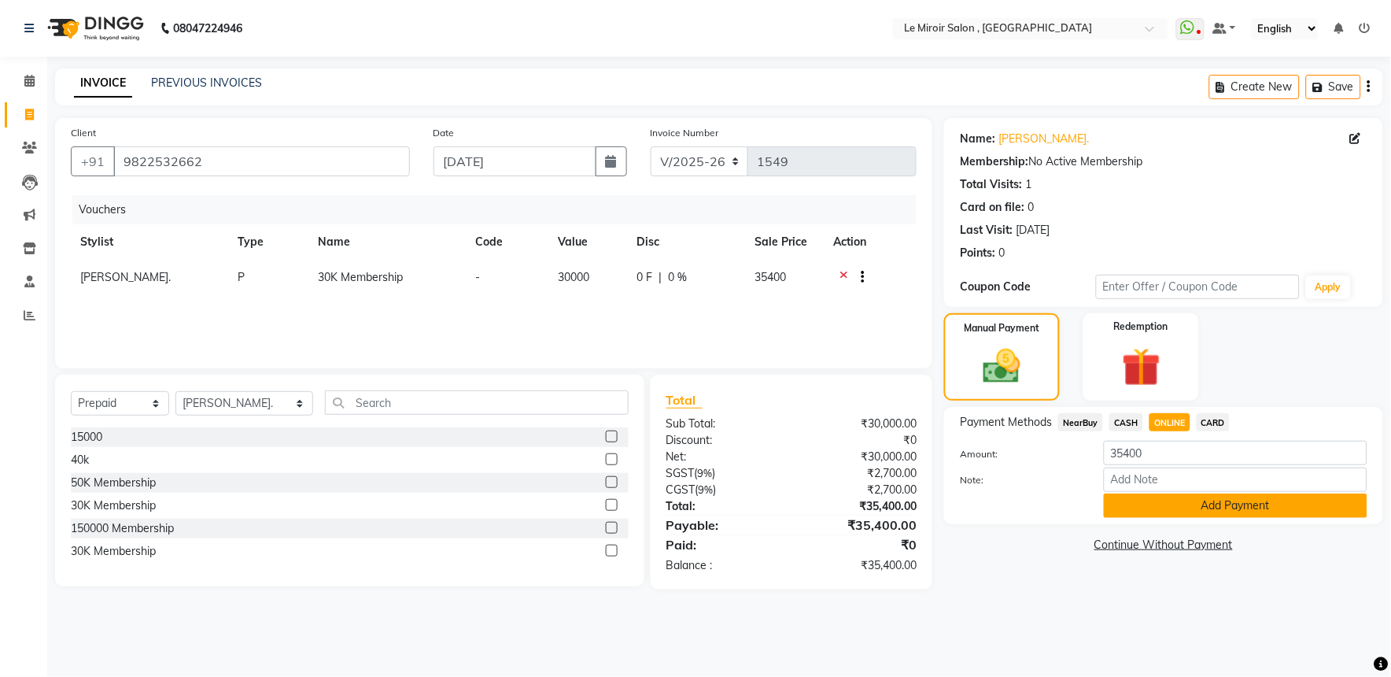
click at [1125, 508] on button "Add Payment" at bounding box center [1236, 505] width 264 height 24
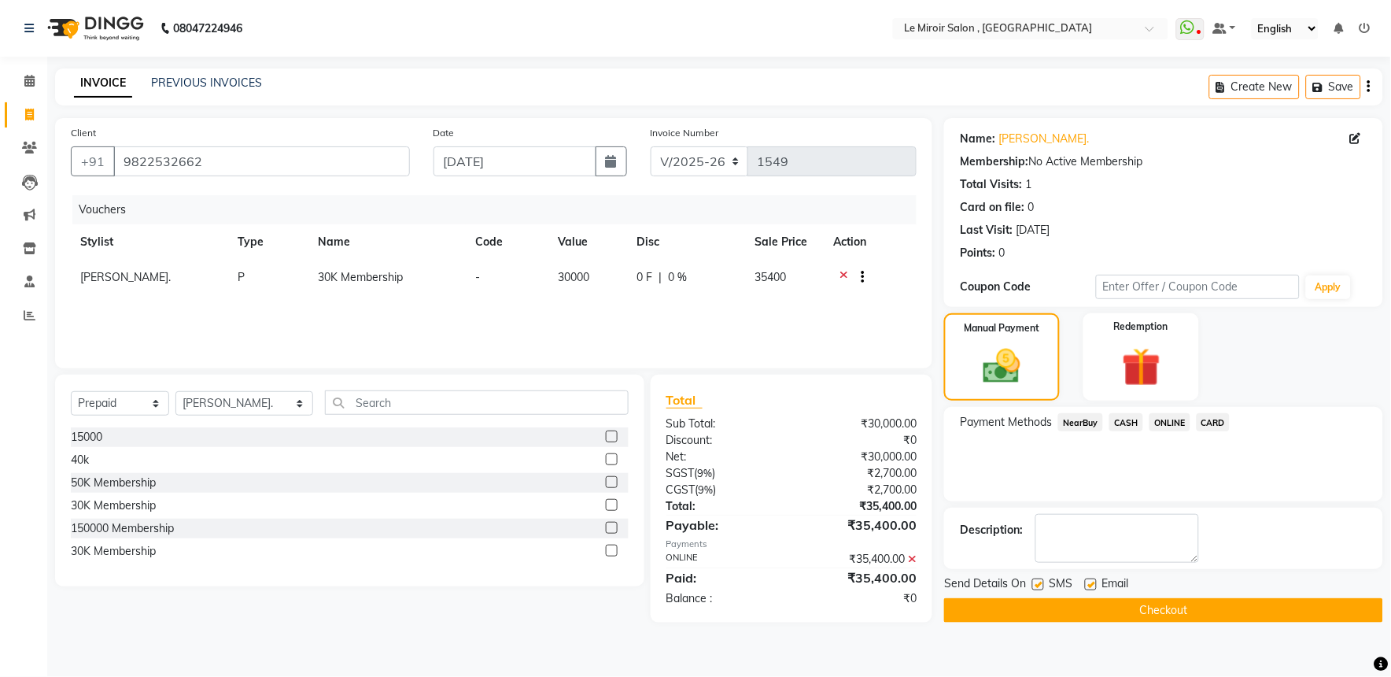
click at [1037, 581] on label at bounding box center [1039, 584] width 12 height 12
click at [1037, 581] on input "checkbox" at bounding box center [1038, 585] width 10 height 10
checkbox input "false"
click at [1092, 585] on label at bounding box center [1091, 584] width 12 height 12
click at [1092, 585] on input "checkbox" at bounding box center [1090, 585] width 10 height 10
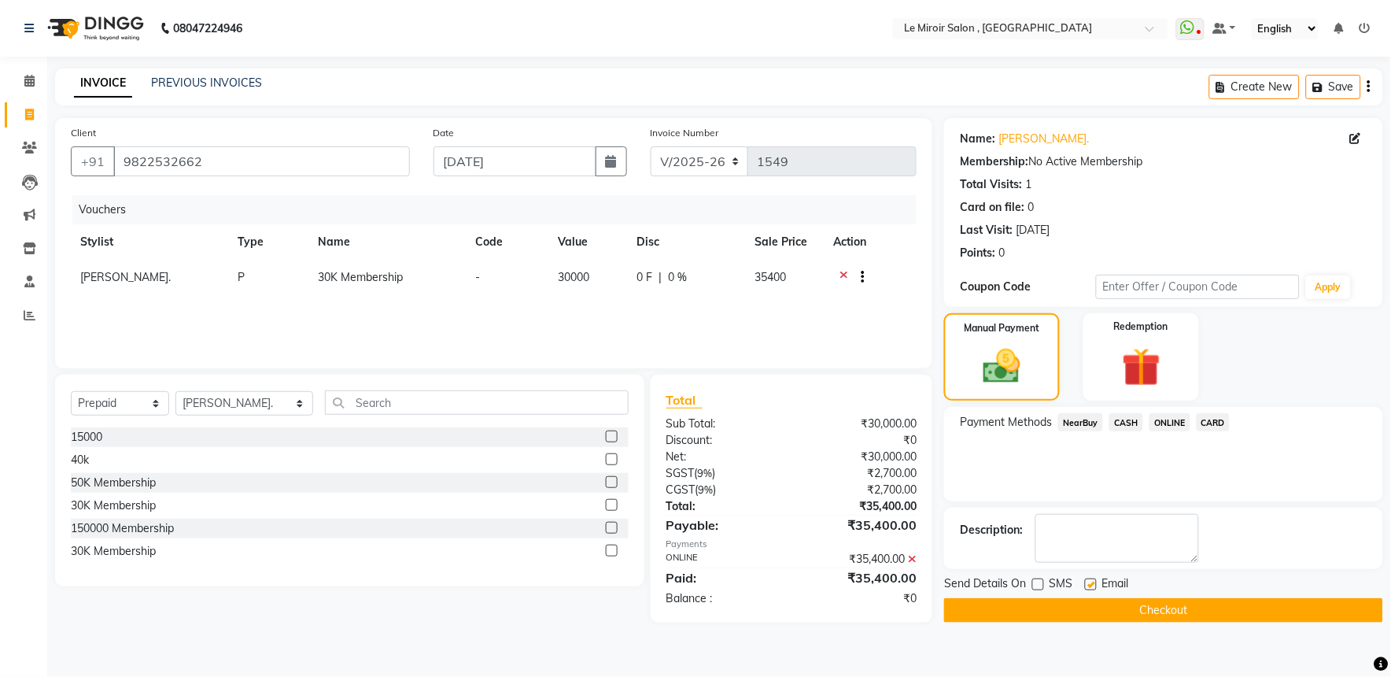
checkbox input "false"
click at [1084, 601] on button "Checkout" at bounding box center [1163, 610] width 439 height 24
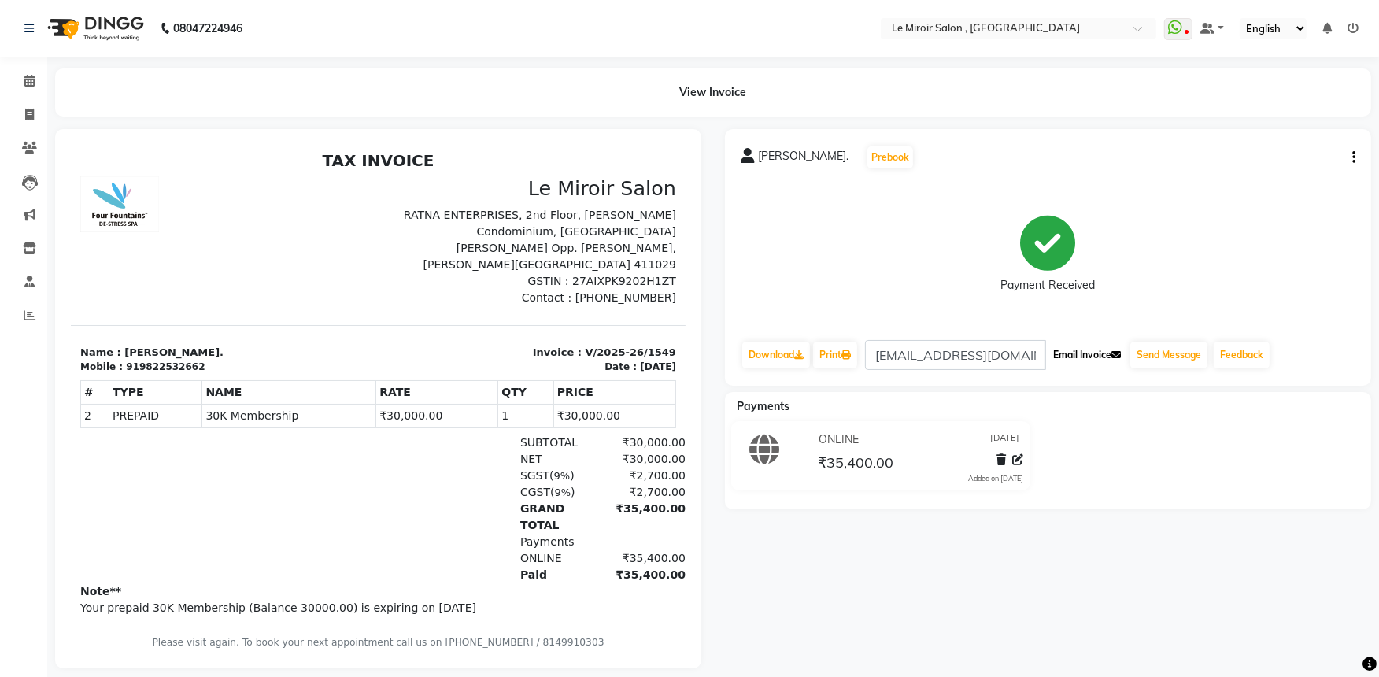
click at [1104, 352] on button "Email Invoice" at bounding box center [1087, 355] width 80 height 27
click at [28, 82] on icon at bounding box center [29, 81] width 10 height 12
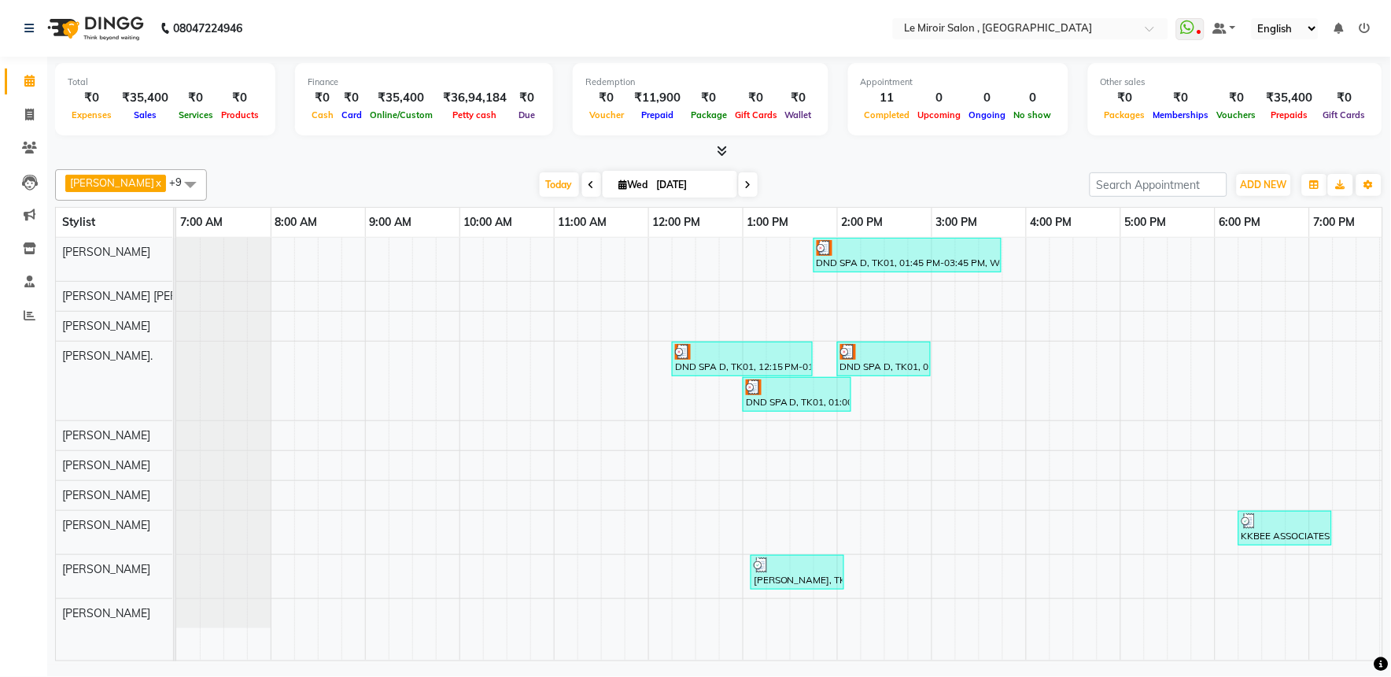
click at [739, 181] on span at bounding box center [748, 184] width 19 height 24
type input "[DATE]"
